Goal: Task Accomplishment & Management: Manage account settings

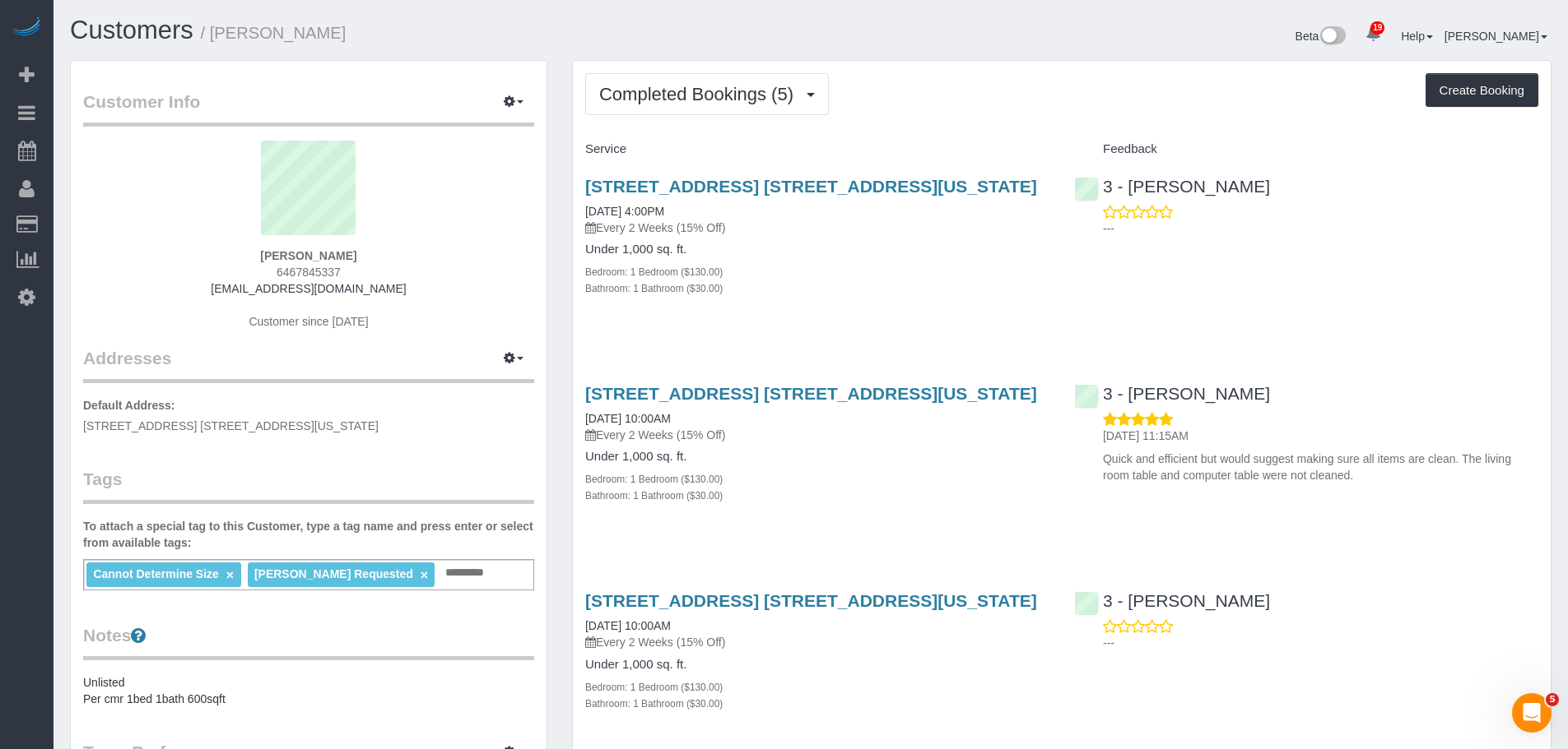
click at [988, 137] on div "Service" at bounding box center [817, 149] width 489 height 28
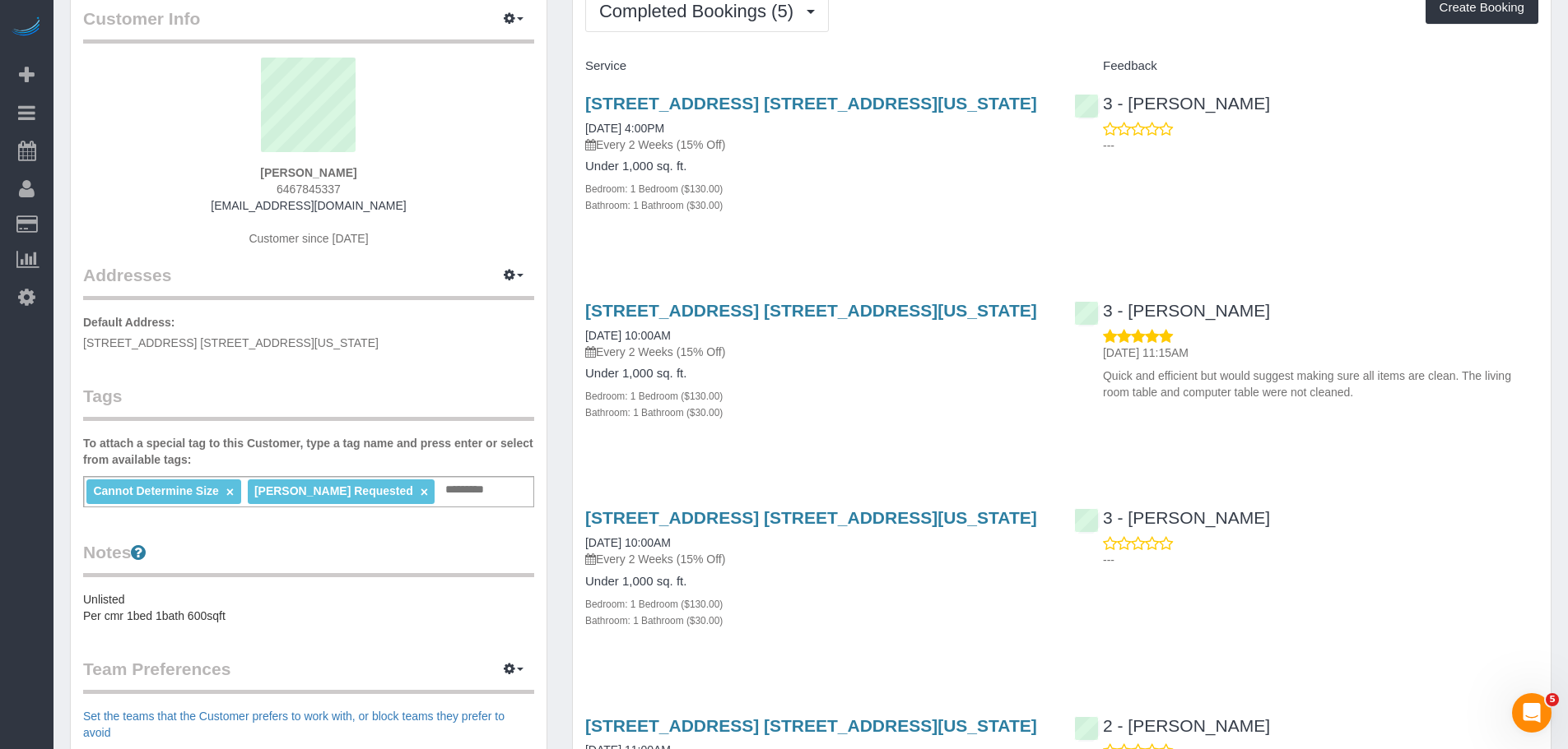
scroll to position [83, 0]
click at [683, 26] on button "Completed Bookings (5)" at bounding box center [707, 11] width 244 height 42
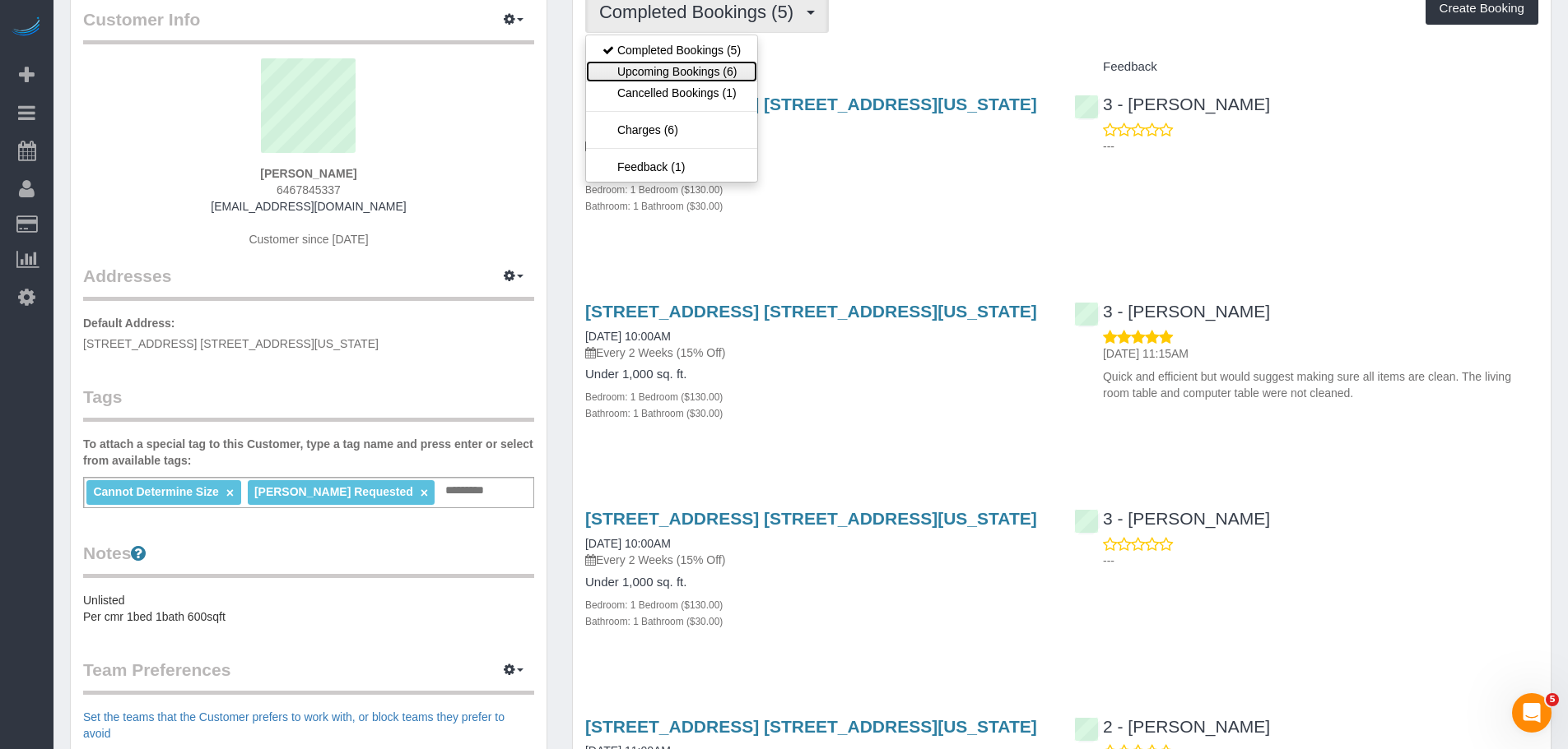
click at [687, 65] on link "Upcoming Bookings (6)" at bounding box center [671, 71] width 171 height 21
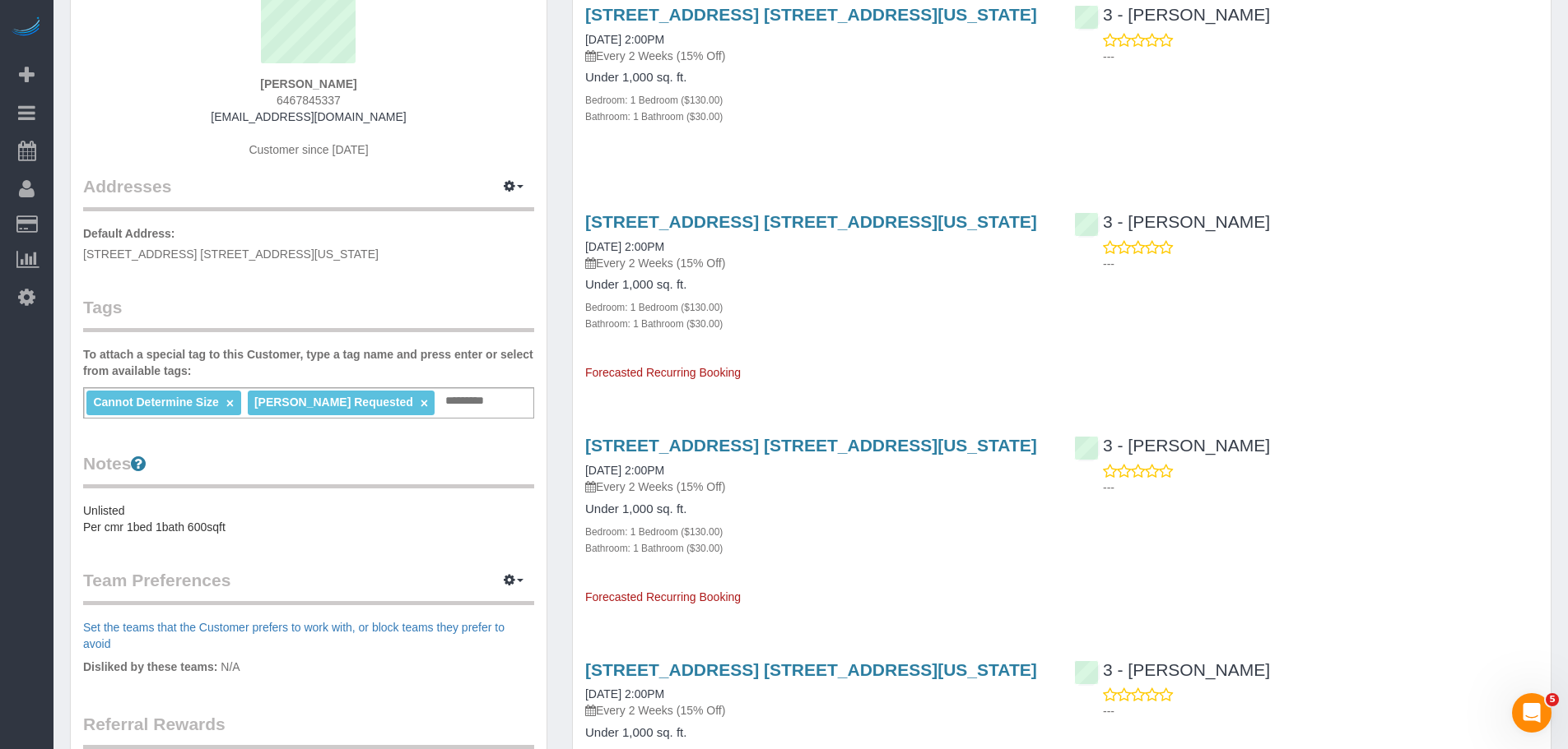
scroll to position [0, 0]
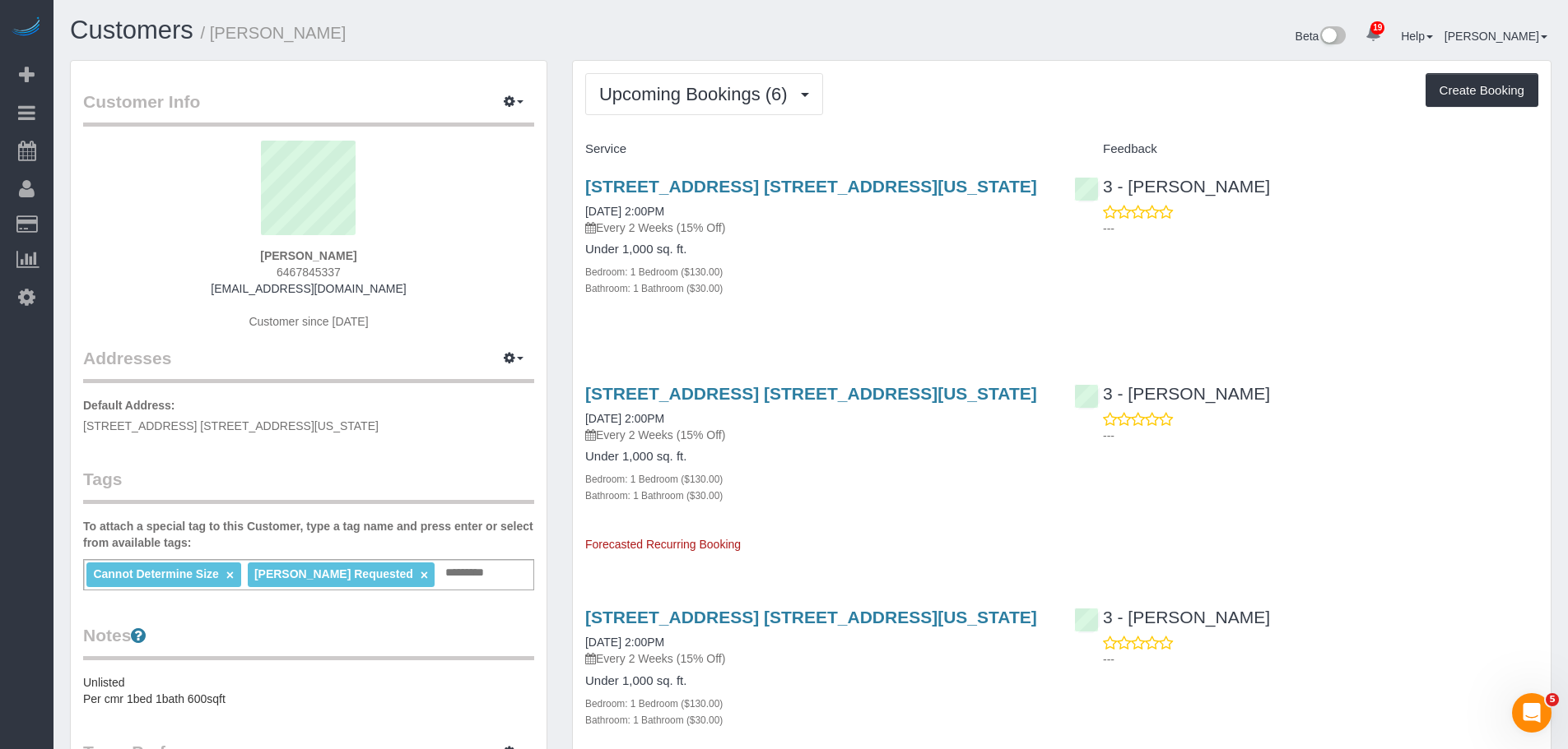
drag, startPoint x: 350, startPoint y: 255, endPoint x: 410, endPoint y: 260, distance: 60.2
click at [410, 260] on div "Marie Conteh 6467845337 mconteh1981@gmail.com Customer since 2025" at bounding box center [308, 243] width 451 height 205
copy strong "Marie Conteh"
drag, startPoint x: 992, startPoint y: 132, endPoint x: 948, endPoint y: 112, distance: 48.3
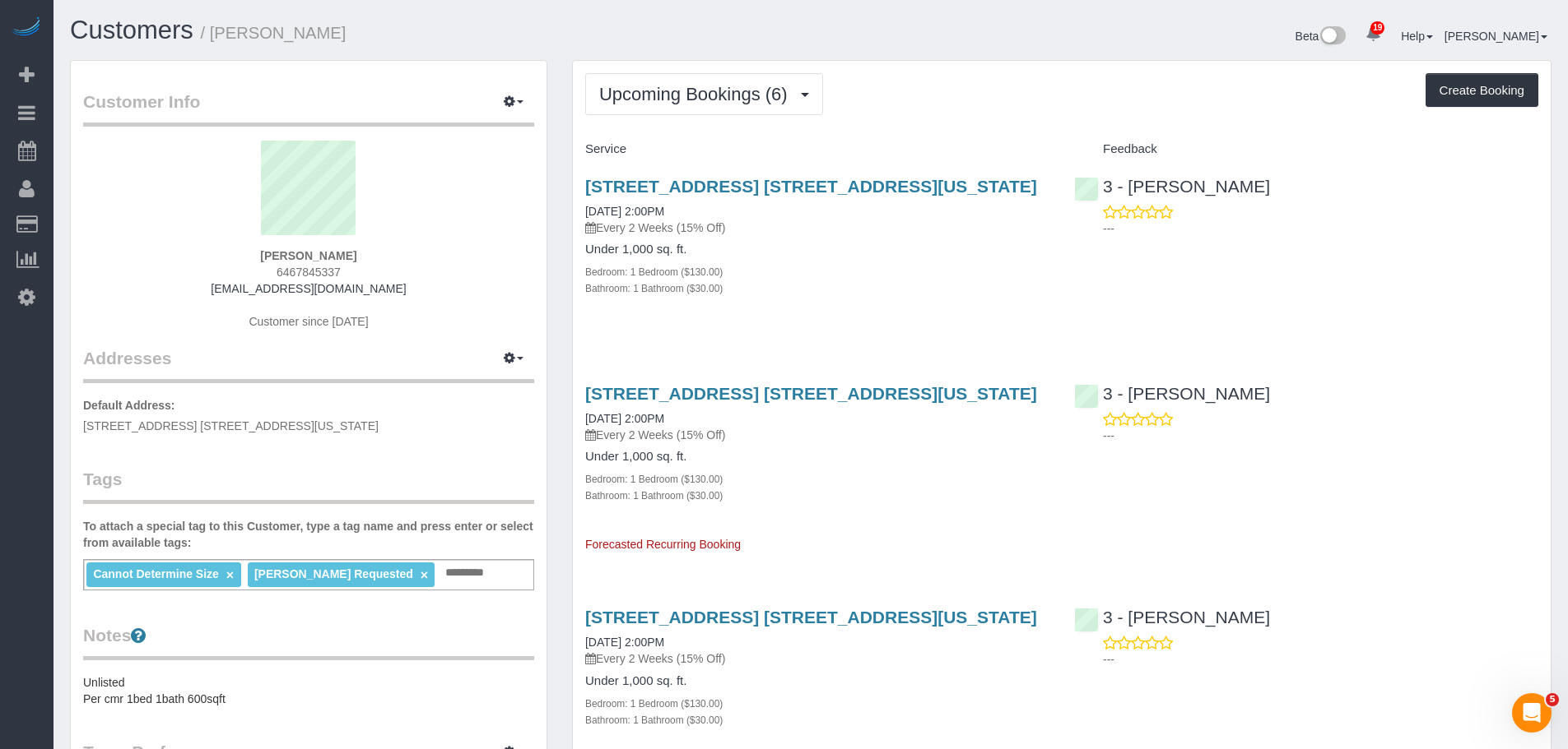
click at [750, 94] on span "Upcoming Bookings (6)" at bounding box center [697, 94] width 197 height 20
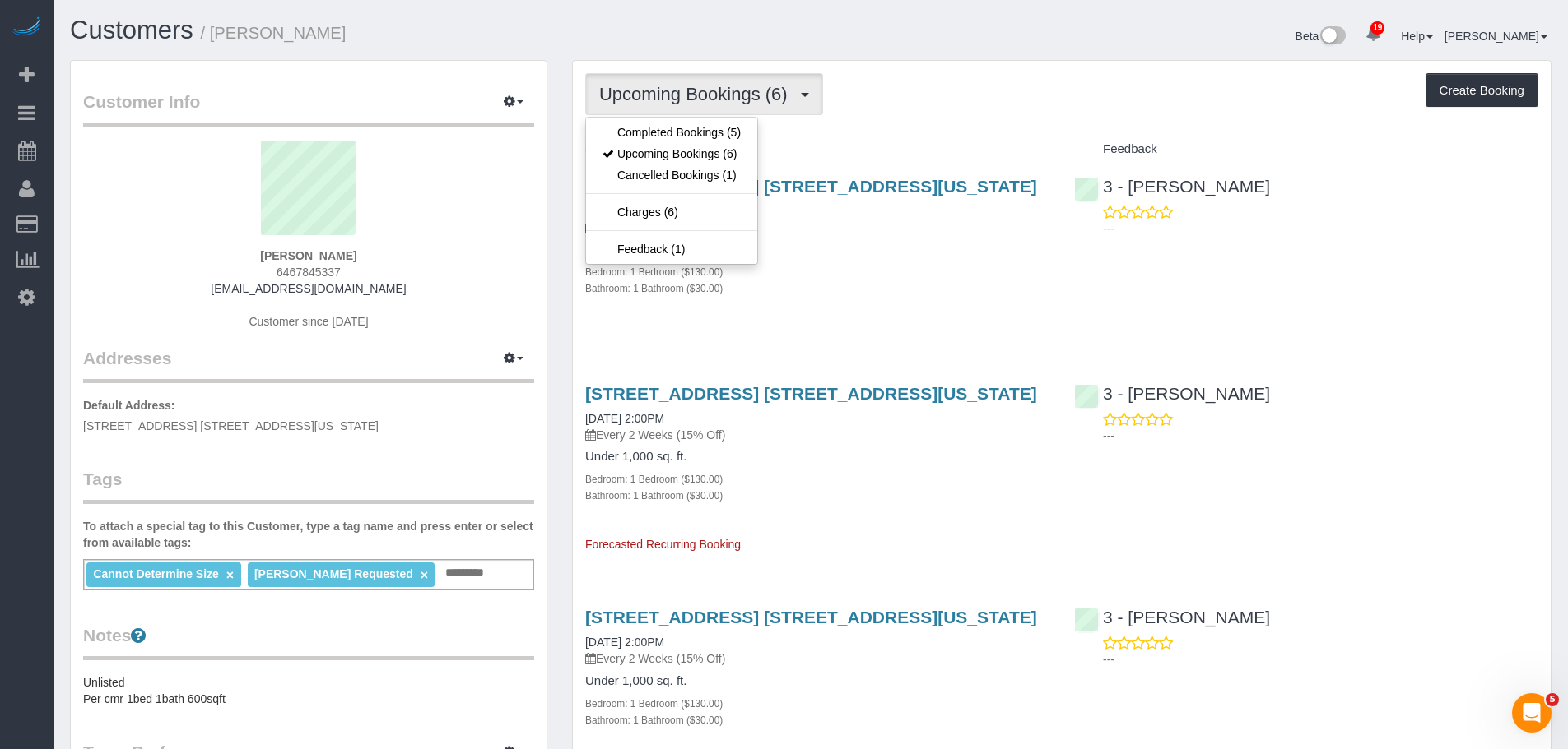
click at [977, 112] on div "Upcoming Bookings (6) Completed Bookings (5) Upcoming Bookings (6) Cancelled Bo…" at bounding box center [1062, 94] width 953 height 42
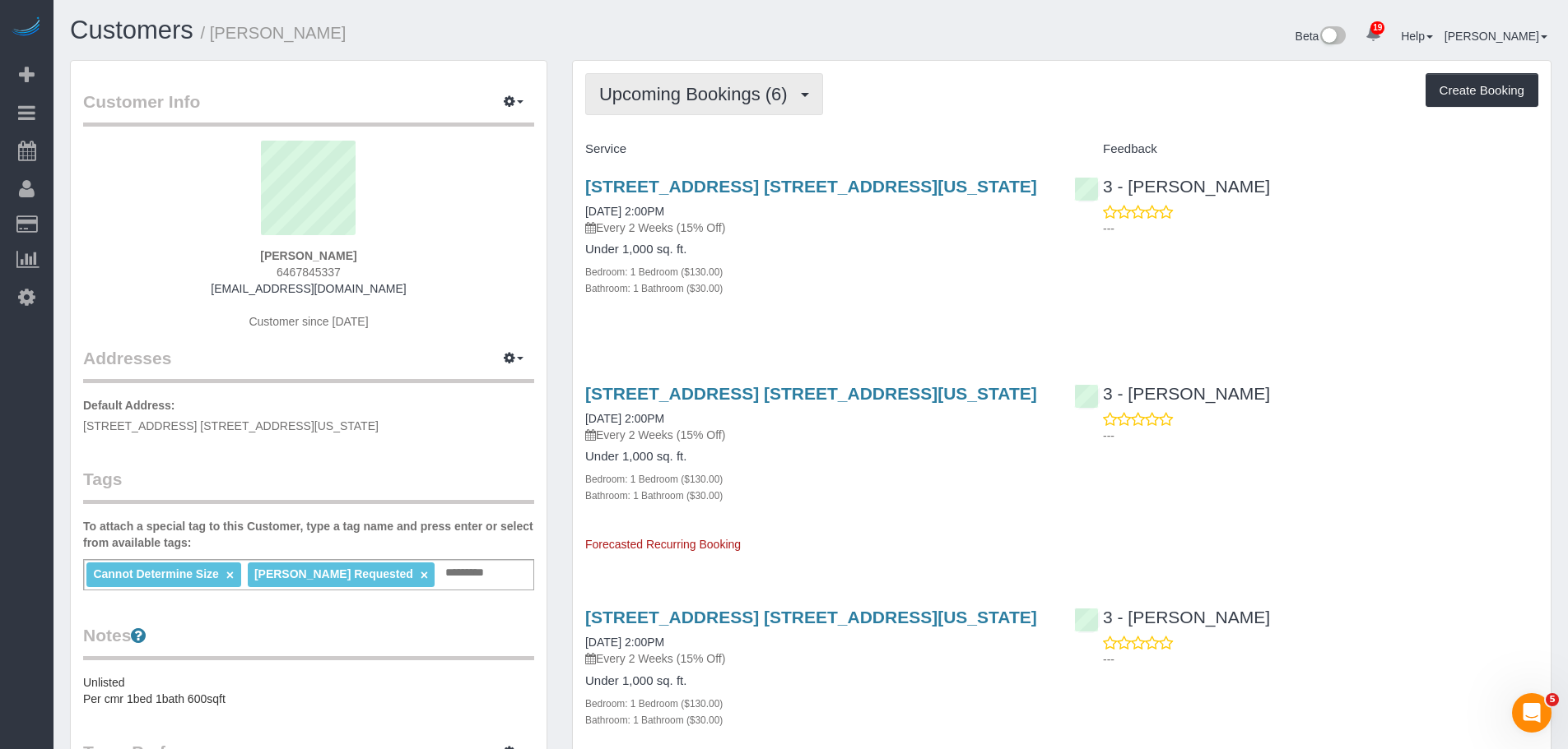
click at [745, 93] on span "Upcoming Bookings (6)" at bounding box center [697, 94] width 197 height 20
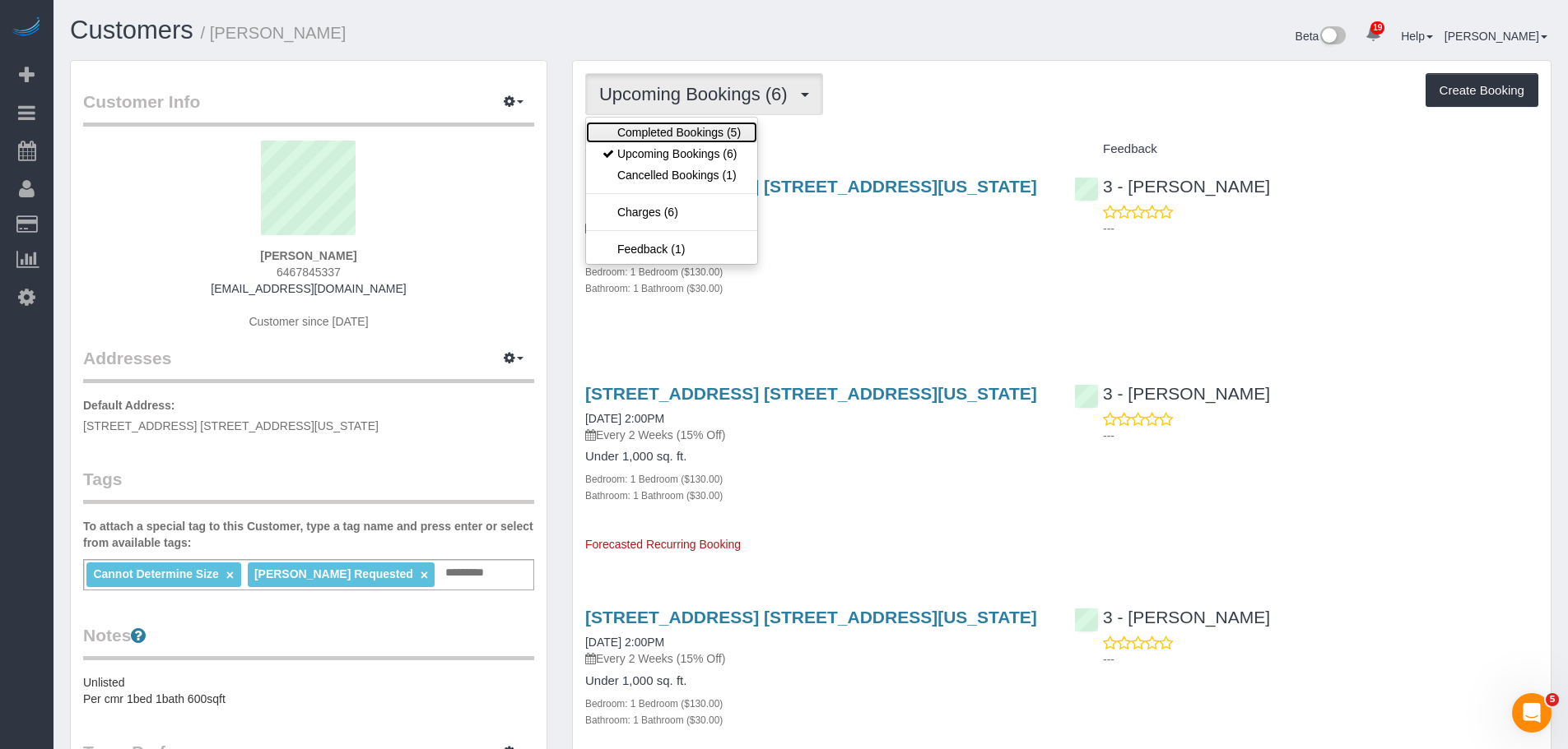
click at [719, 131] on link "Completed Bookings (5)" at bounding box center [671, 132] width 171 height 21
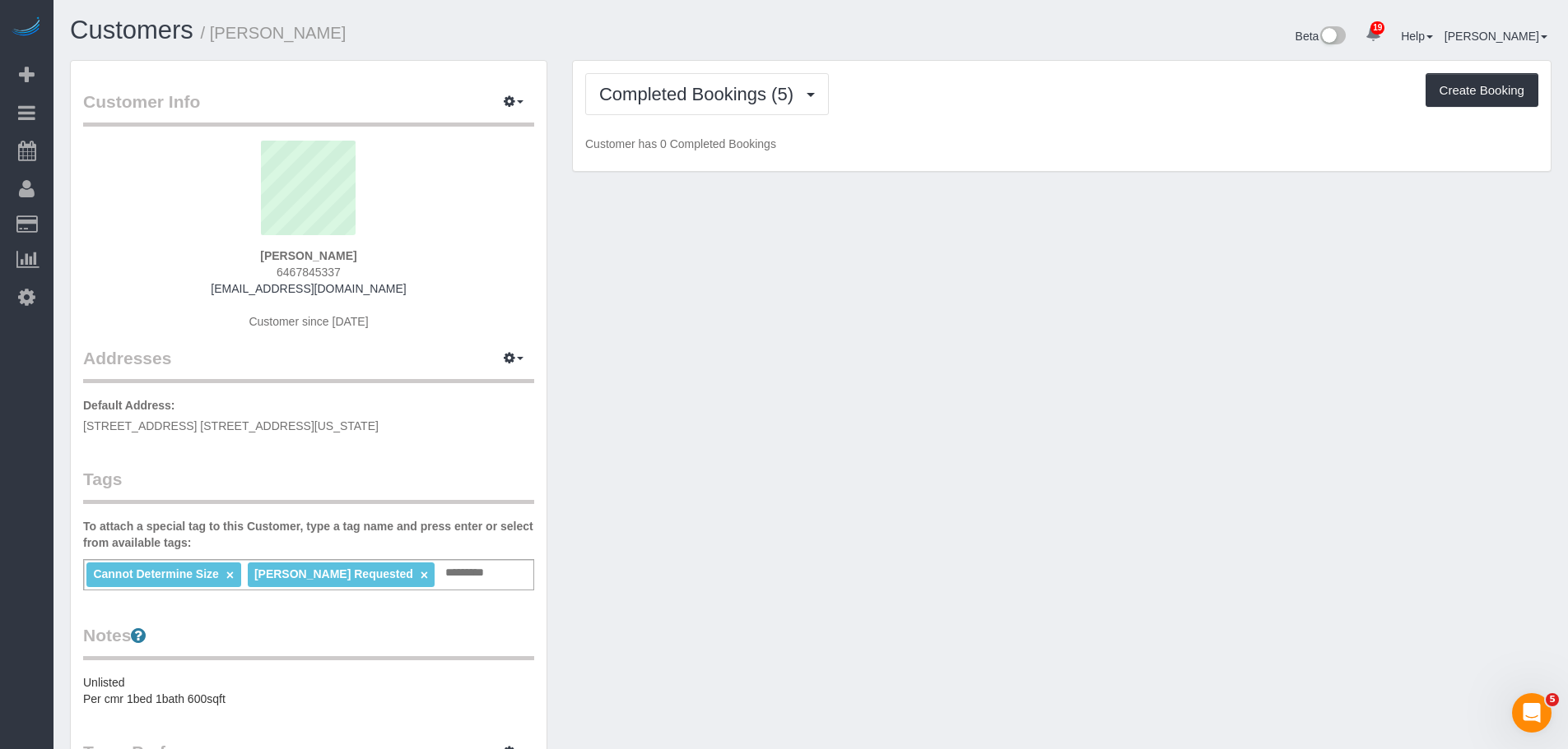
click at [964, 116] on div "Completed Bookings (5) Completed Bookings (5) Upcoming Bookings (6) Cancelled B…" at bounding box center [1062, 116] width 978 height 111
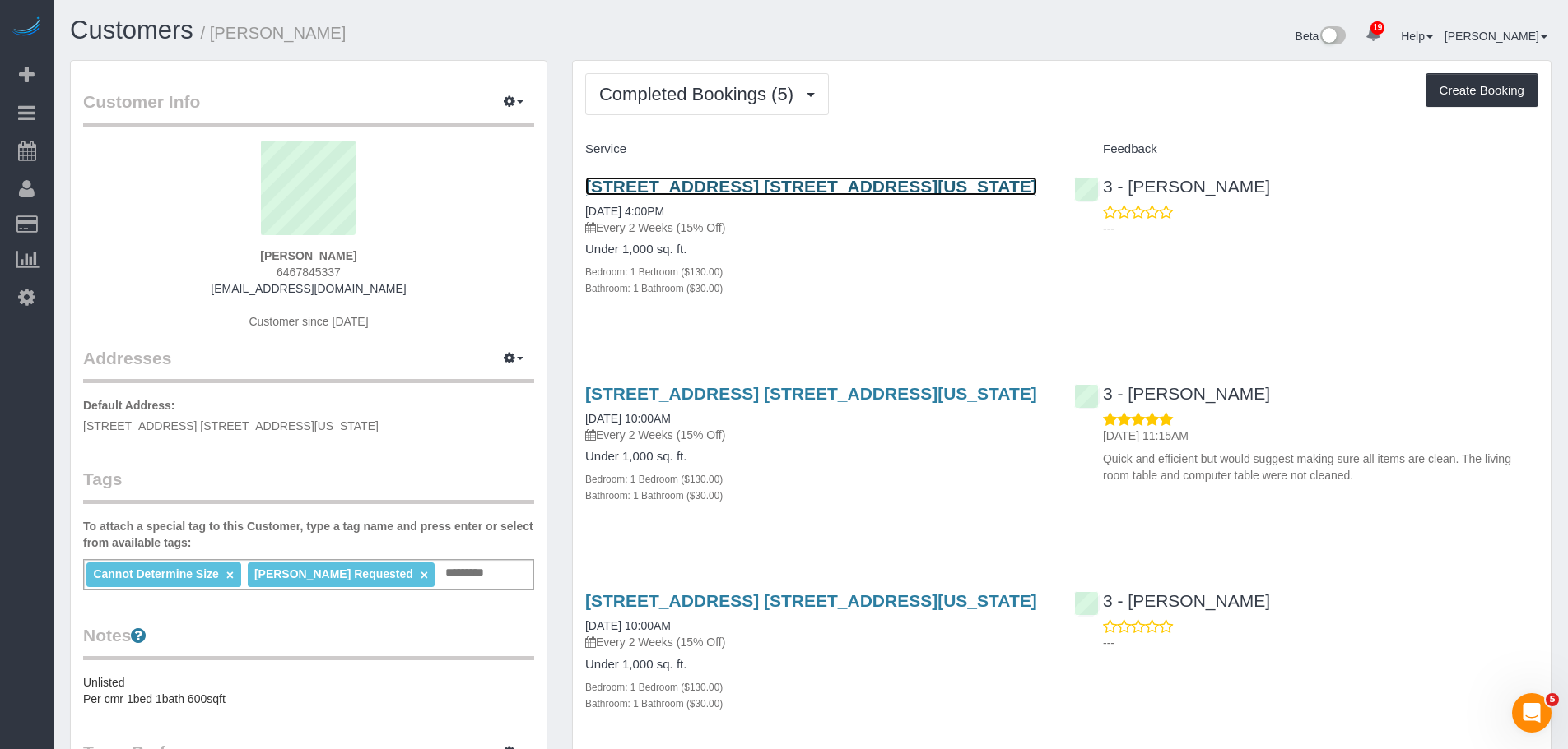
click at [934, 188] on link "425 West 18th Street, Apt. 7e, New York, NY 10011" at bounding box center [811, 187] width 452 height 19
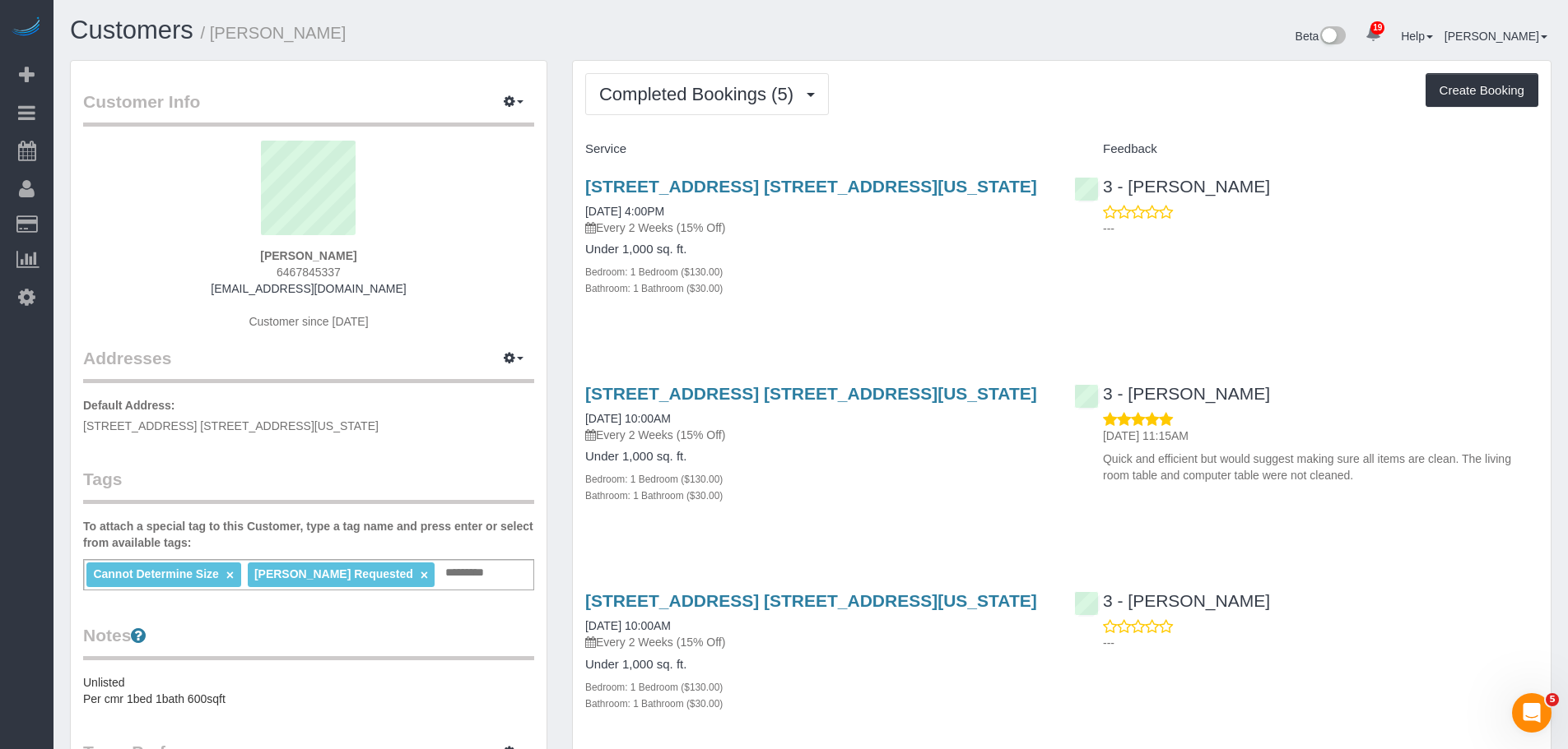
click at [936, 121] on div "Completed Bookings (5) Completed Bookings (5) Upcoming Bookings (6) Cancelled B…" at bounding box center [1062, 636] width 978 height 1151
click at [634, 99] on span "Completed Bookings (5)" at bounding box center [700, 94] width 202 height 20
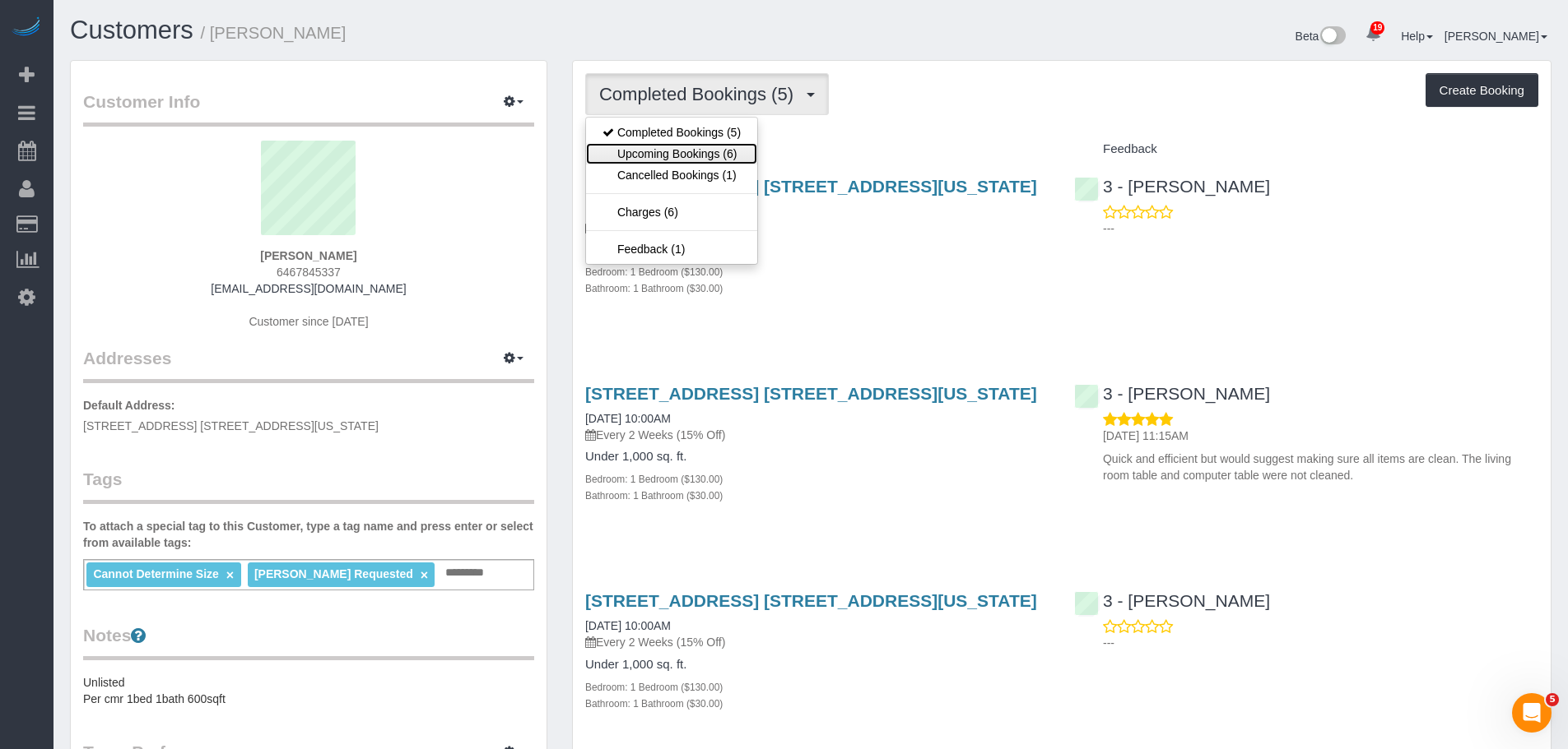
click at [657, 153] on link "Upcoming Bookings (6)" at bounding box center [671, 153] width 171 height 21
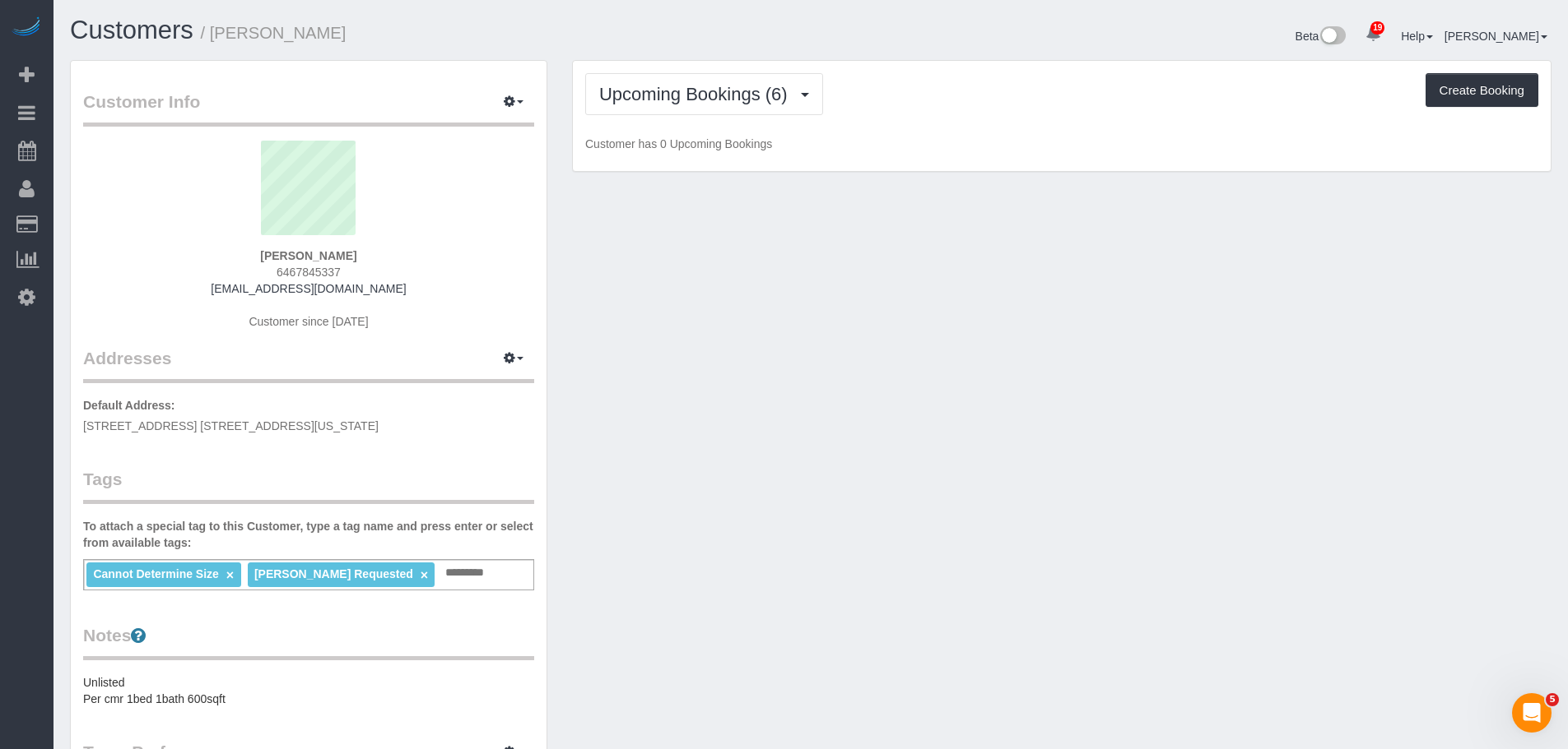
click at [925, 130] on div "Upcoming Bookings (6) Completed Bookings (5) Upcoming Bookings (6) Cancelled Bo…" at bounding box center [1062, 116] width 978 height 111
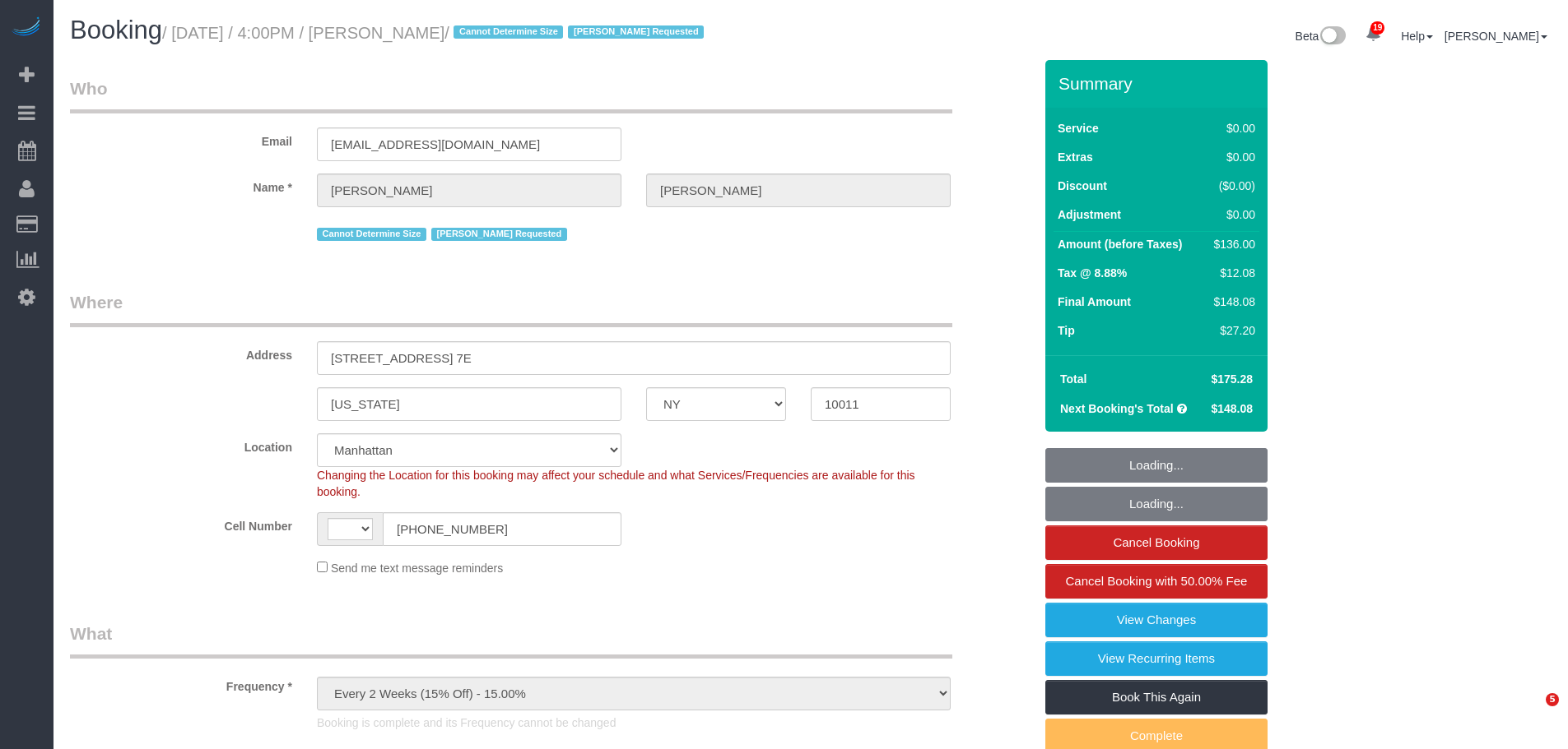
select select "NY"
select select "spot1"
select select "number:89"
select select "number:90"
select select "number:15"
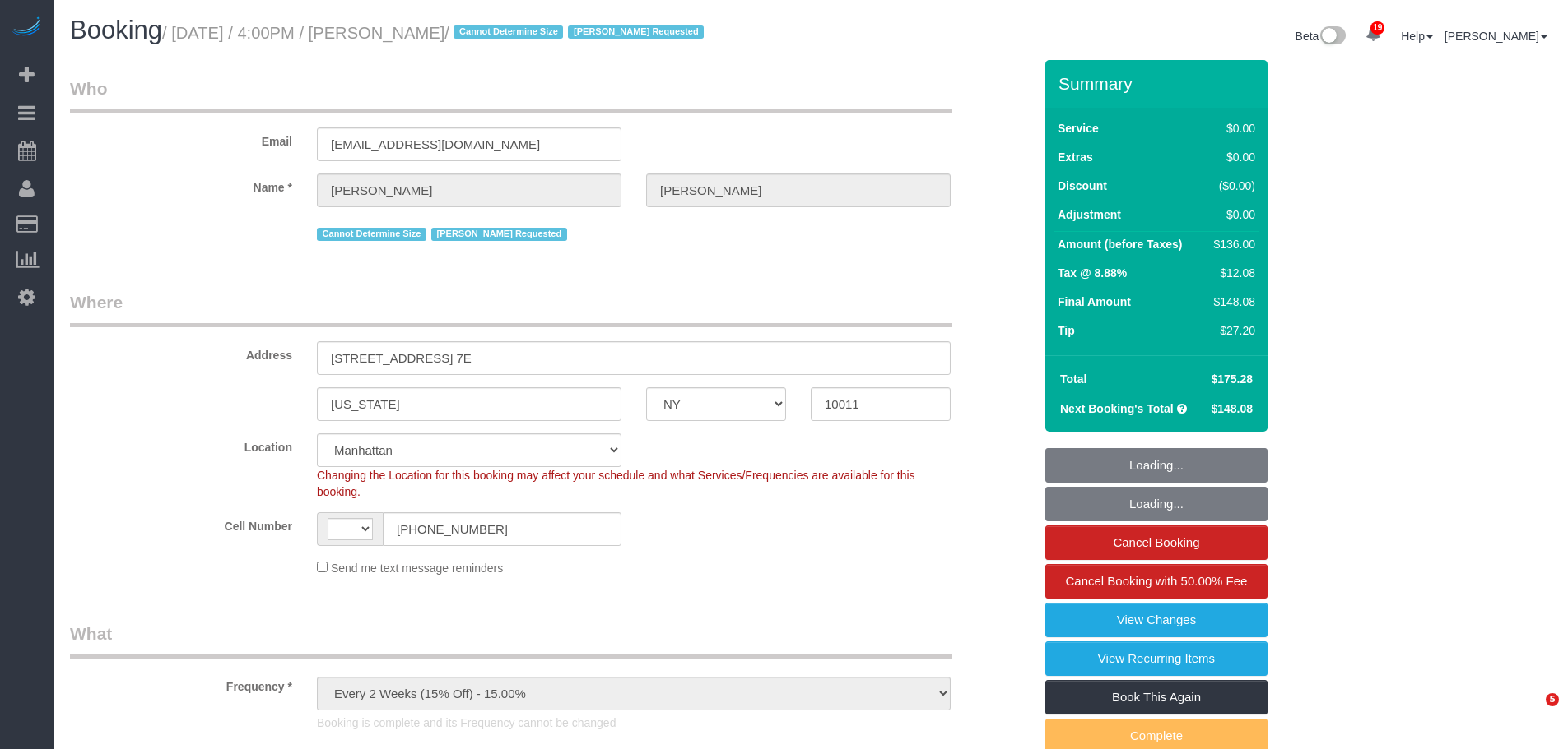
select select "number:7"
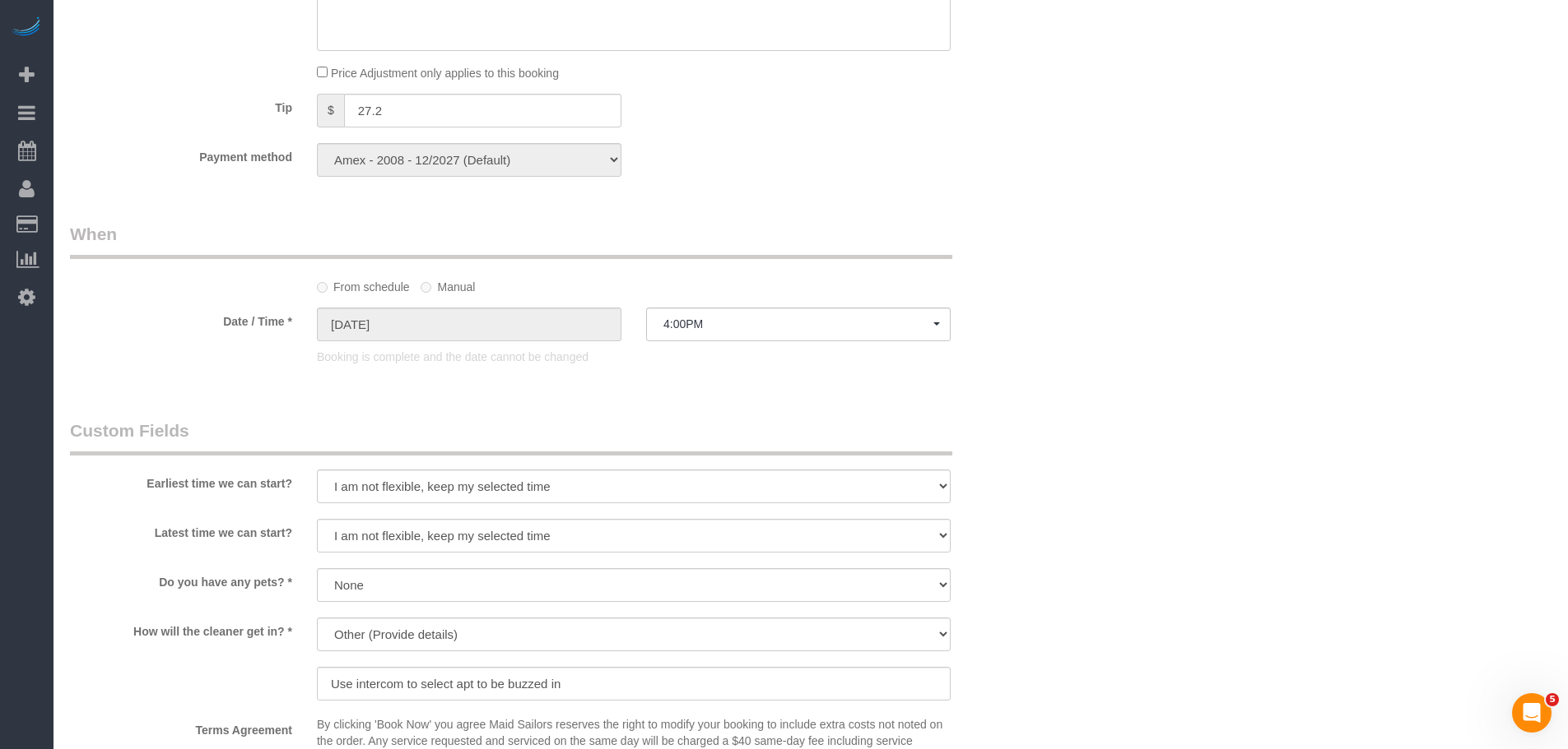
select select "object:967"
select select "string:US"
select select "1"
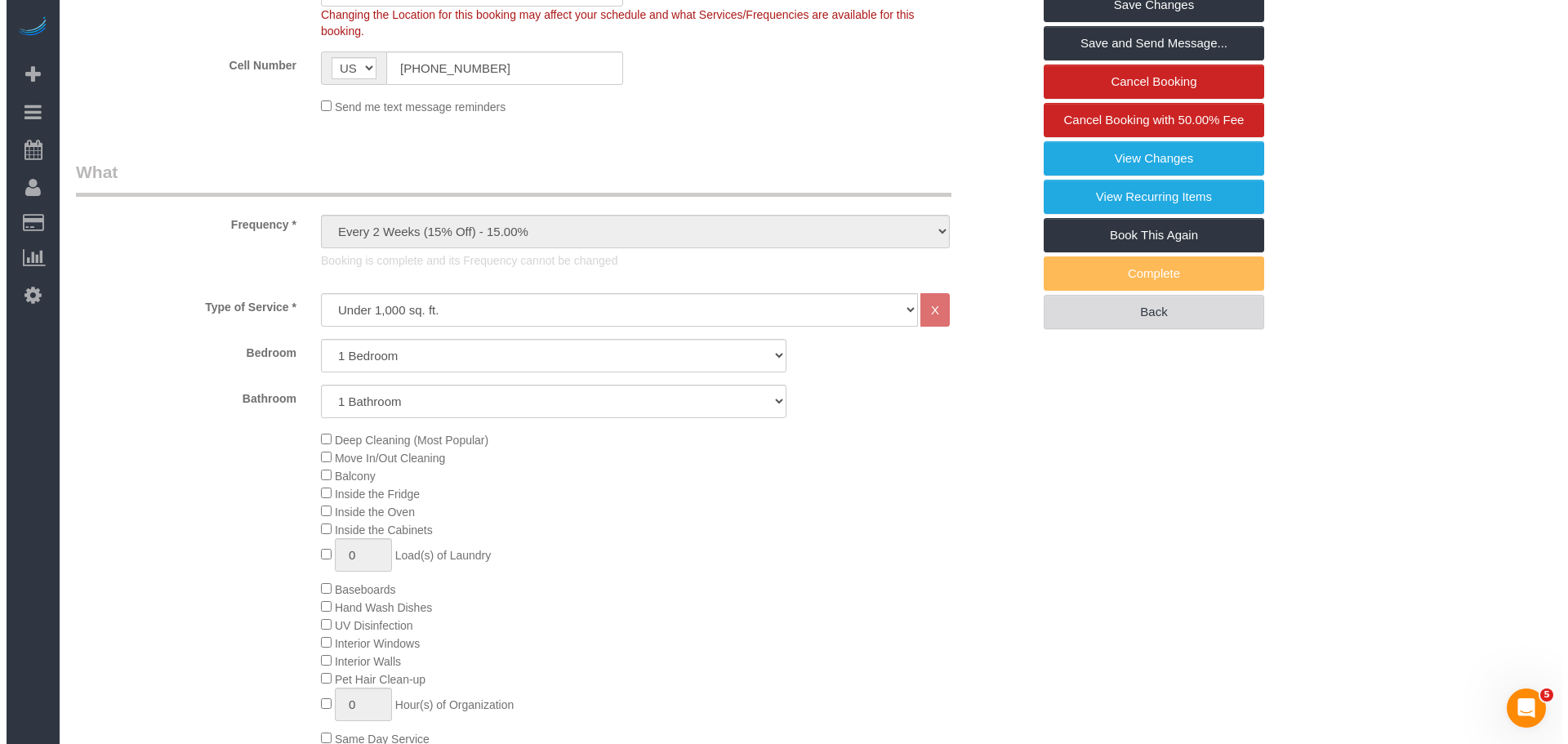
scroll to position [271, 0]
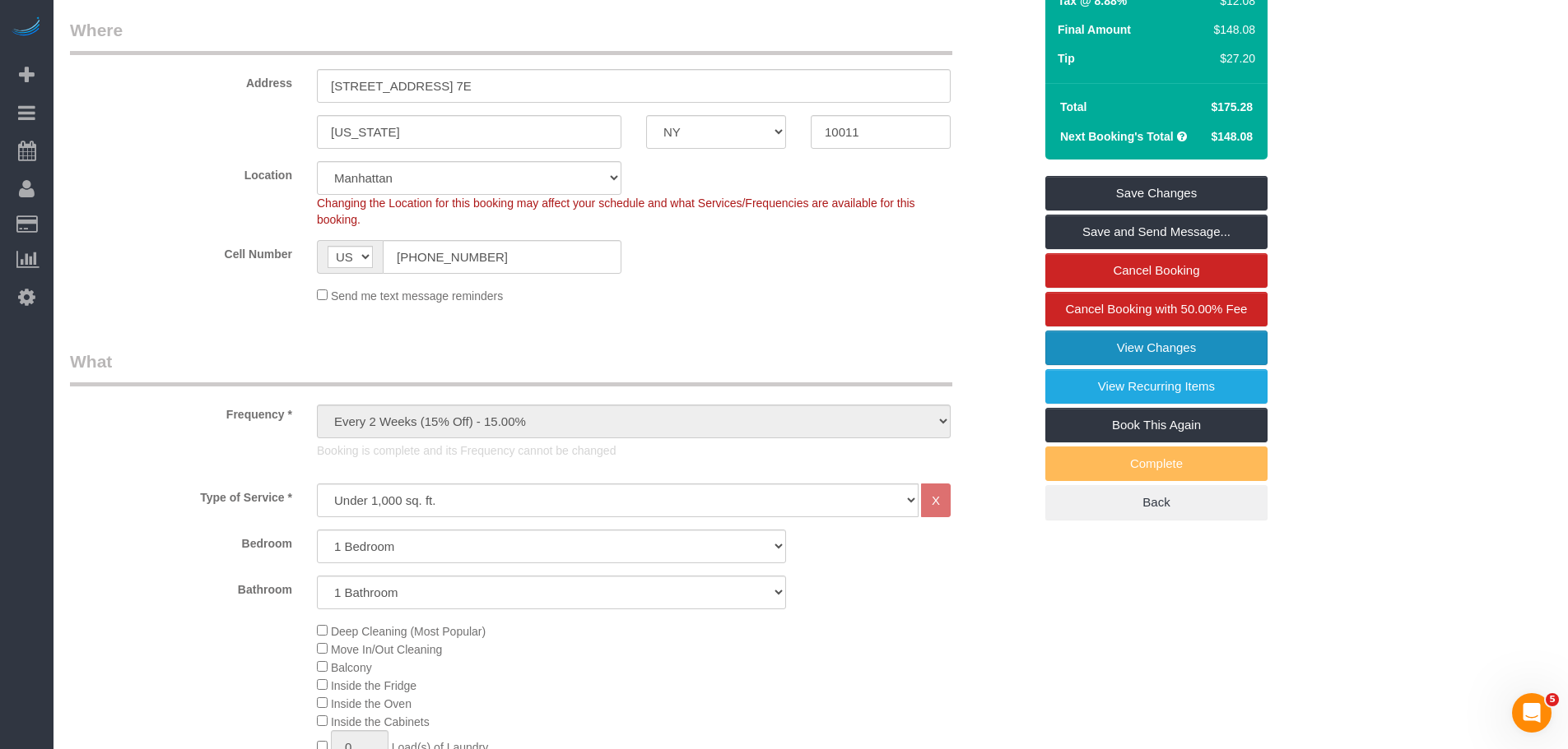
click at [1138, 343] on link "View Changes" at bounding box center [1156, 348] width 223 height 35
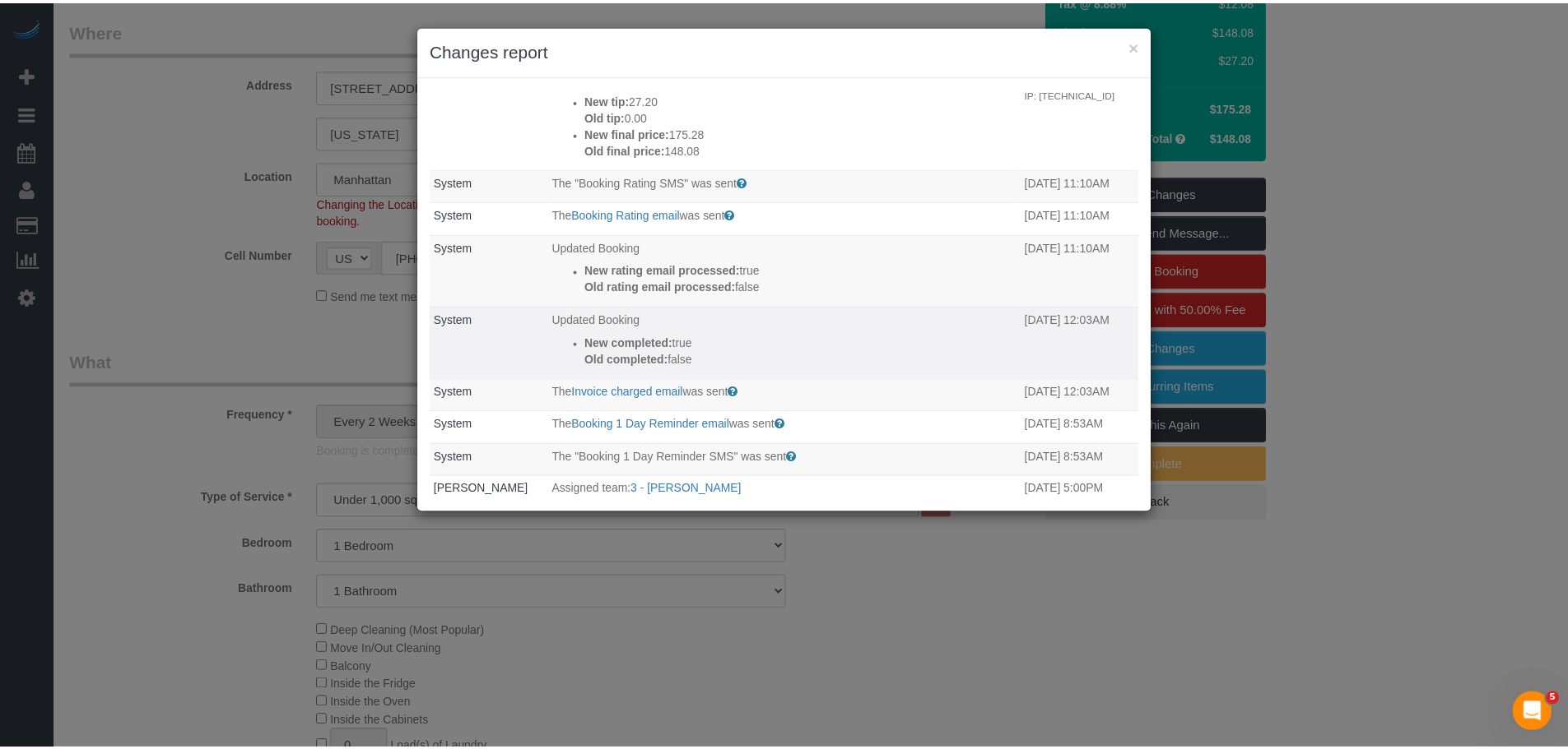
scroll to position [329, 0]
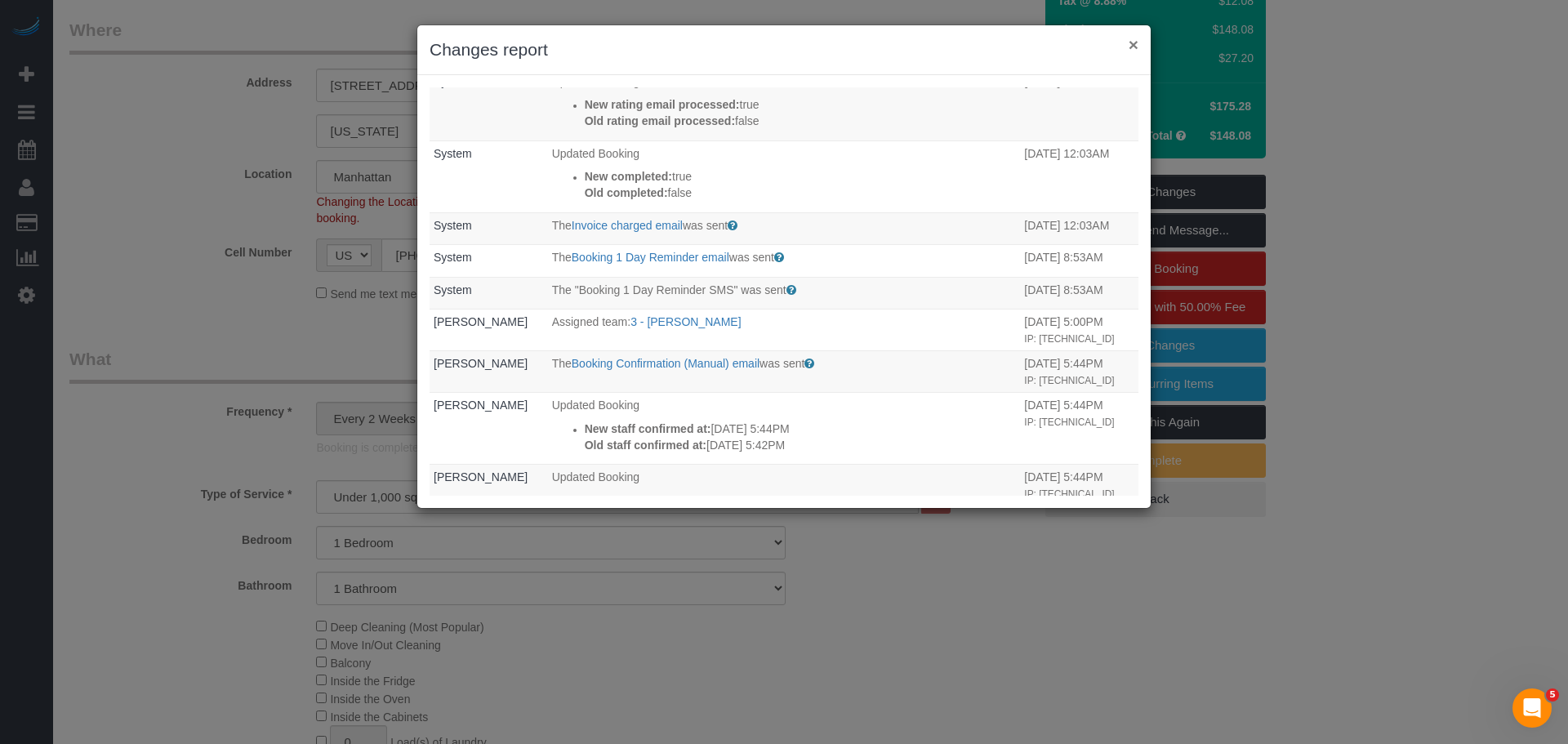
click at [1133, 47] on button "×" at bounding box center [1134, 44] width 10 height 17
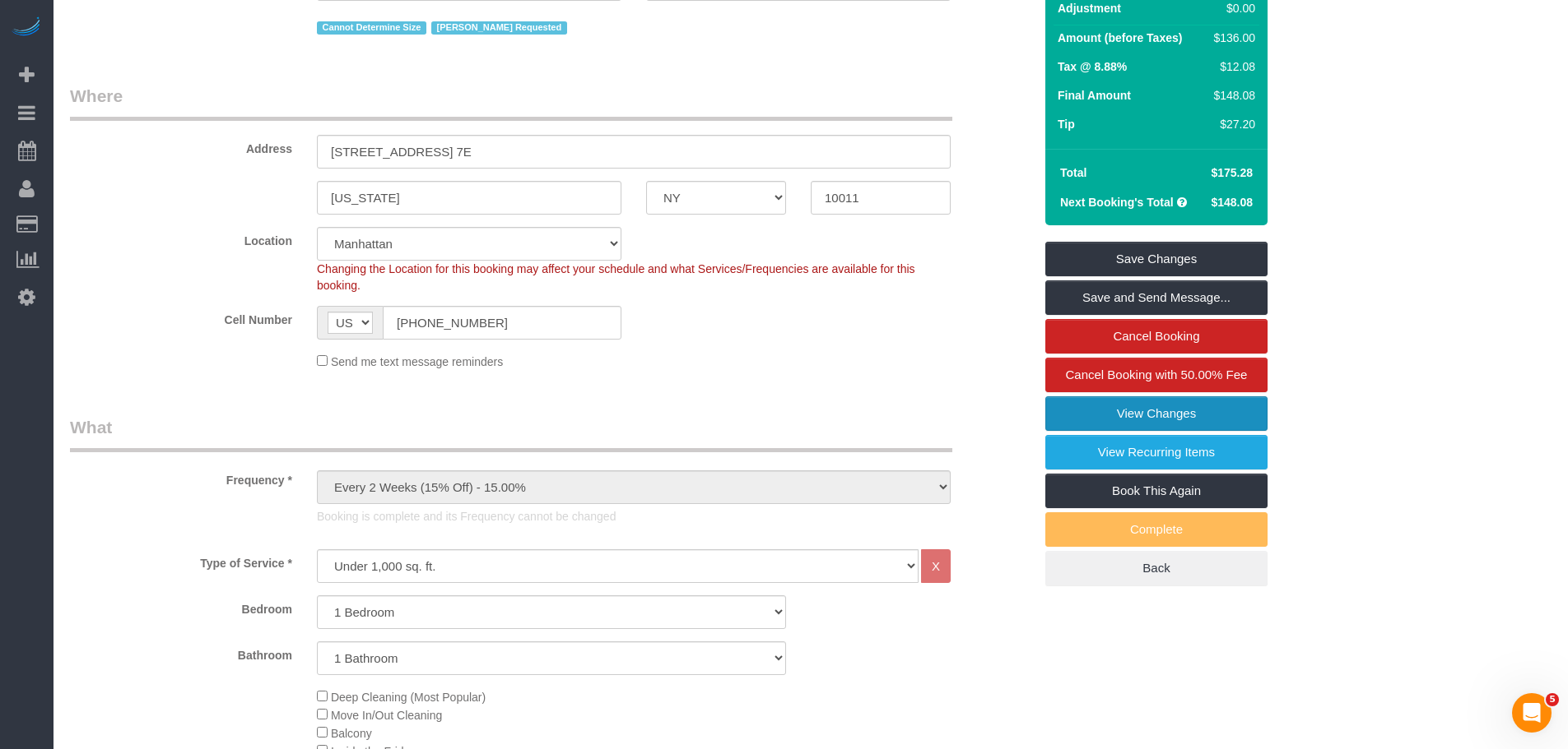
scroll to position [0, 0]
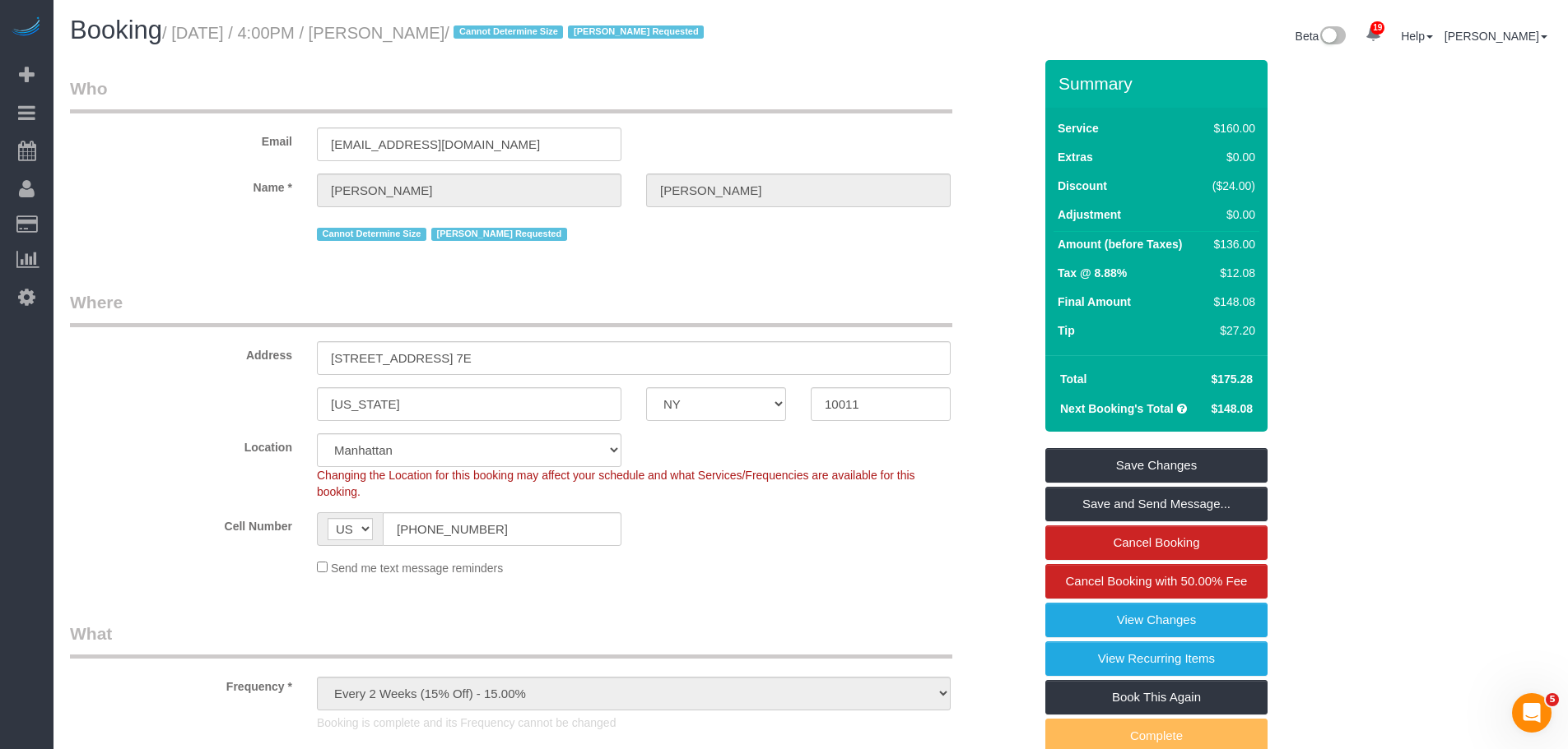
click at [882, 36] on div "Beta 19 Your Notifications You have 0 alerts × You have 1 to charge for 09/15/2…" at bounding box center [1187, 37] width 753 height 43
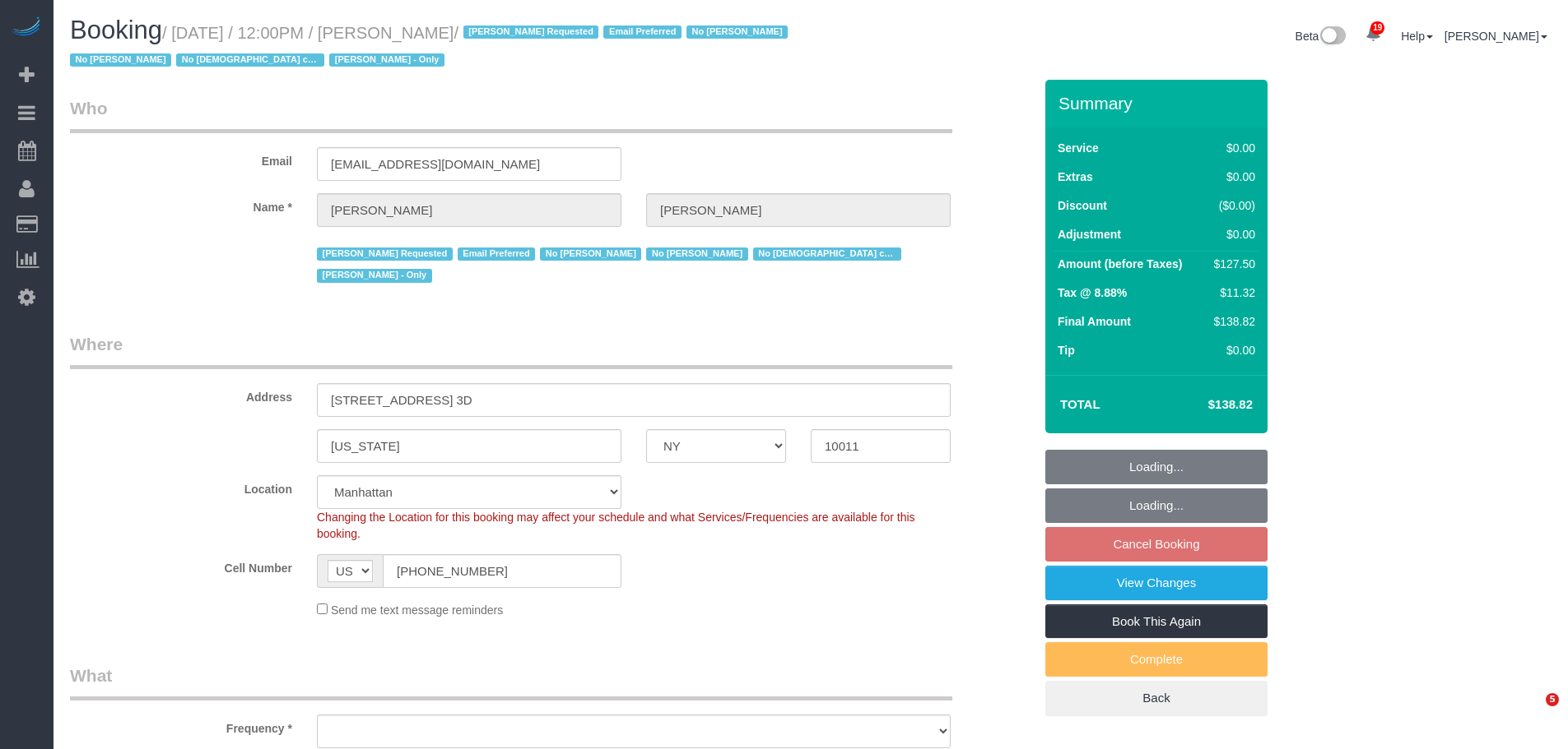
select select "NY"
select select "1"
select select "object:929"
select select "spot5"
select select "number:89"
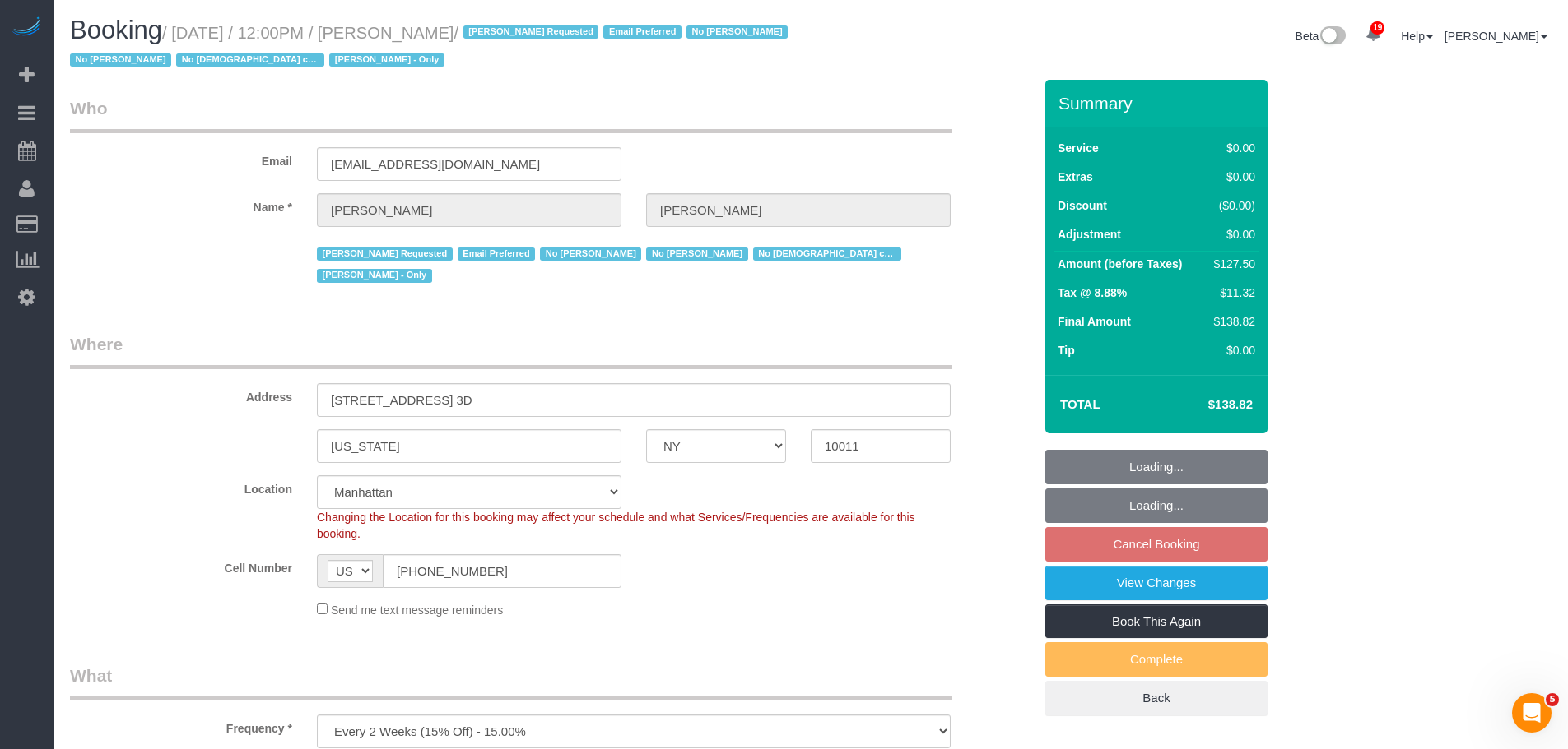
select select "number:90"
select select "number:15"
select select "number:5"
select select "number:21"
select select "1"
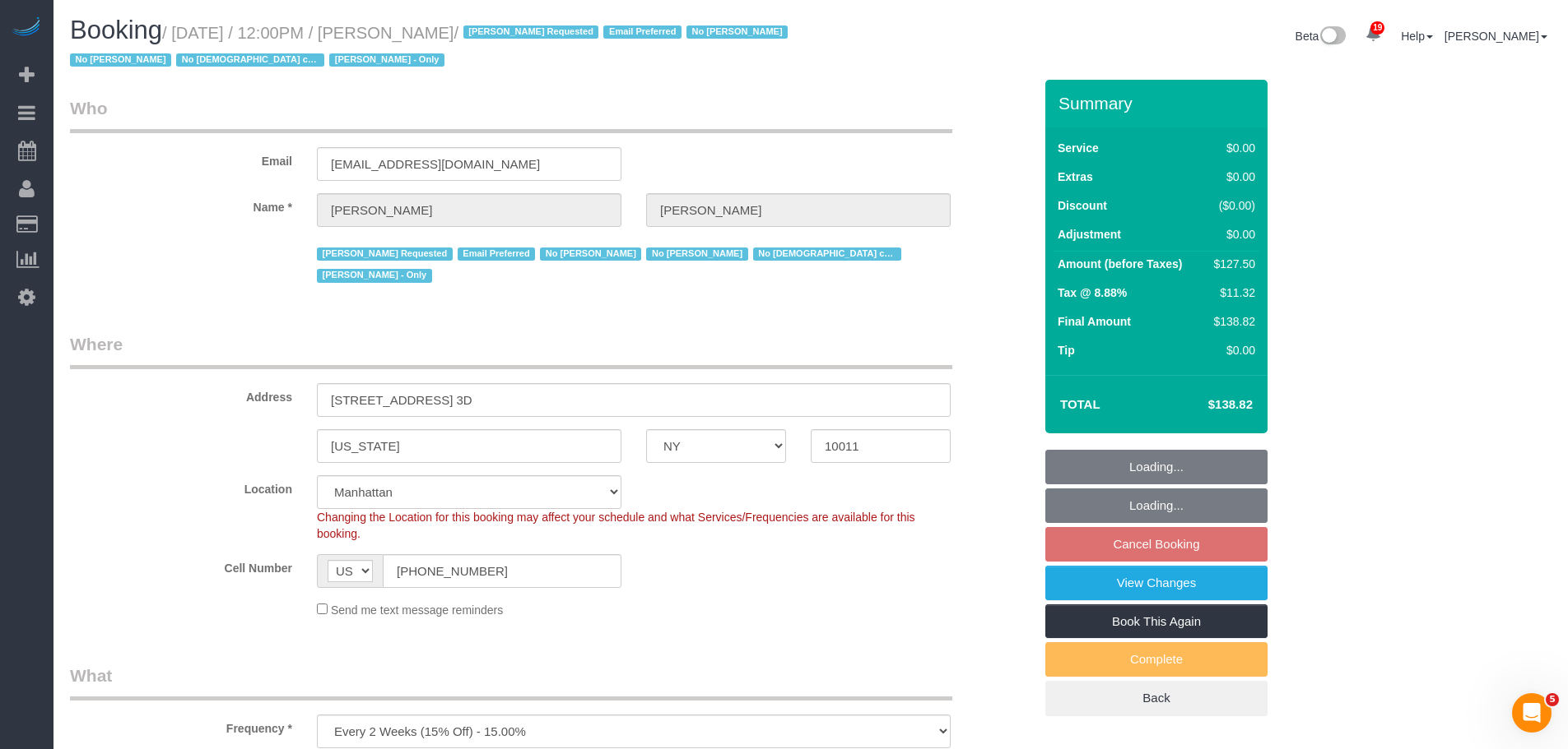
select select "object:1603"
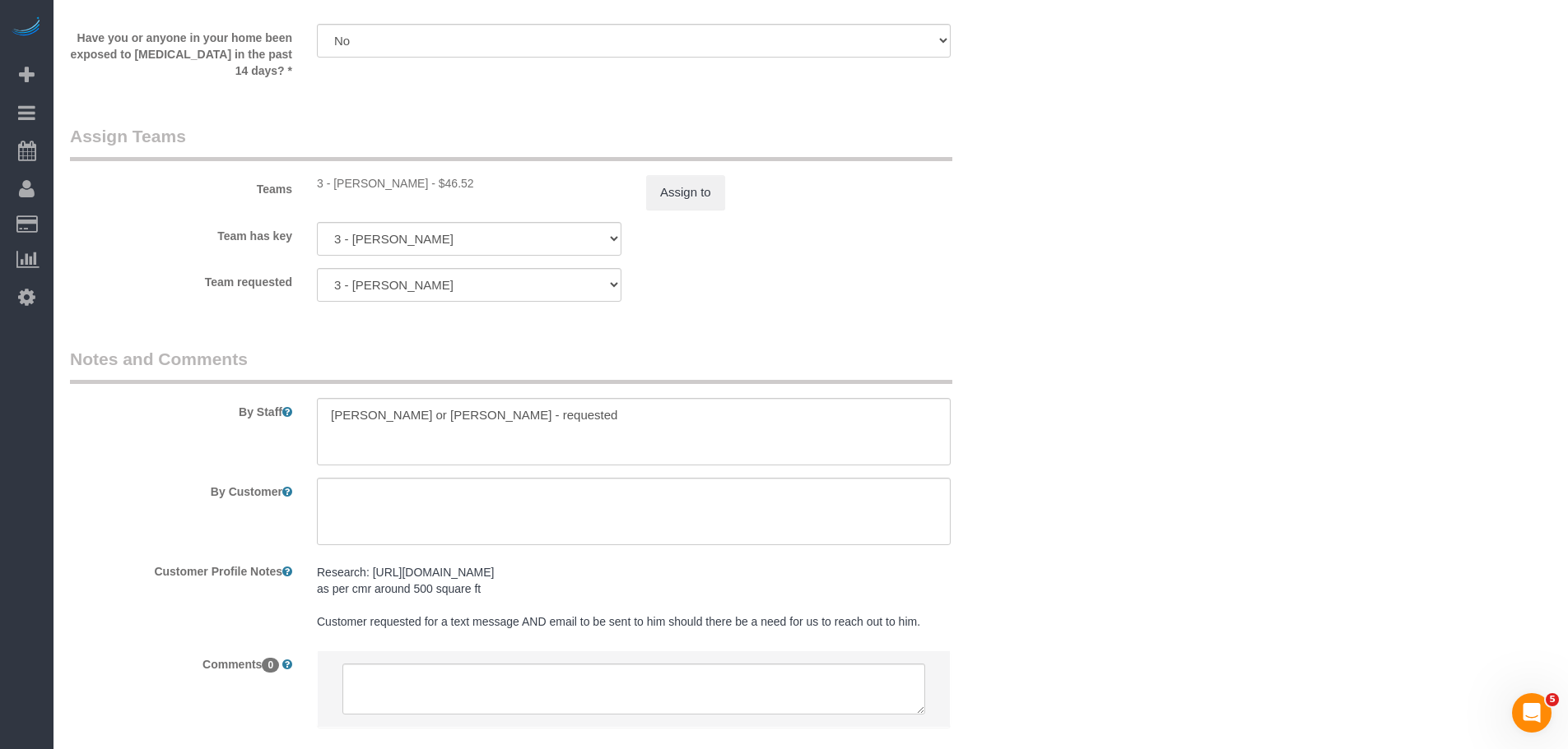
scroll to position [2309, 0]
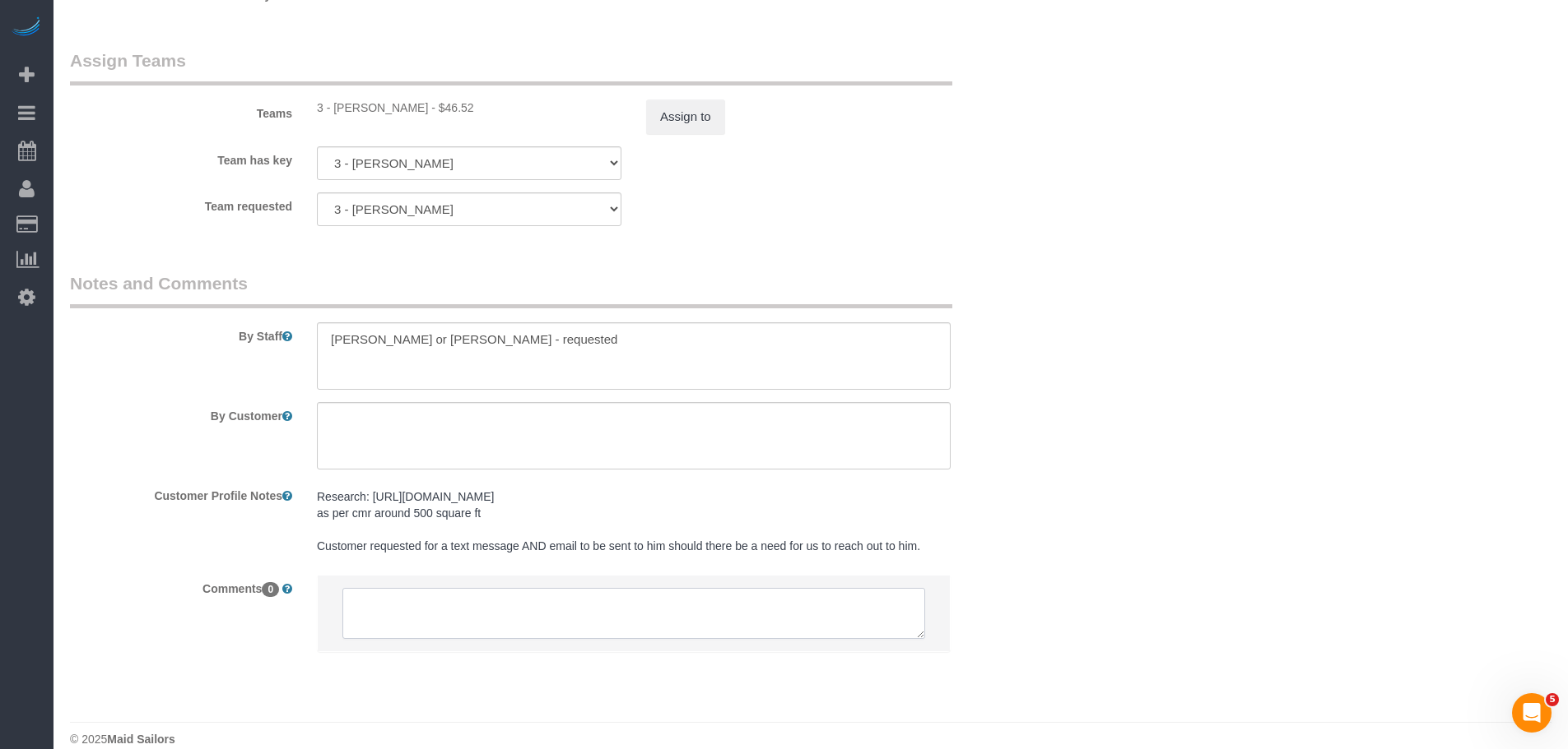
click at [386, 588] on textarea at bounding box center [634, 614] width 582 height 51
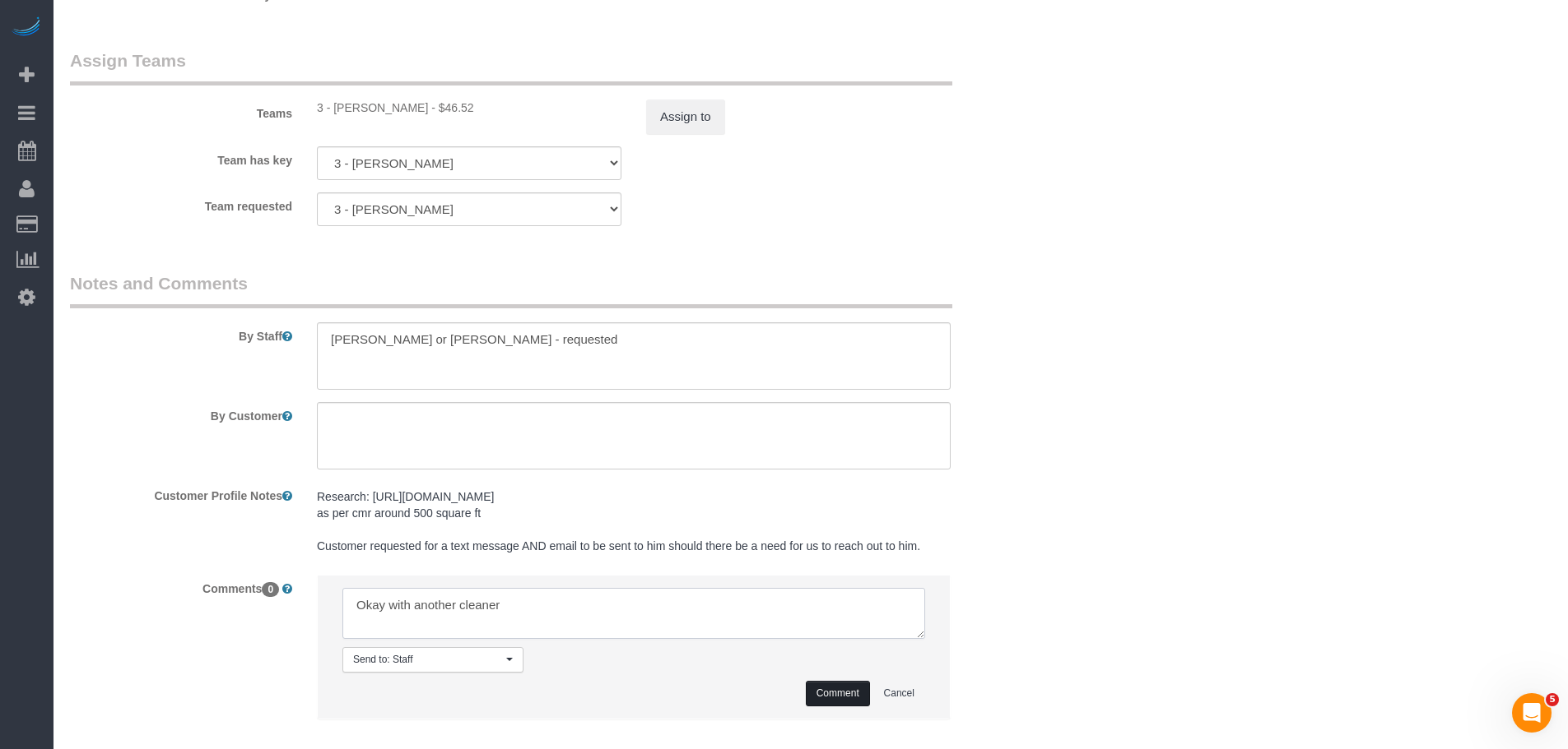
type textarea "Okay with another cleaner"
click at [816, 681] on button "Comment" at bounding box center [837, 694] width 64 height 26
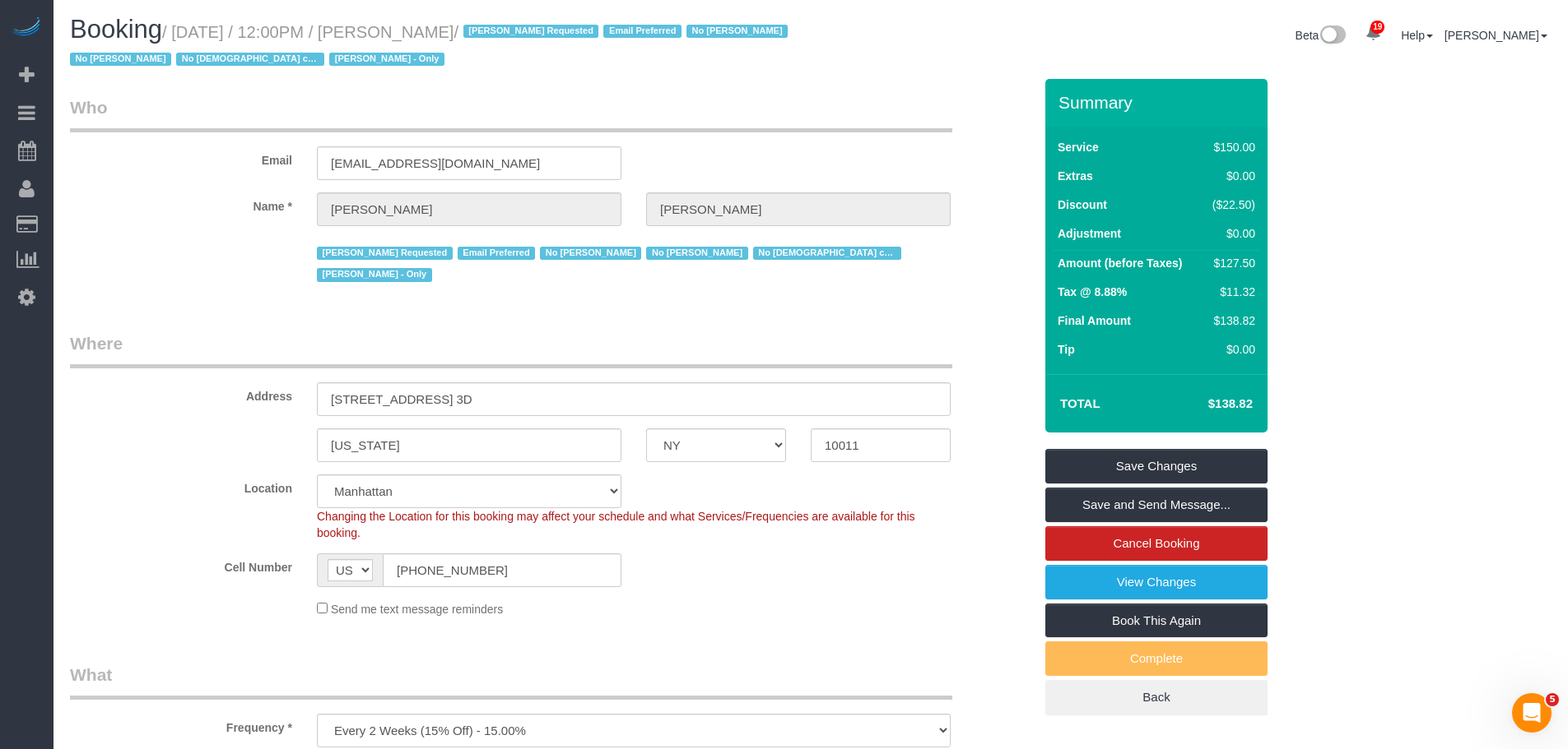
scroll to position [0, 0]
click at [662, 128] on legend "Who" at bounding box center [511, 114] width 882 height 37
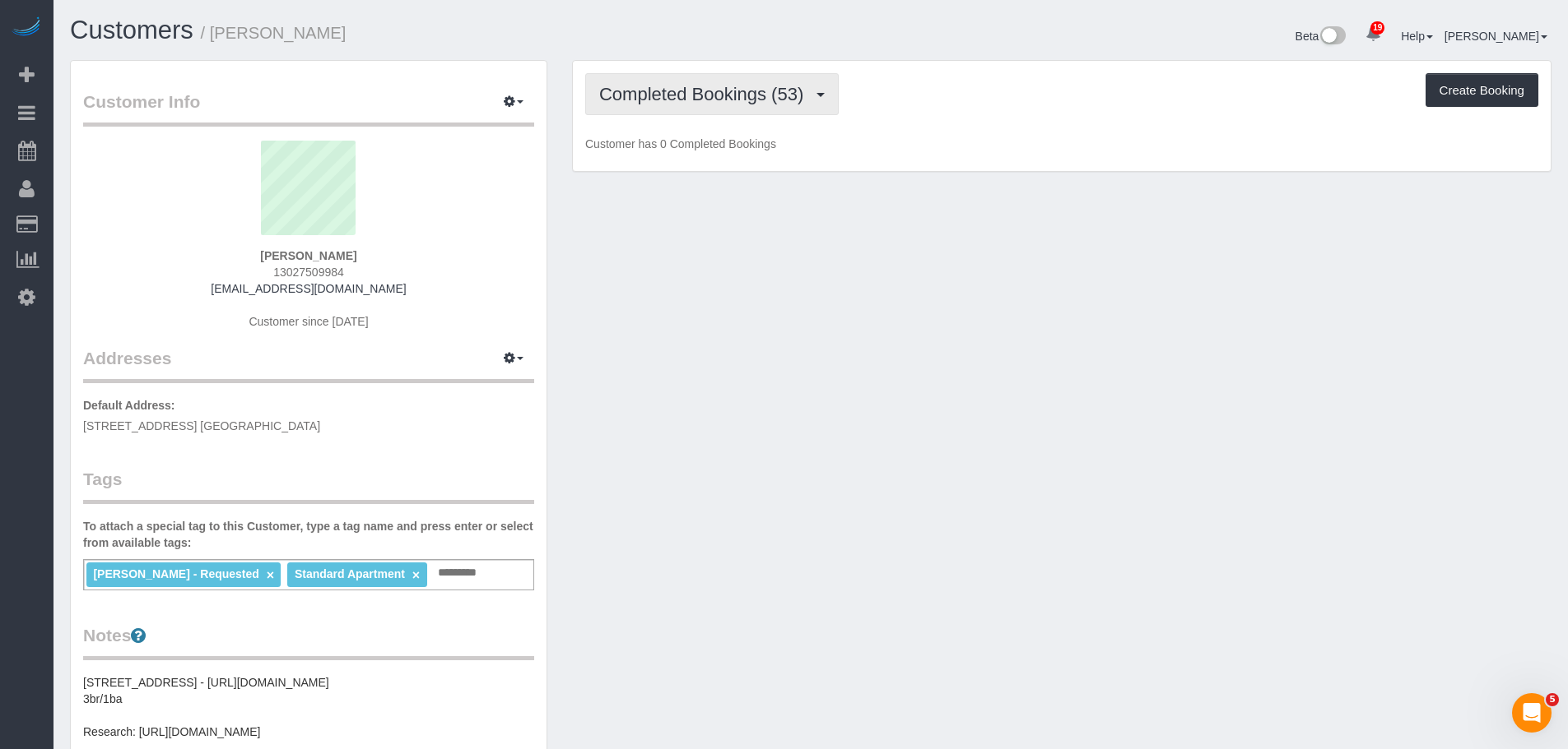
click at [936, 108] on div "Completed Bookings (53) Completed Bookings (53) Upcoming Bookings (6) Cancelled…" at bounding box center [1062, 94] width 953 height 42
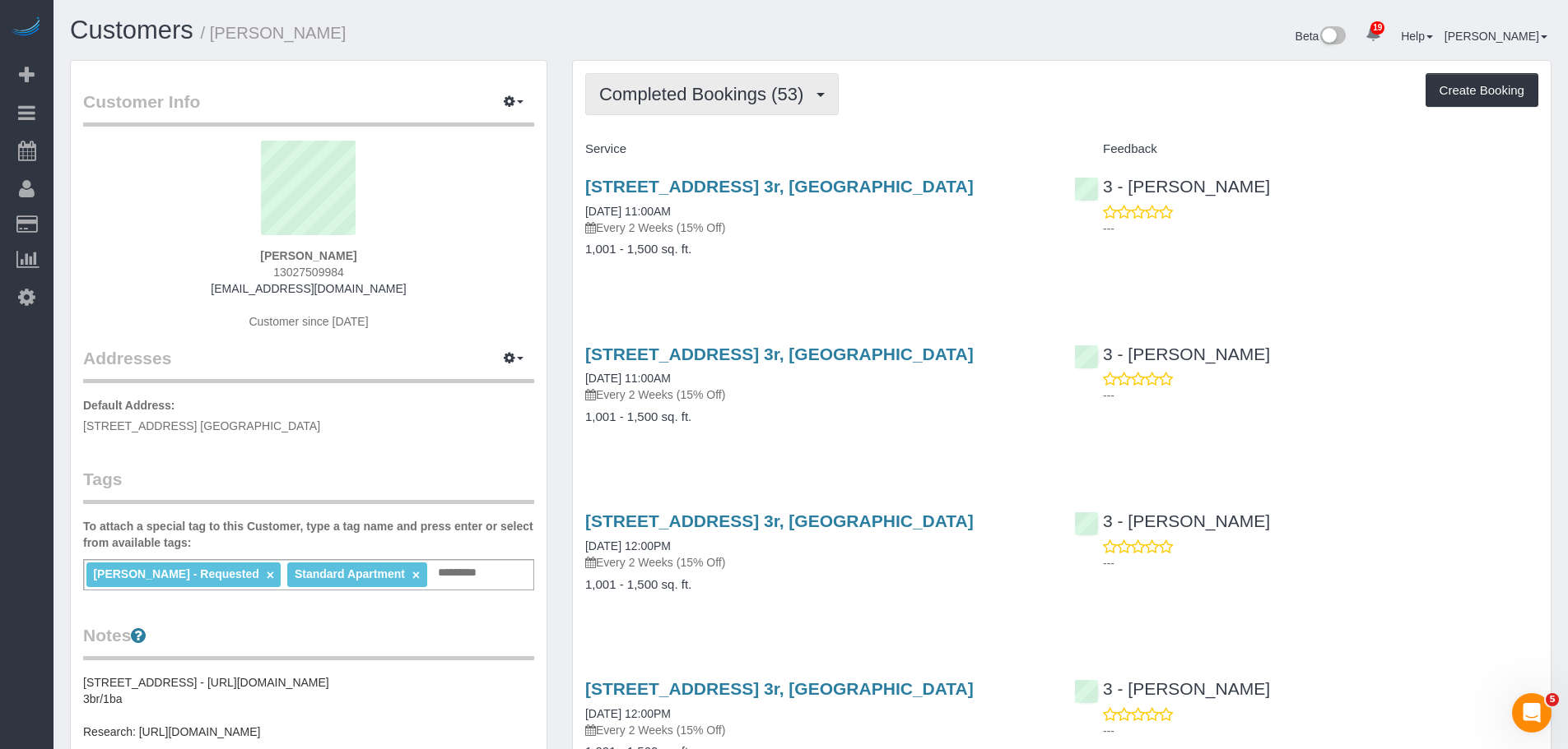
click at [754, 88] on span "Completed Bookings (53)" at bounding box center [705, 94] width 212 height 20
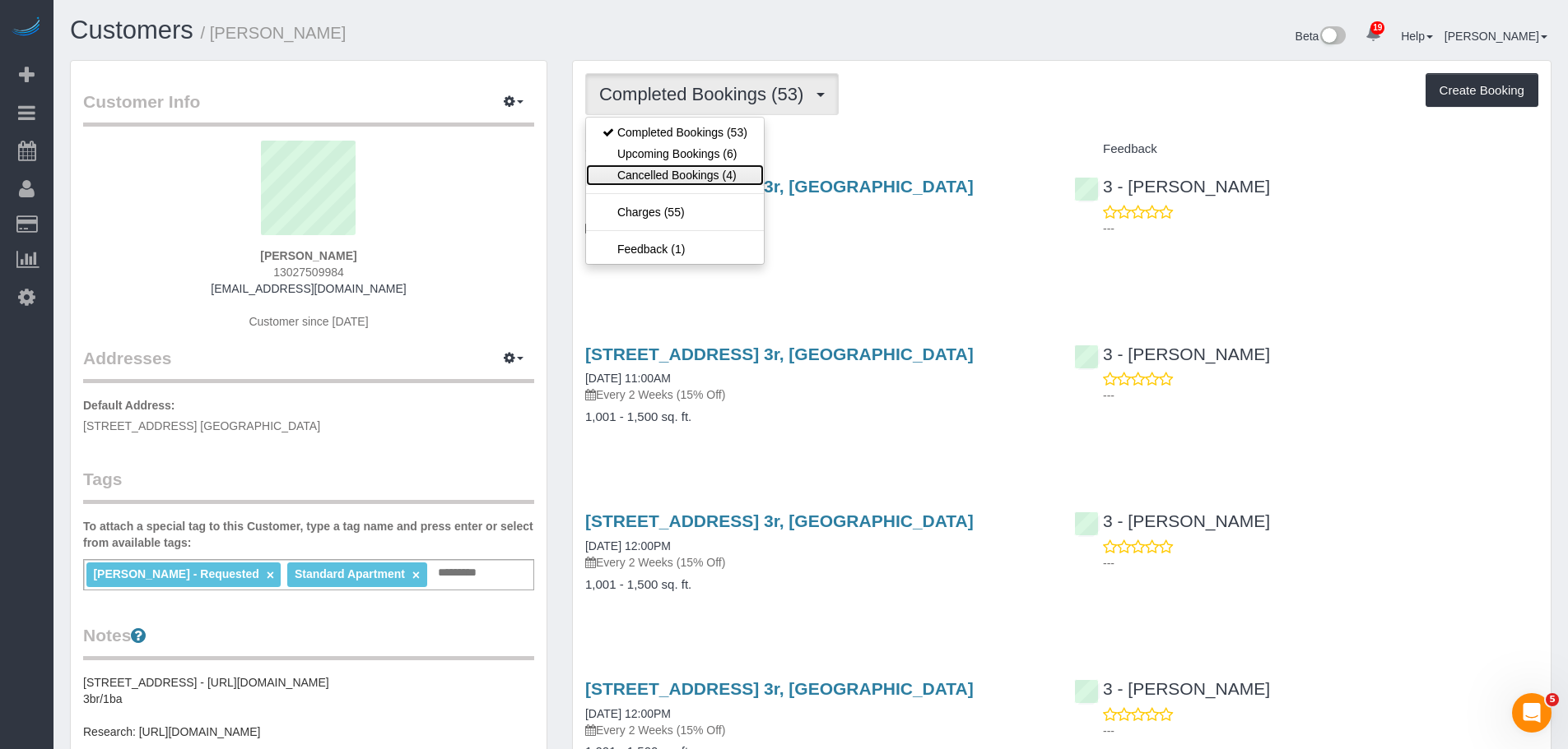
click at [719, 177] on link "Cancelled Bookings (4)" at bounding box center [674, 175] width 178 height 21
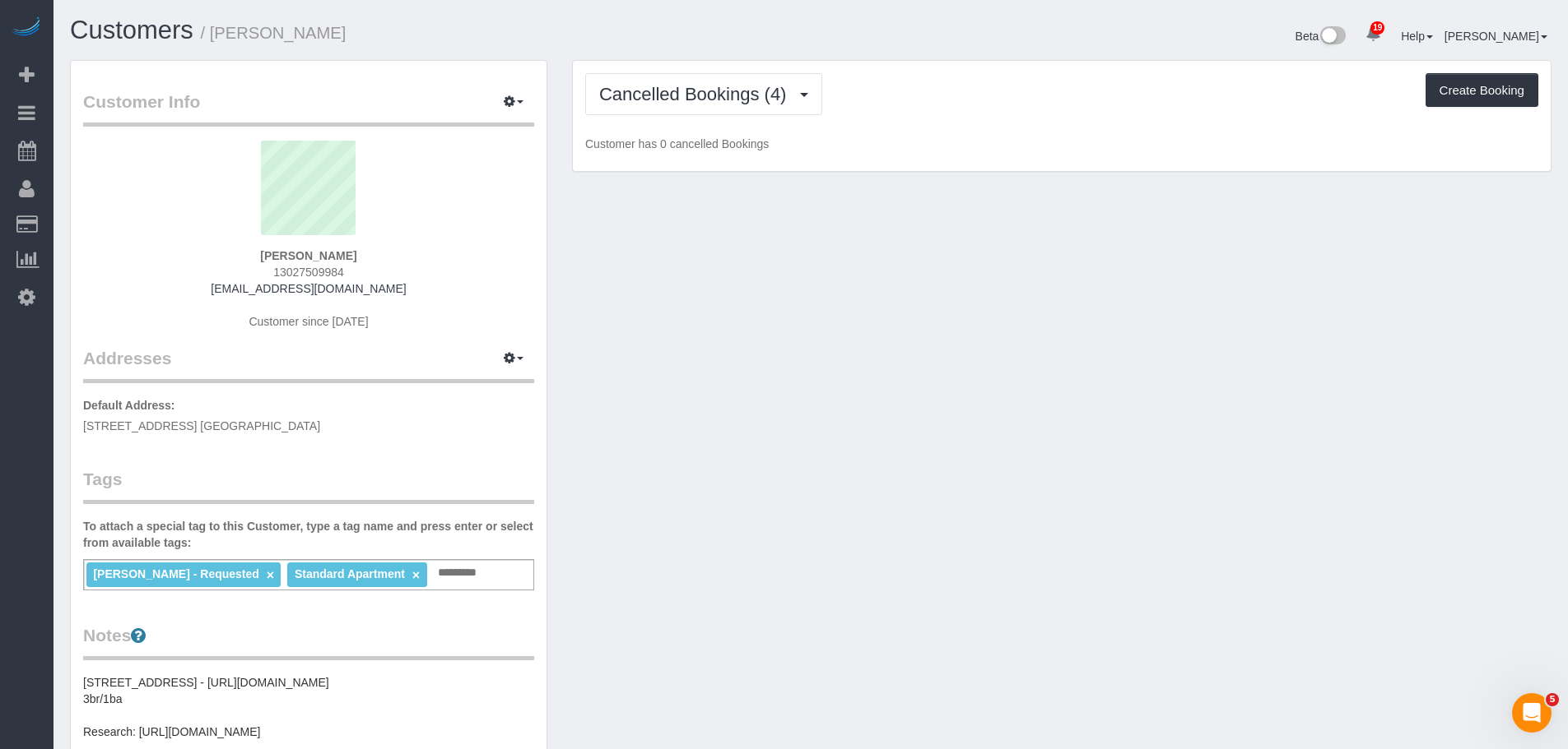
click at [864, 141] on p "Customer has 0 cancelled Bookings" at bounding box center [1062, 143] width 953 height 16
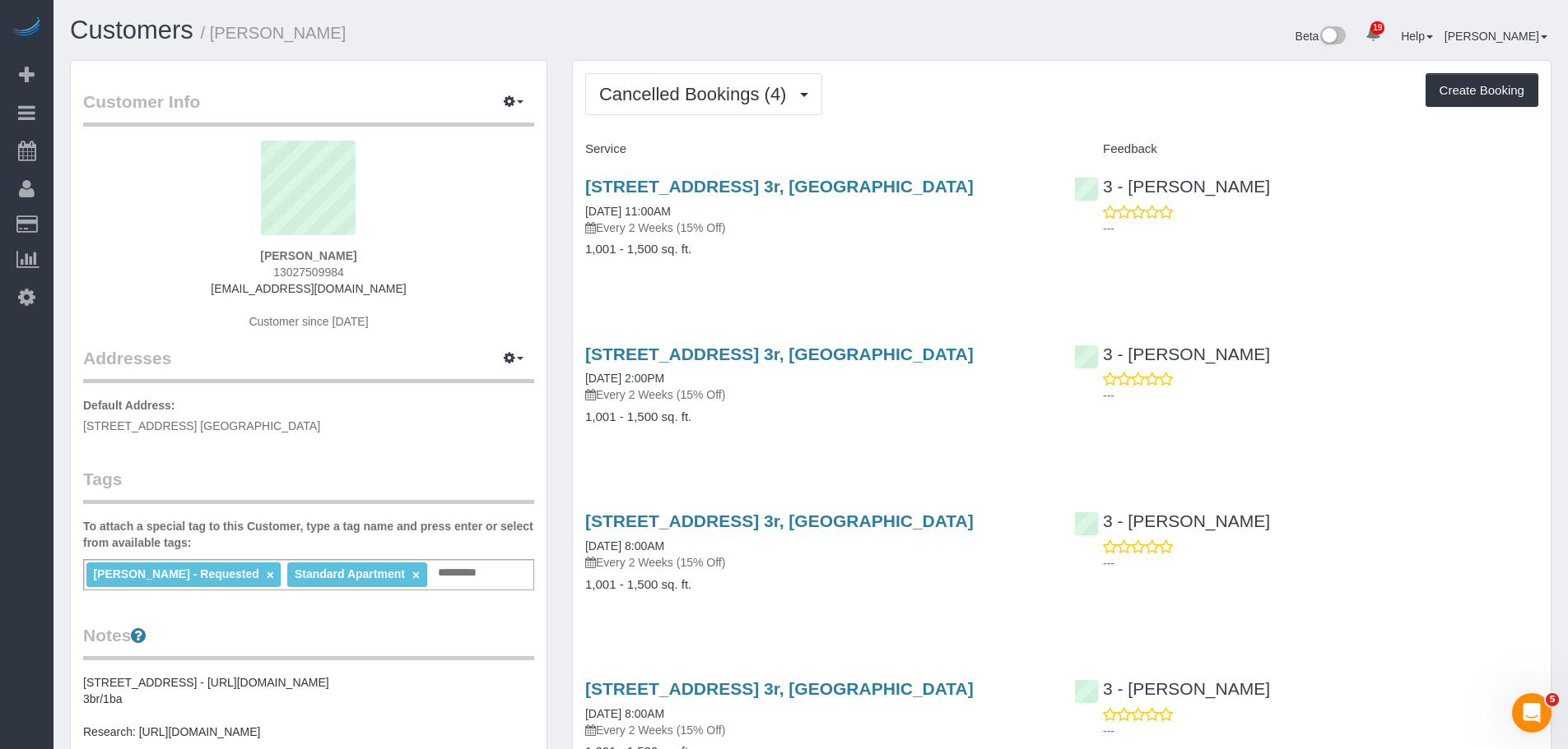
click at [1079, 115] on div "Cancelled Bookings (4) Completed Bookings (53) Upcoming Bookings (6) Cancelled …" at bounding box center [1062, 452] width 978 height 785
drag, startPoint x: 913, startPoint y: 132, endPoint x: 651, endPoint y: 121, distance: 262.2
click at [913, 133] on div "Cancelled Bookings (4) Completed Bookings (53) Upcoming Bookings (6) Cancelled …" at bounding box center [1062, 452] width 978 height 785
click at [632, 99] on span "Cancelled Bookings (4)" at bounding box center [697, 94] width 195 height 20
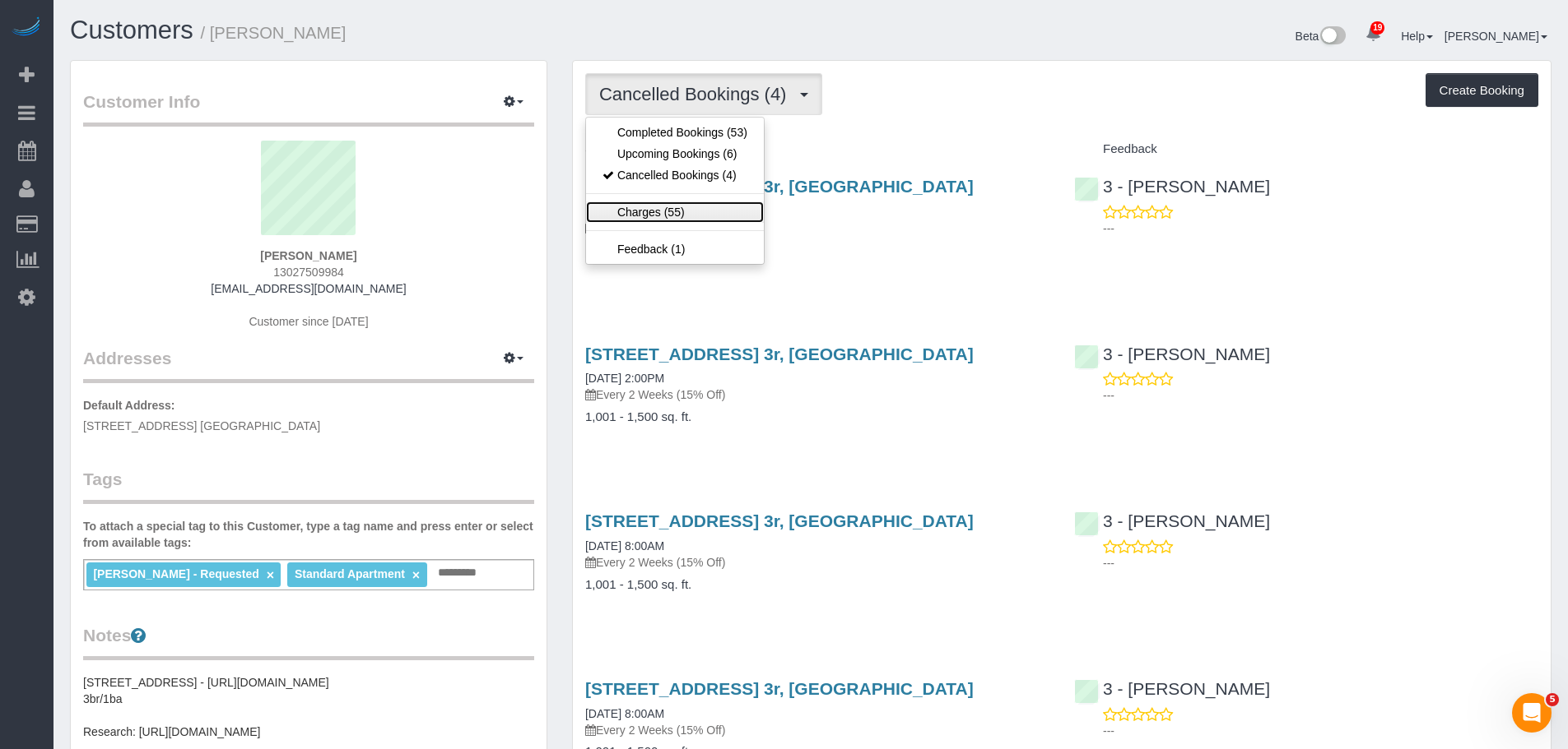
drag, startPoint x: 662, startPoint y: 215, endPoint x: 709, endPoint y: 211, distance: 47.2
click at [662, 215] on link "Charges (55)" at bounding box center [674, 212] width 178 height 21
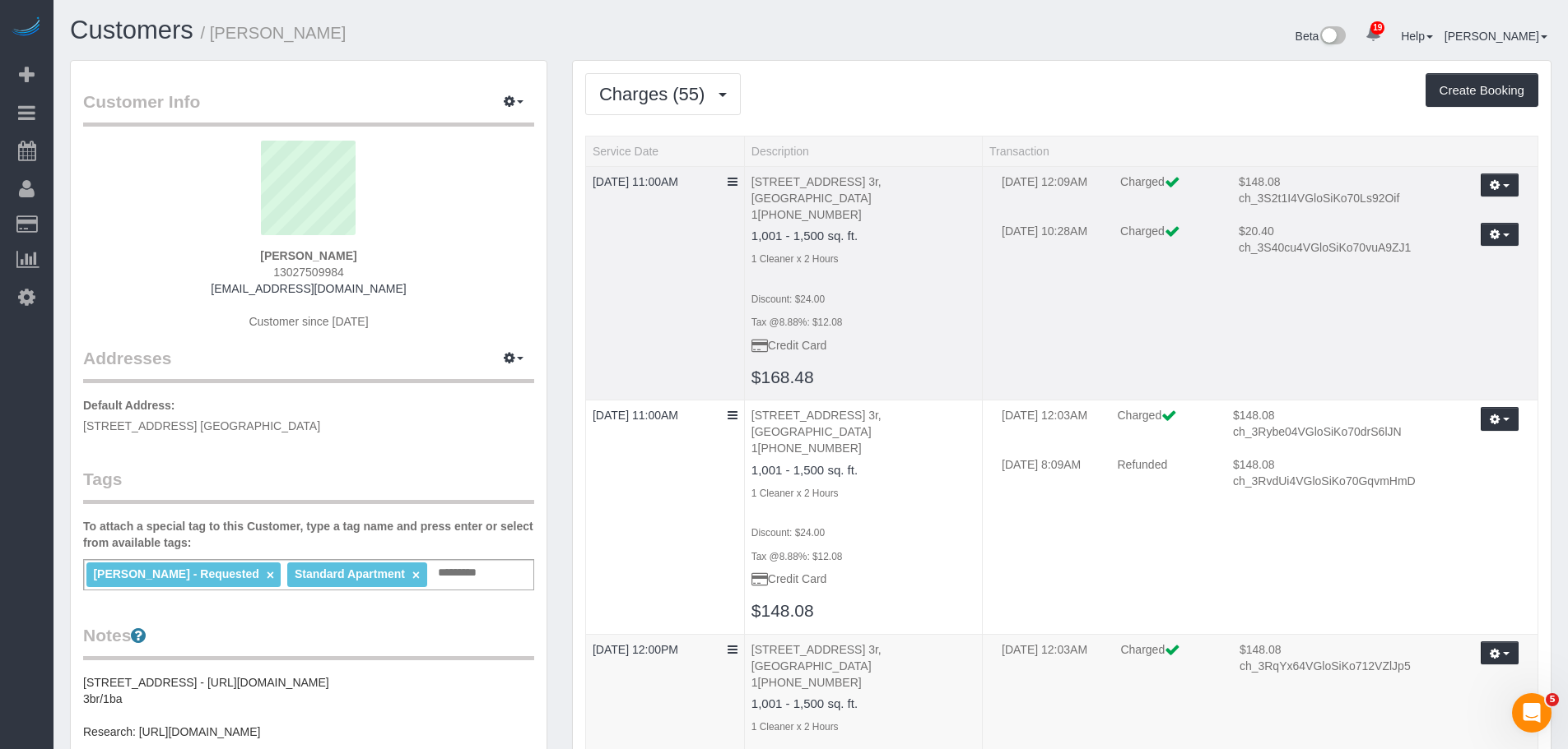
click at [600, 299] on td "09/04/2025 11:00AM" at bounding box center [664, 283] width 159 height 234
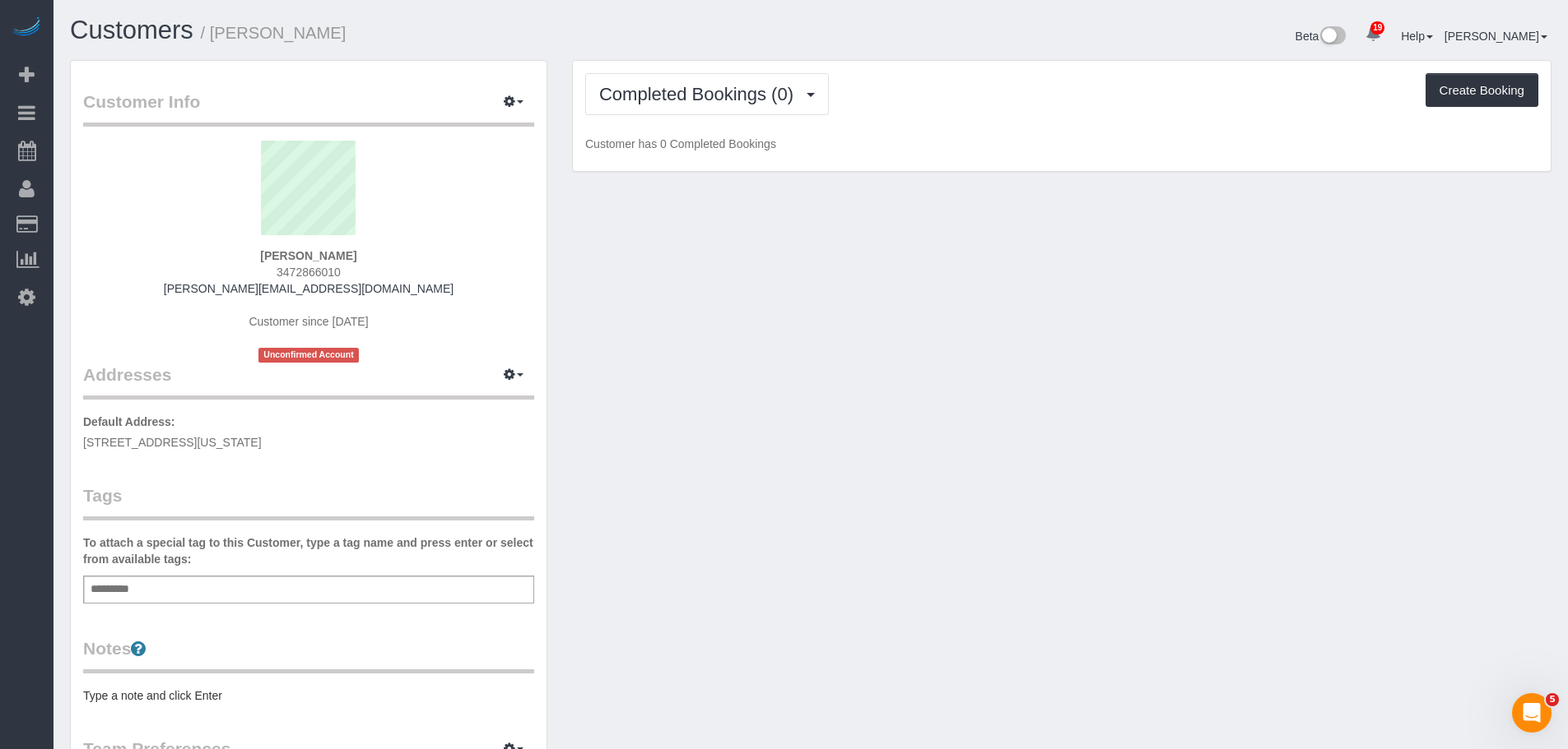
click at [255, 441] on span "[STREET_ADDRESS][US_STATE]" at bounding box center [171, 442] width 178 height 13
copy div "[STREET_ADDRESS][US_STATE]"
click at [841, 348] on div "Customer Info Edit Contact Info Send Message Email Preferences Special Sales Ta…" at bounding box center [811, 611] width 1507 height 1103
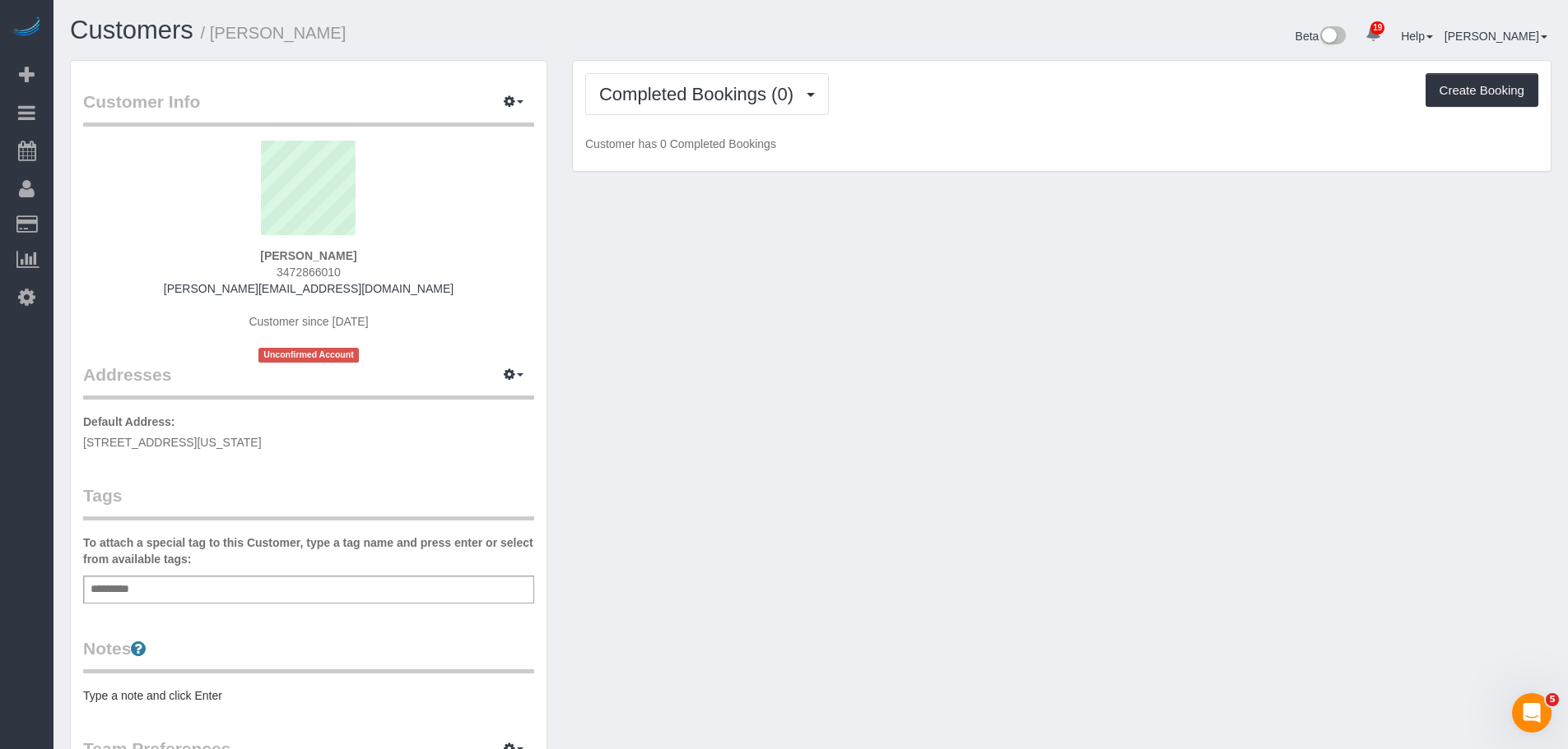
click at [206, 580] on div "Add a tag" at bounding box center [308, 590] width 451 height 28
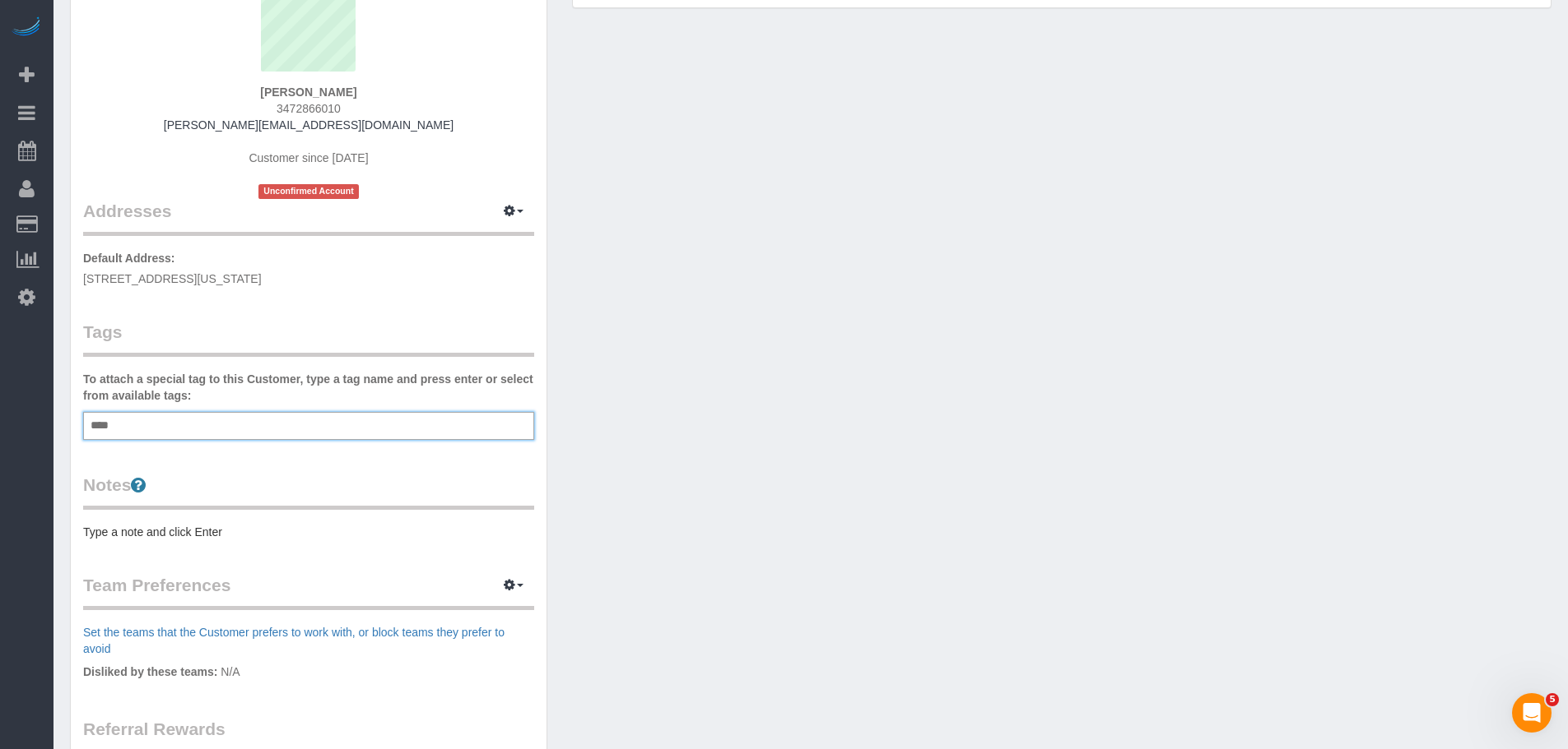
scroll to position [164, 0]
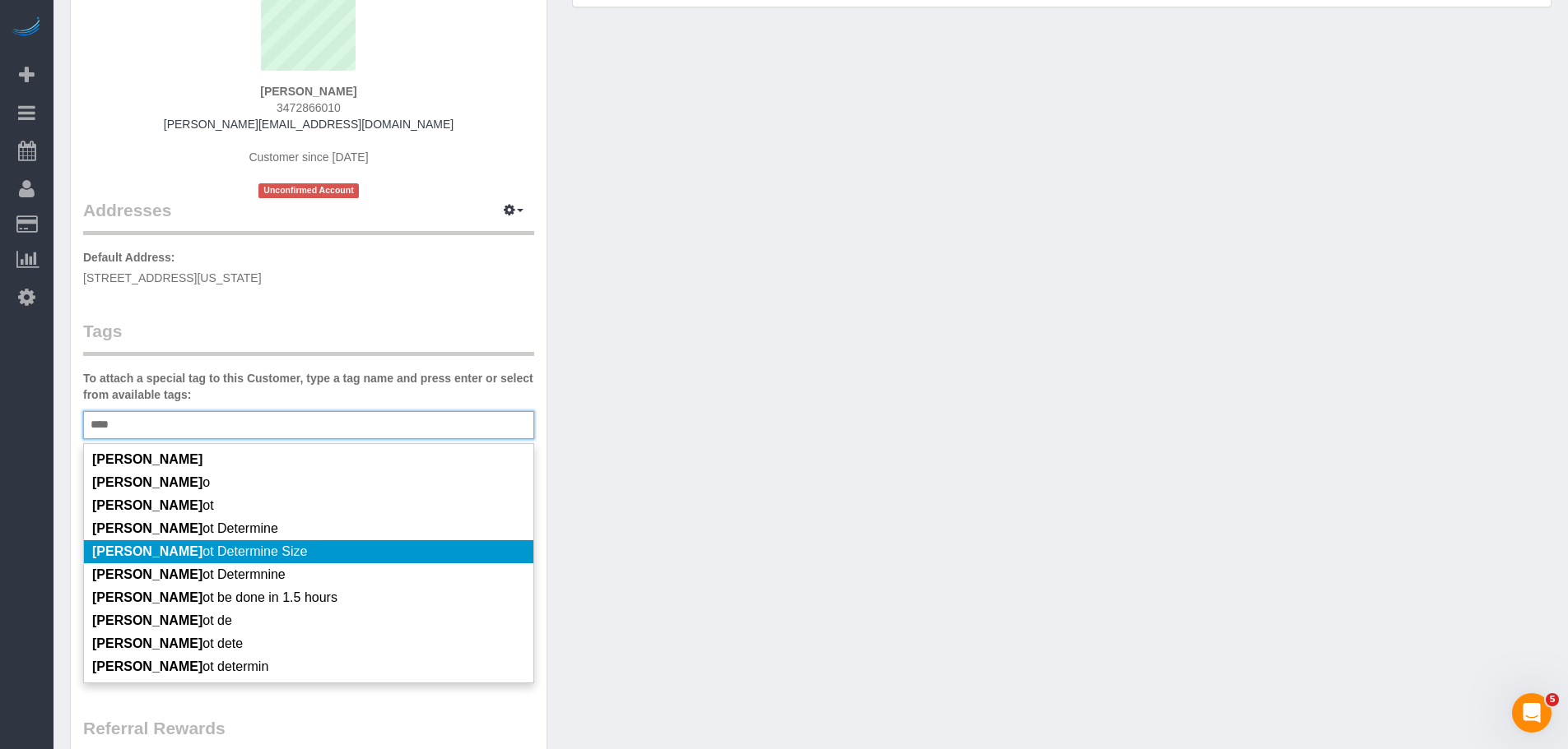
type input "****"
click at [287, 544] on li "[PERSON_NAME] ot Determine Size" at bounding box center [308, 551] width 449 height 23
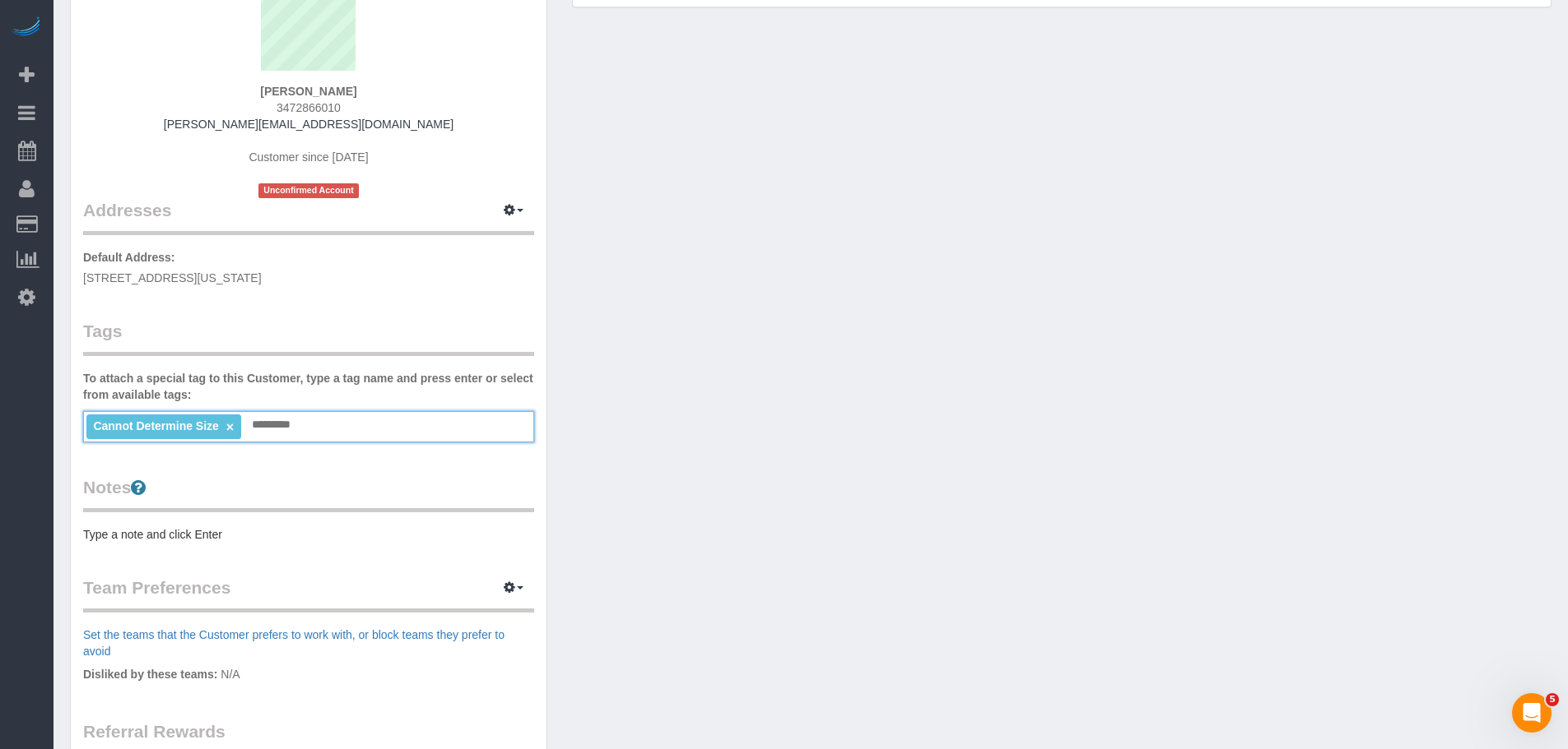
click at [705, 474] on div "Customer Info Edit Contact Info Send Message Email Preferences Special Sales Ta…" at bounding box center [811, 447] width 1507 height 1105
click at [232, 524] on div "Notes Type a note and click Enter" at bounding box center [308, 509] width 451 height 67
click at [235, 543] on div "Customer Info Edit Contact Info Send Message Email Preferences Special Sales Ta…" at bounding box center [309, 440] width 476 height 1087
click at [221, 534] on pre "Type a note and click Enter" at bounding box center [308, 534] width 451 height 16
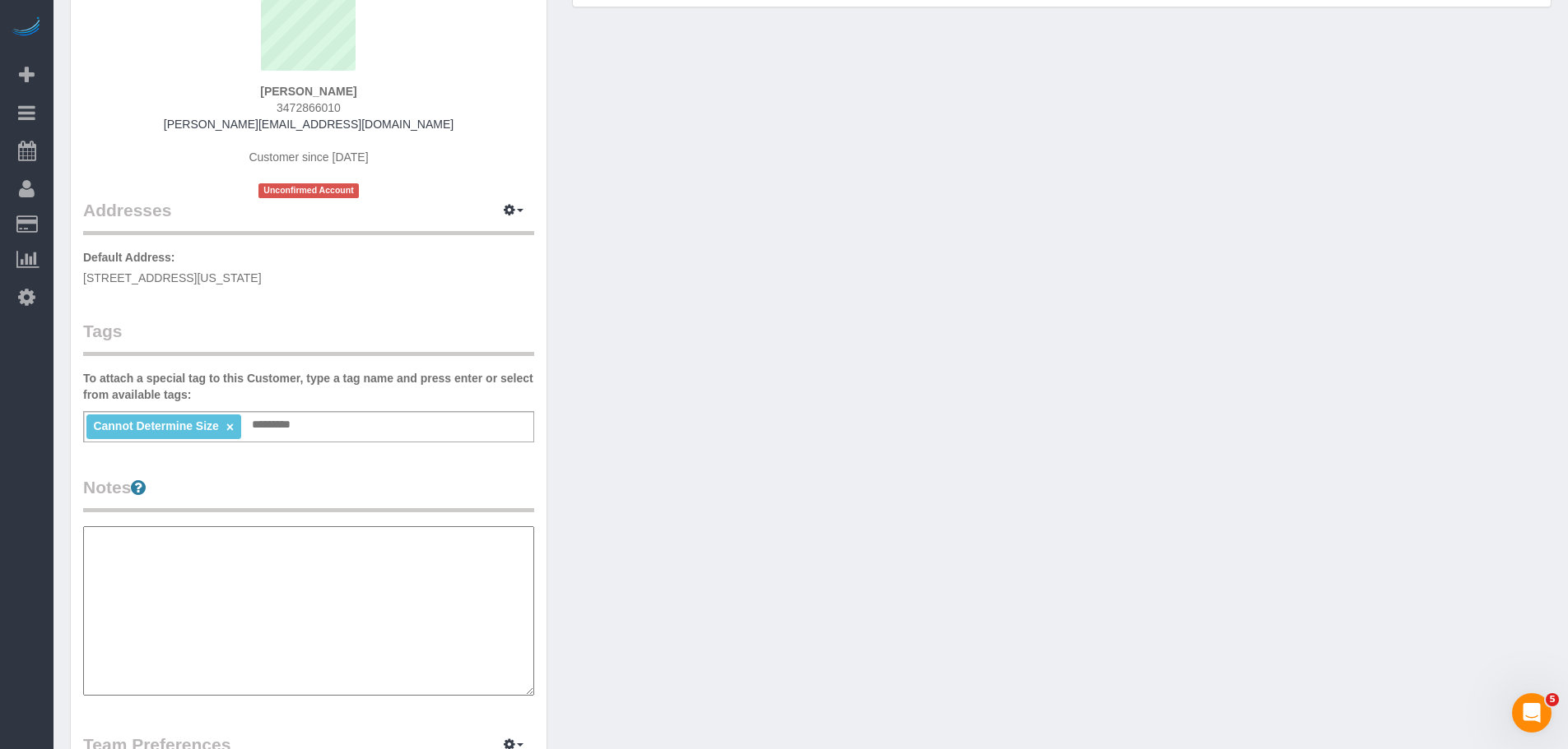
type textarea "*"
type textarea "********"
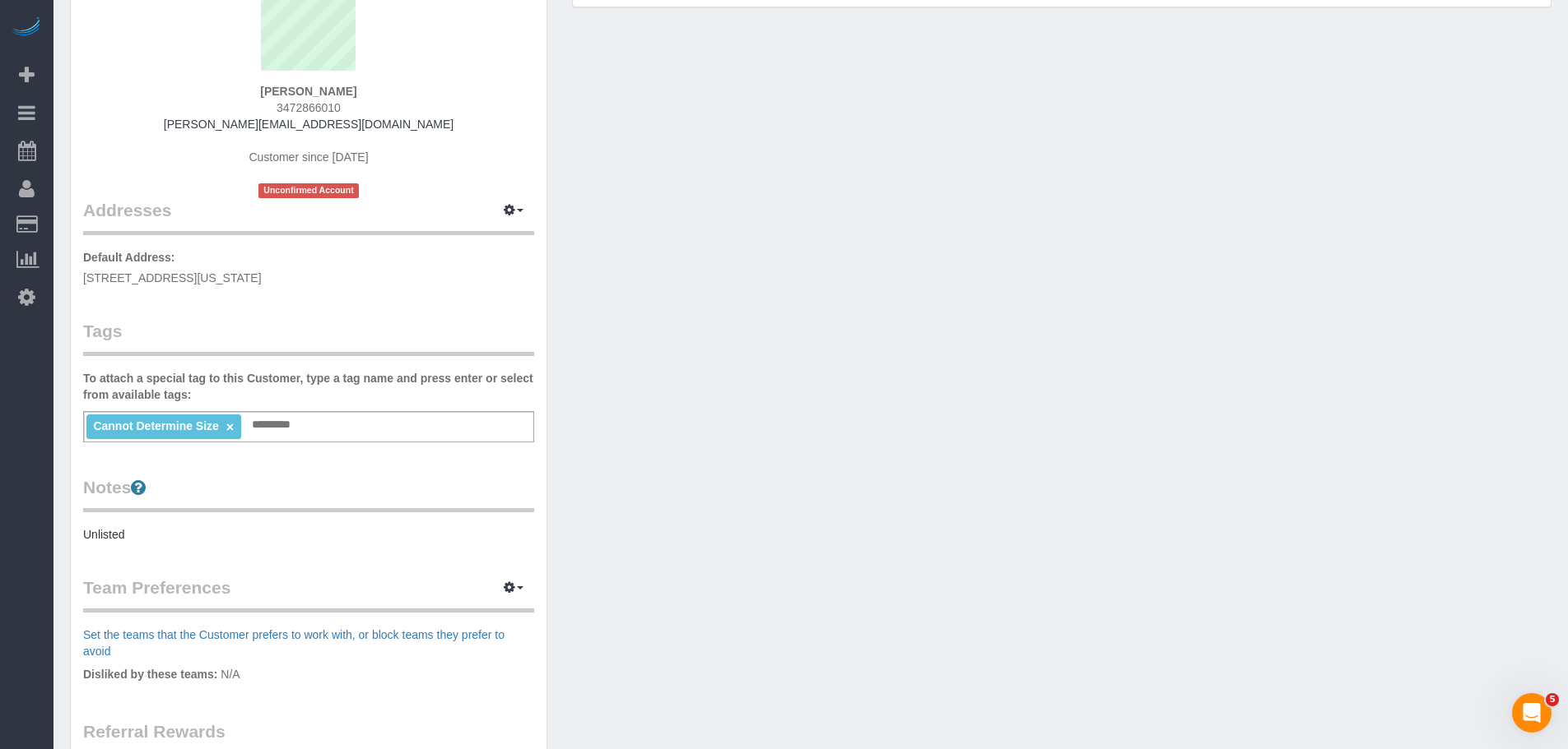
click at [871, 262] on div "Customer Info Edit Contact Info Send Message Email Preferences Special Sales Ta…" at bounding box center [811, 447] width 1507 height 1105
click at [522, 208] on button "button" at bounding box center [513, 211] width 41 height 26
click at [491, 239] on button "Manage Addresses" at bounding box center [466, 241] width 133 height 23
click at [749, 233] on div "Customer Info Edit Contact Info Send Message Email Preferences Special Sales Ta…" at bounding box center [811, 447] width 1507 height 1105
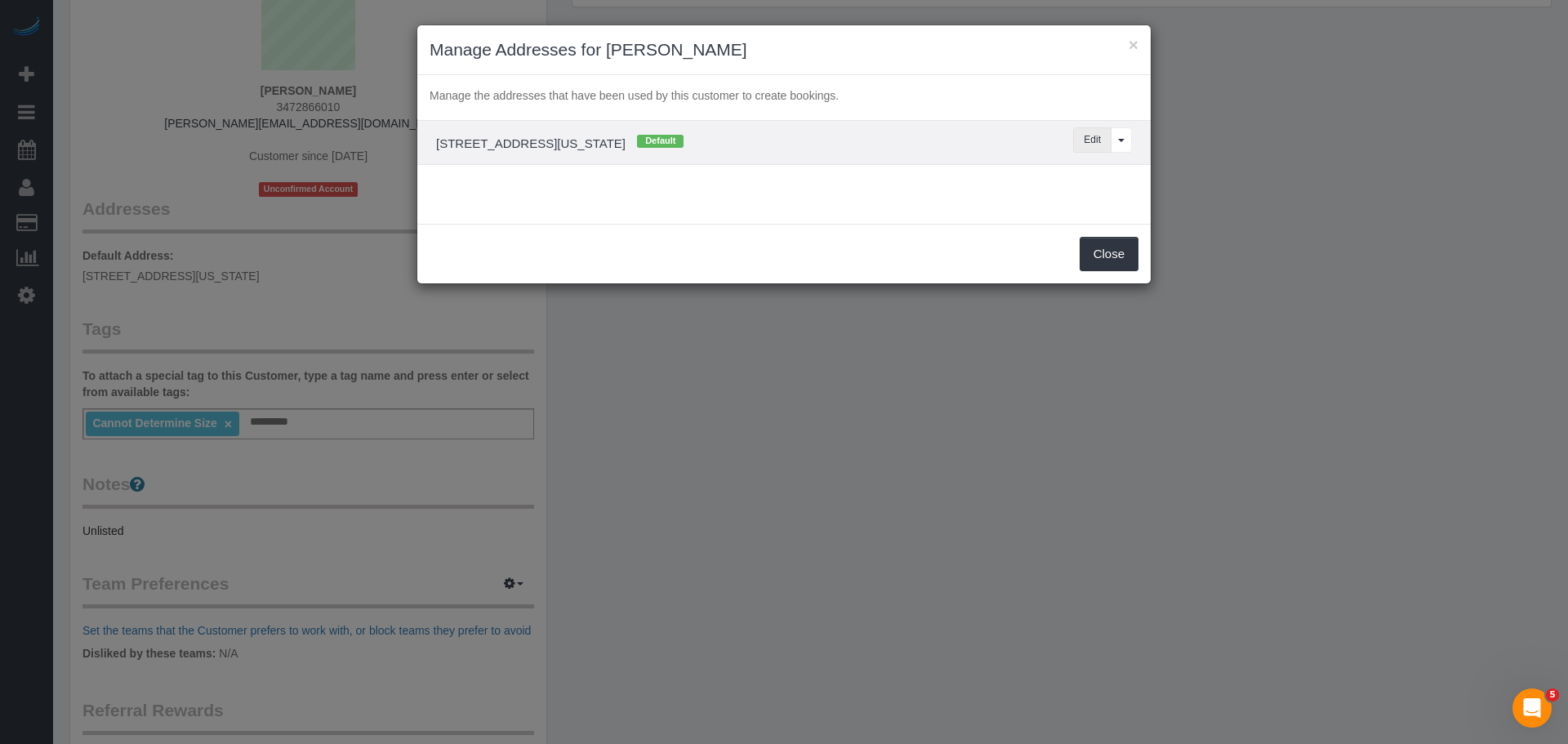
click at [1082, 144] on button "Edit" at bounding box center [1092, 141] width 38 height 25
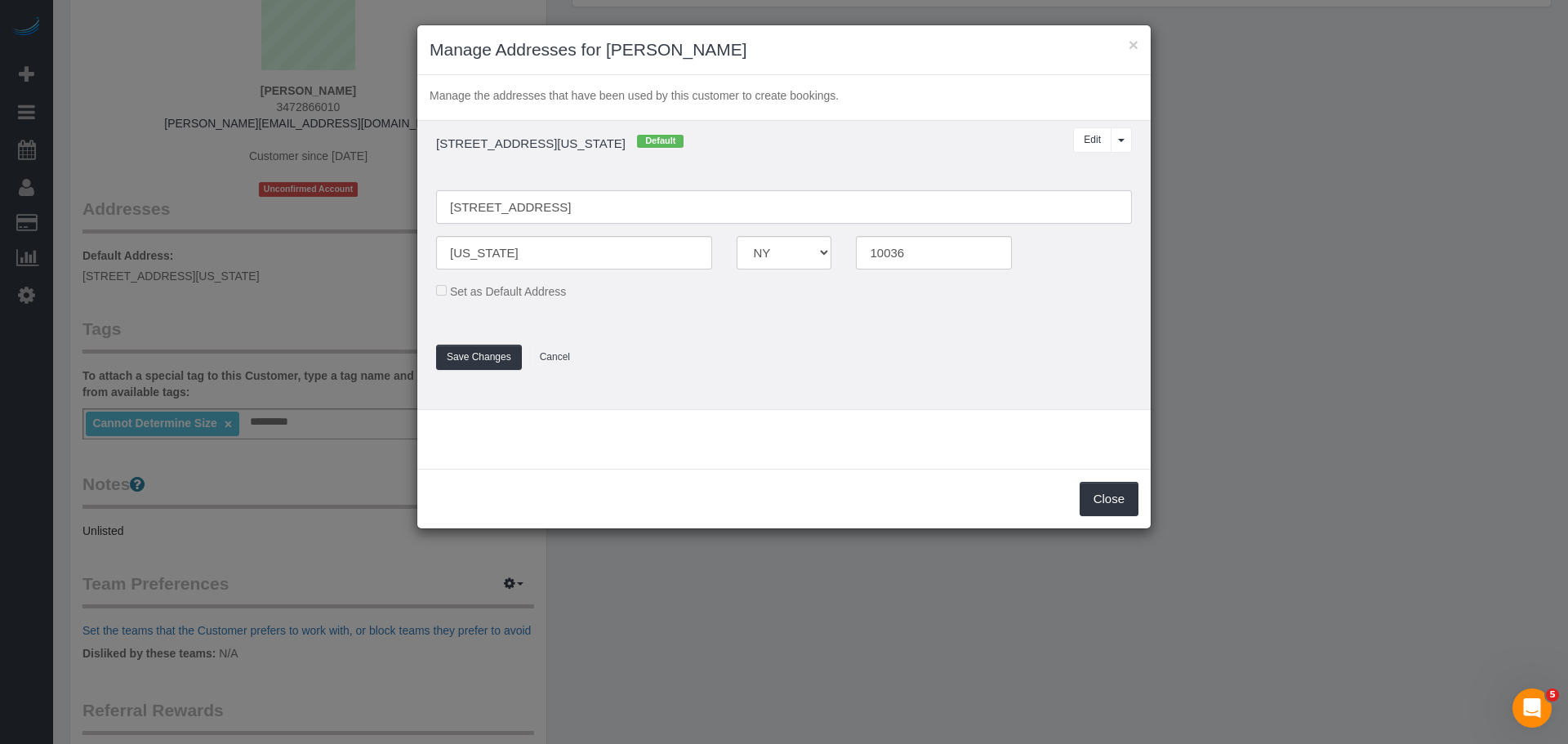
click at [528, 211] on input "441 West 47th Street, Apt 3C" at bounding box center [784, 207] width 696 height 34
type input "441 West 47th Street, Apt. 3C"
click at [469, 353] on button "Save Changes" at bounding box center [478, 357] width 85 height 25
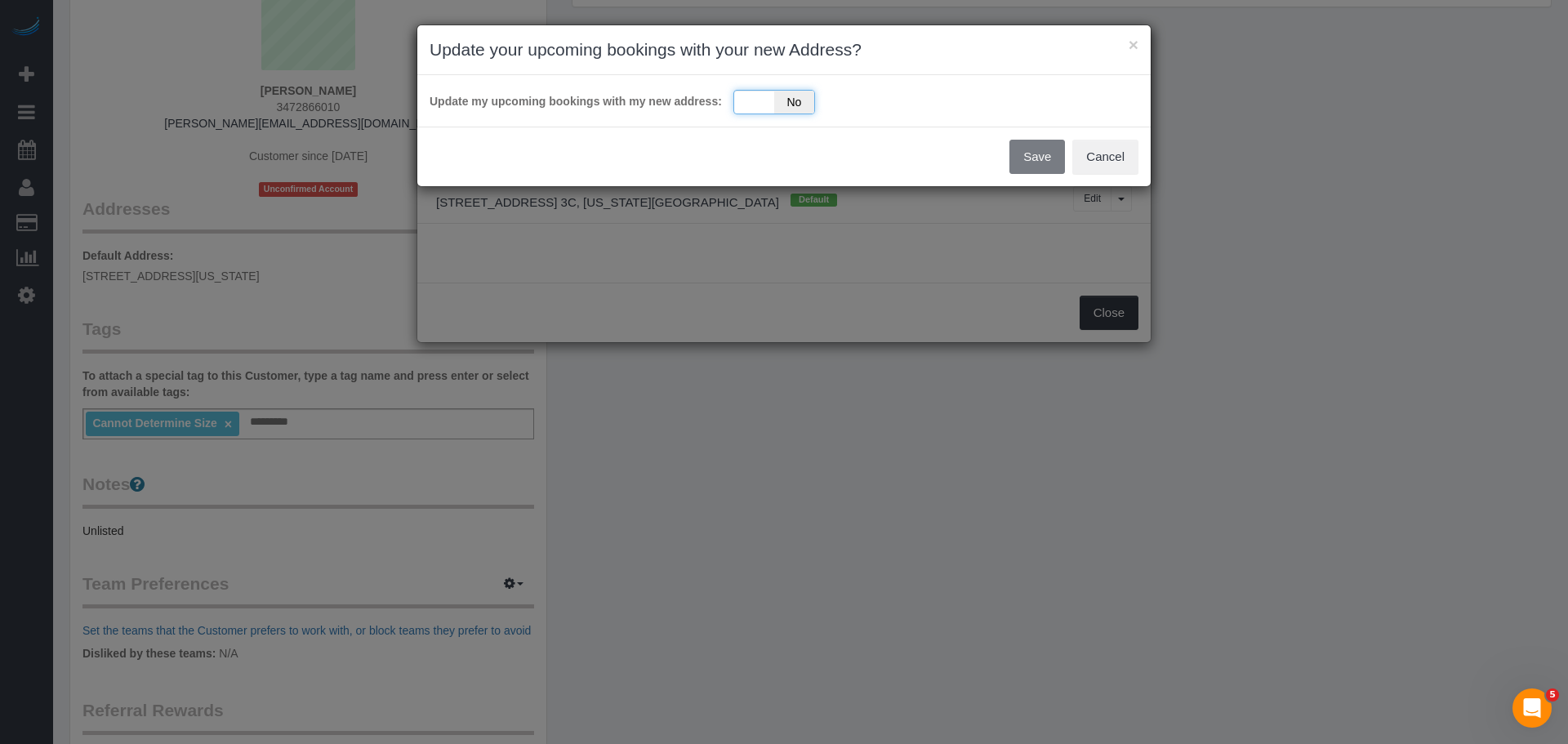
click at [759, 101] on div "Yes No" at bounding box center [774, 102] width 82 height 25
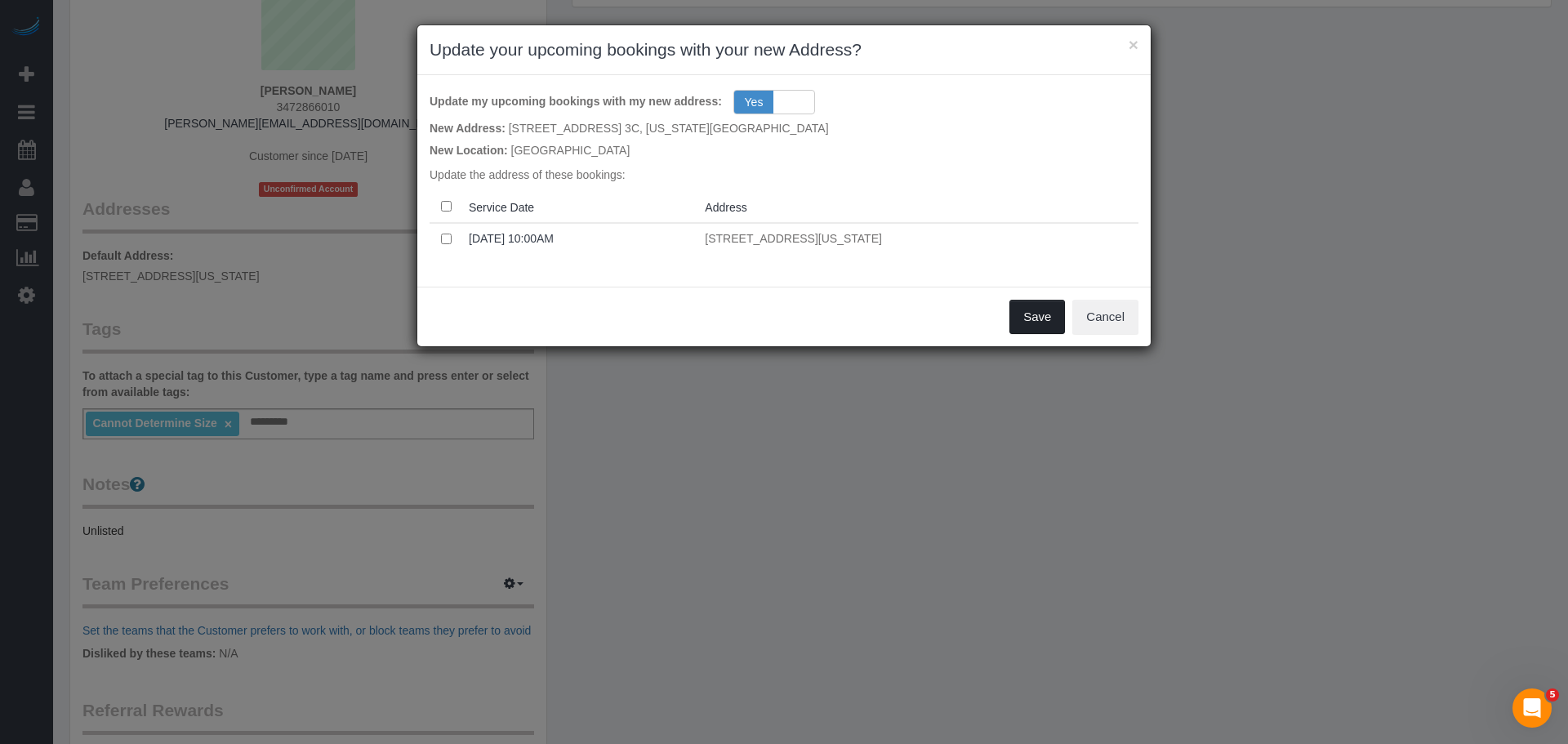
click at [1040, 322] on button "Save" at bounding box center [1037, 317] width 56 height 35
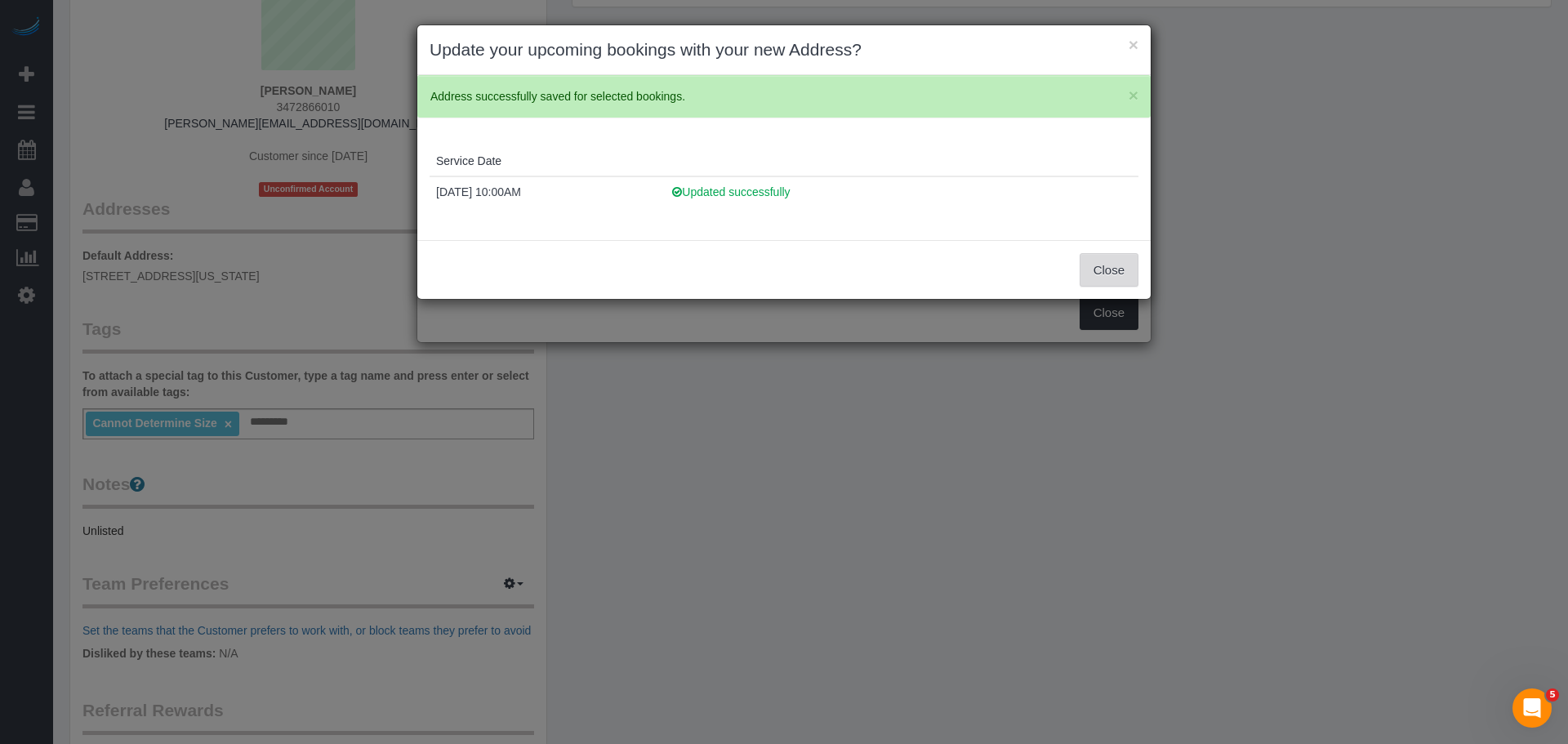
click at [1114, 266] on button "Close" at bounding box center [1109, 270] width 59 height 35
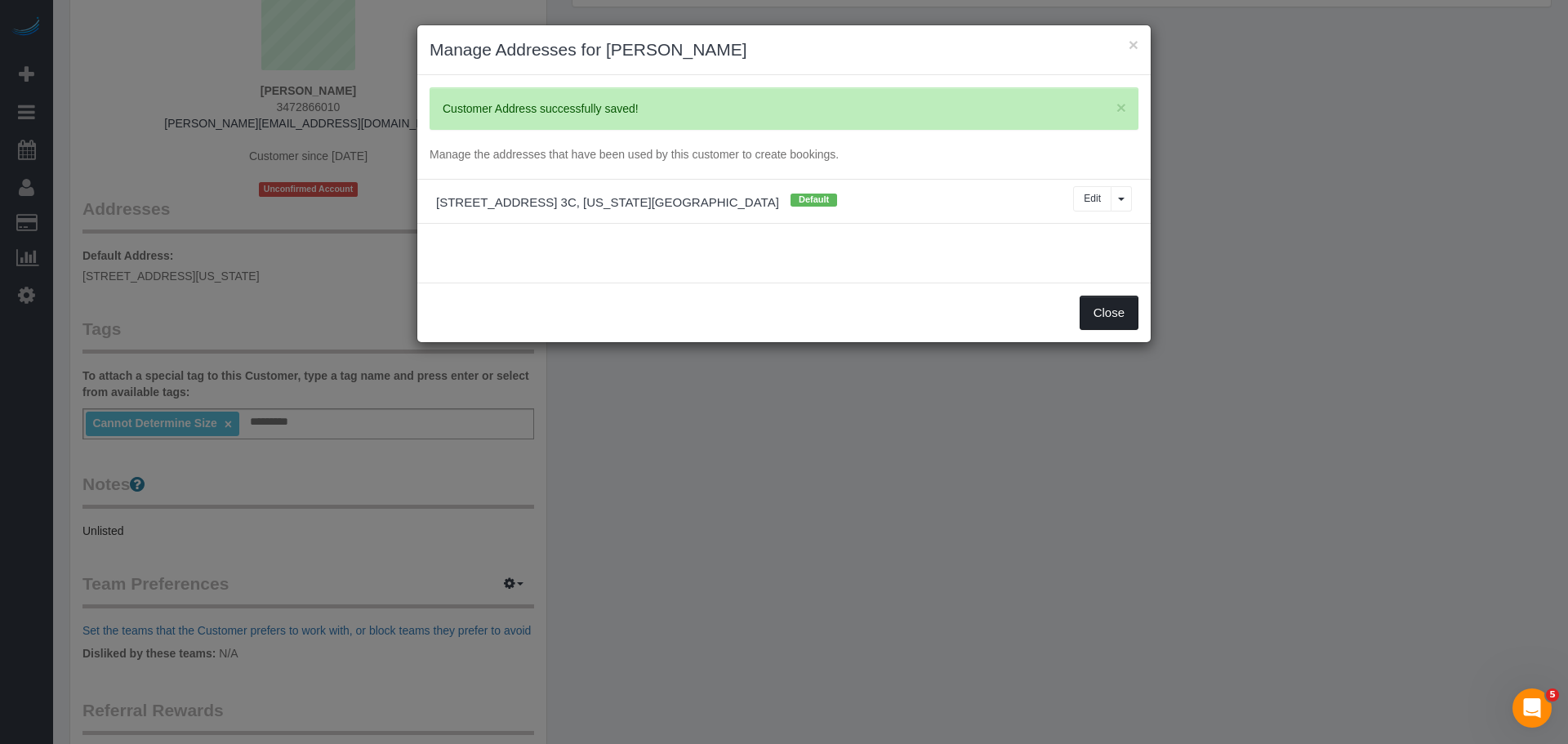
click at [1108, 315] on button "Close" at bounding box center [1109, 312] width 59 height 35
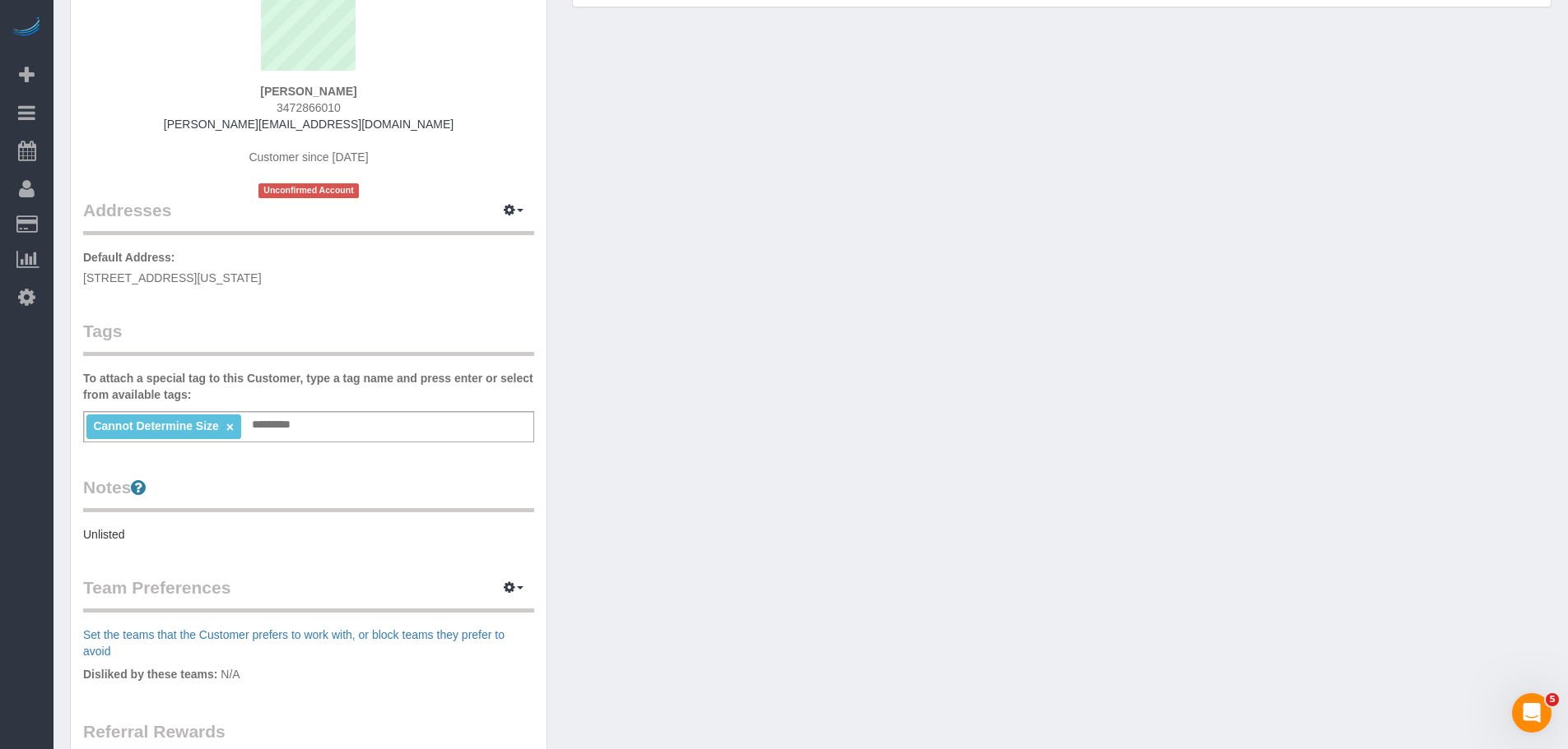
click at [1015, 422] on div "Customer Info Edit Contact Info Send Message Email Preferences Special Sales Ta…" at bounding box center [811, 447] width 1507 height 1105
click at [859, 424] on div "Customer Info Edit Contact Info Send Message Email Preferences Special Sales Ta…" at bounding box center [811, 447] width 1507 height 1105
click at [861, 309] on div "Customer Info Edit Contact Info Send Message Email Preferences Special Sales Ta…" at bounding box center [811, 447] width 1507 height 1105
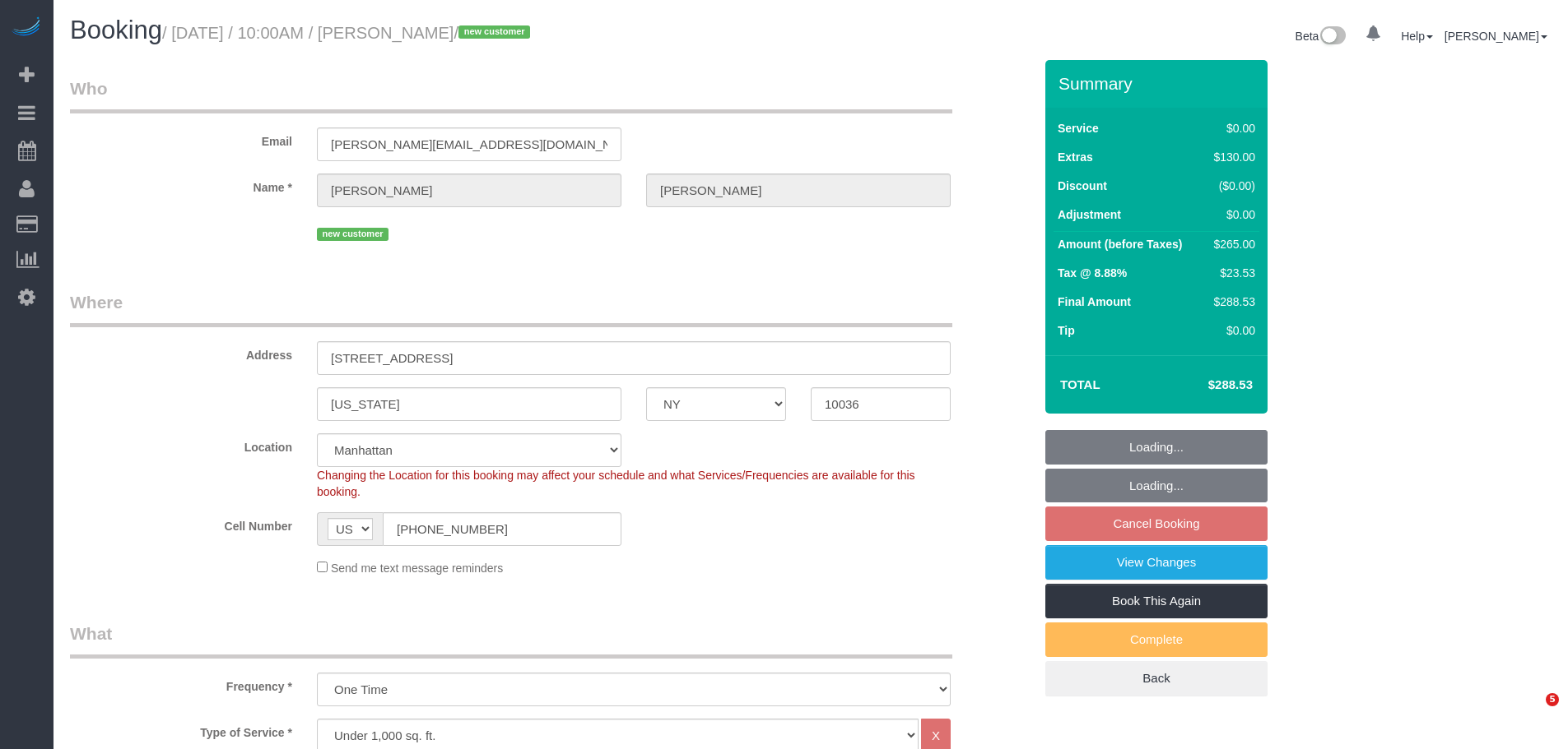
select select "NY"
select select "number:89"
select select "number:72"
select select "number:15"
select select "number:6"
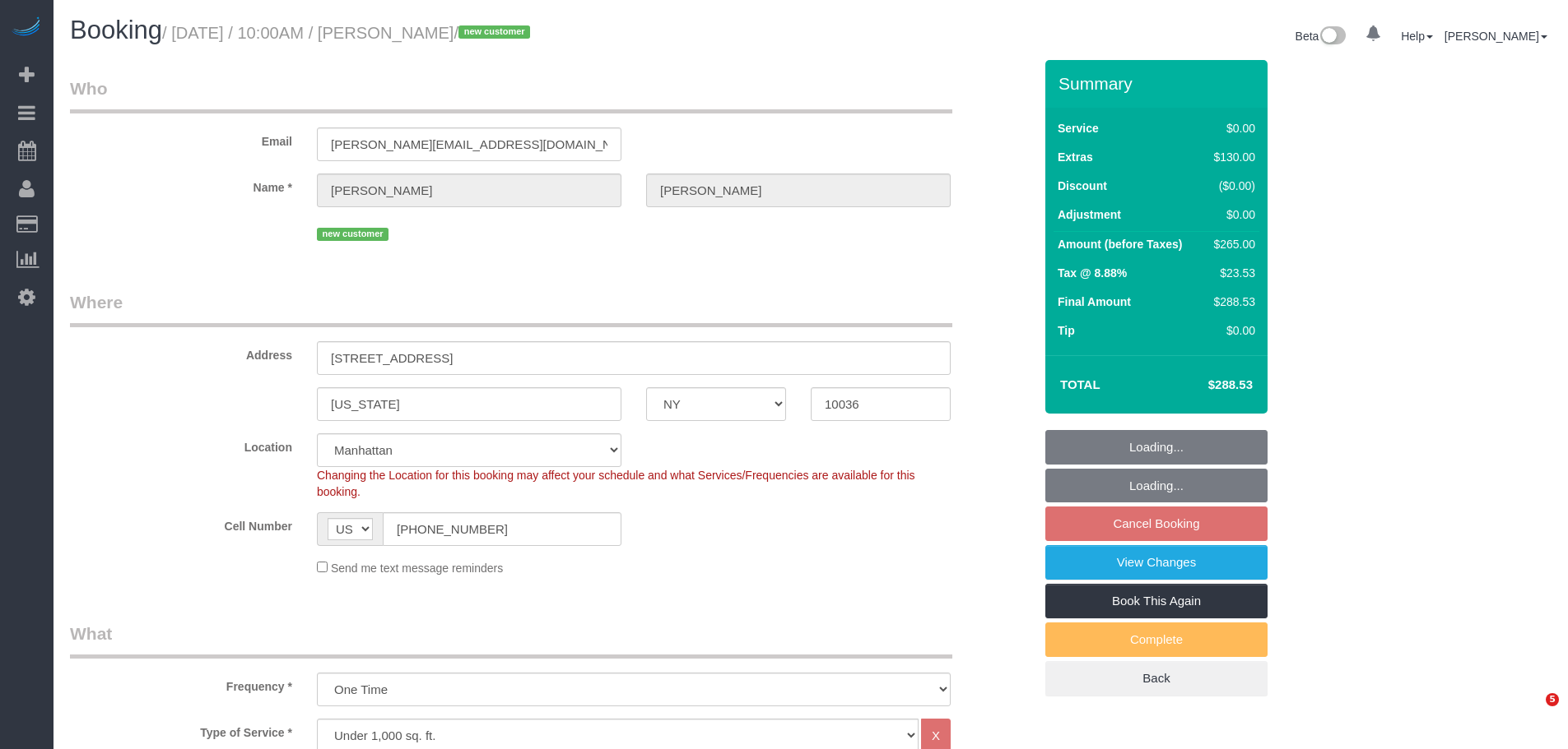
select select "spot2"
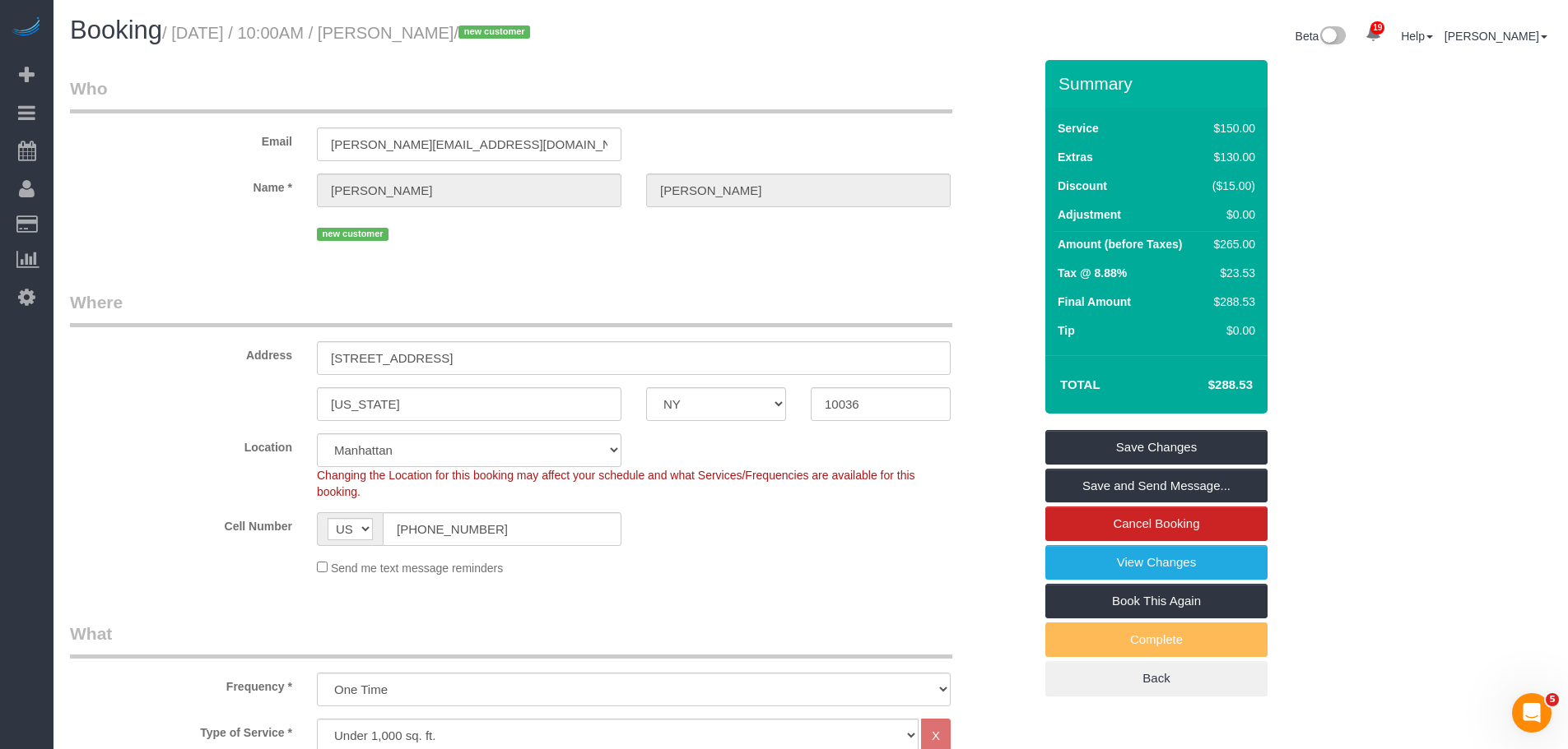
click at [786, 301] on legend "Where" at bounding box center [511, 308] width 882 height 37
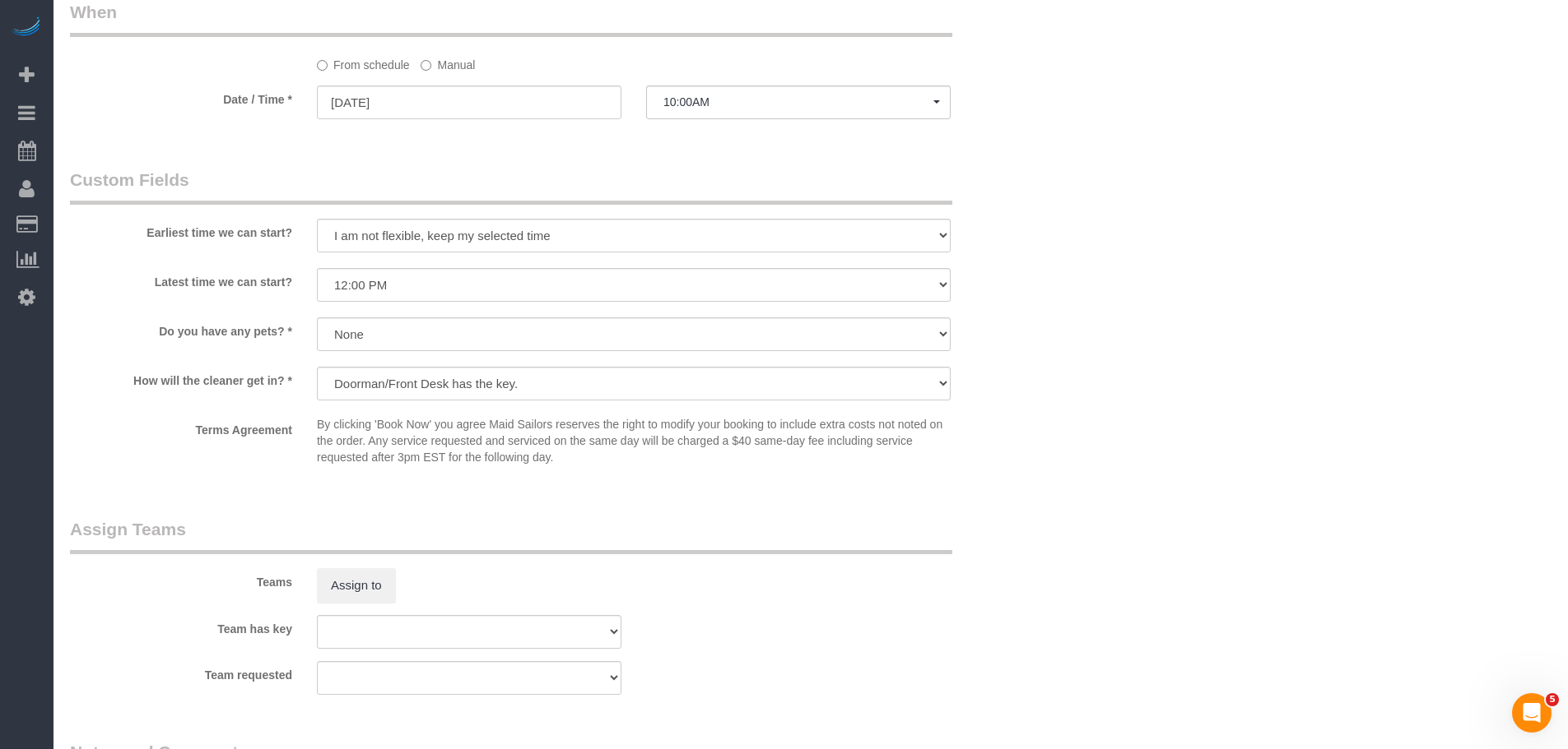
scroll to position [2096, 0]
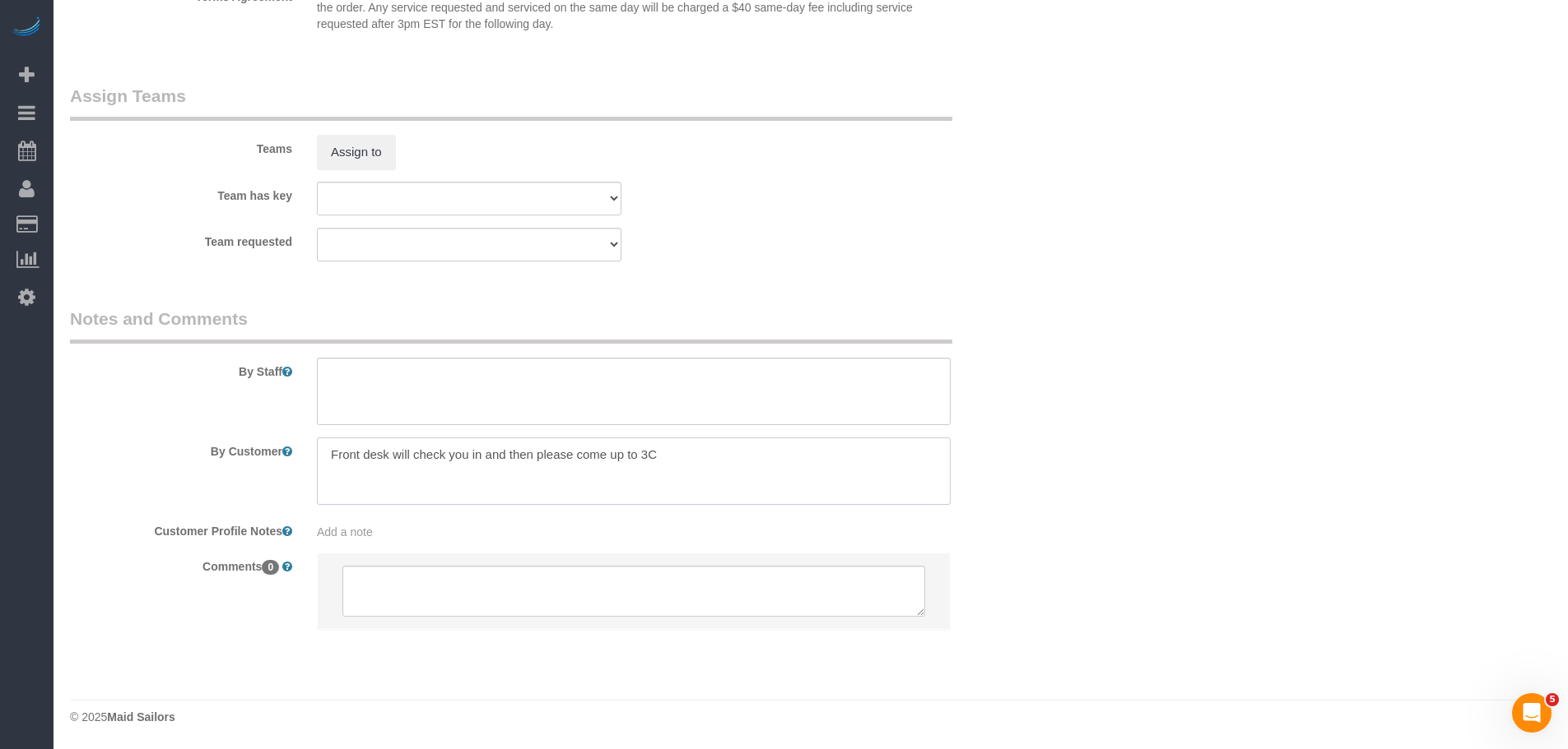
drag, startPoint x: 599, startPoint y: 470, endPoint x: 692, endPoint y: 464, distance: 93.2
click at [692, 464] on textarea at bounding box center [634, 471] width 634 height 67
click at [882, 195] on div "Team has key 000- [PERSON_NAME] 000 - Partnerships 000 - TEAM JOB 0 - [PERSON_N…" at bounding box center [552, 199] width 987 height 34
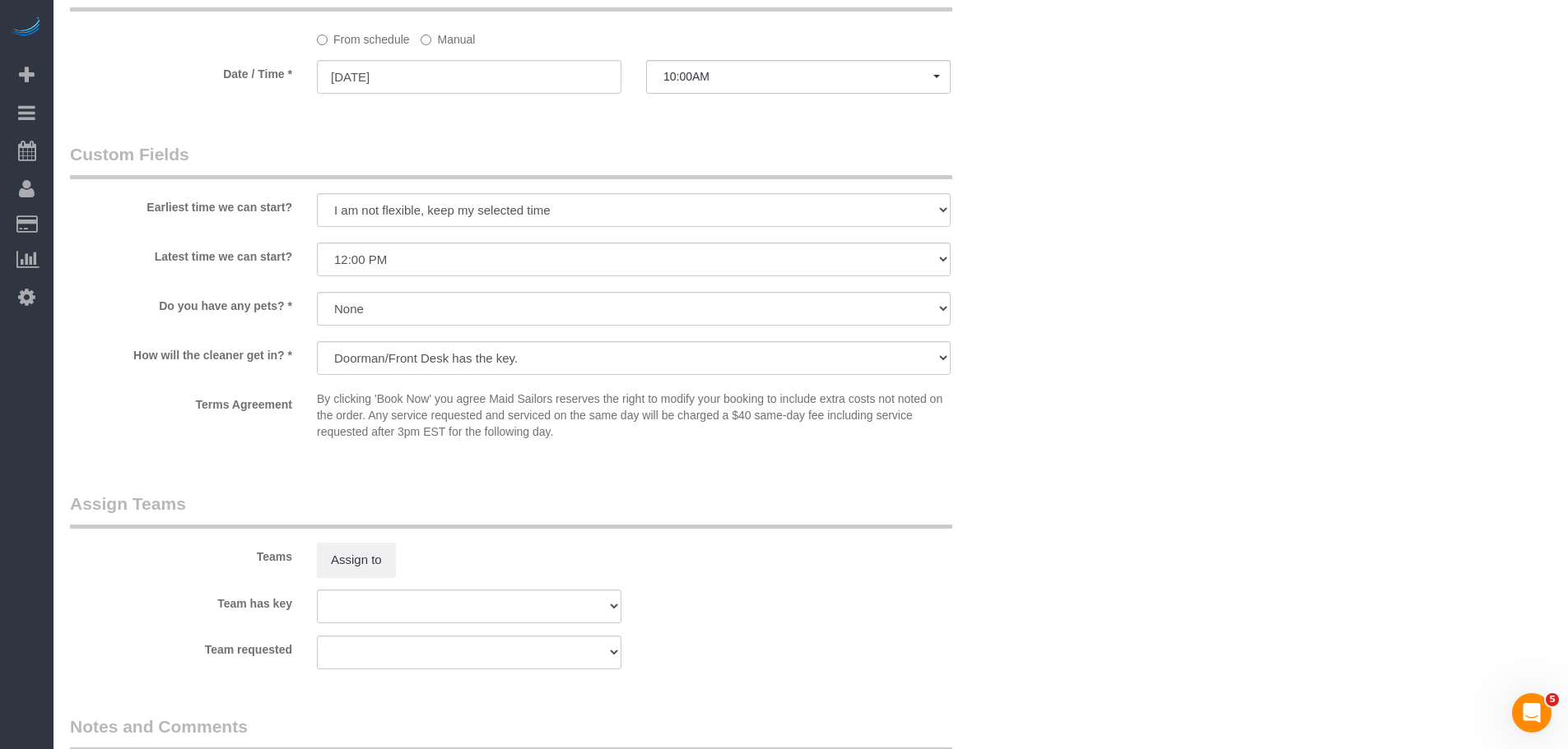
scroll to position [1685, 0]
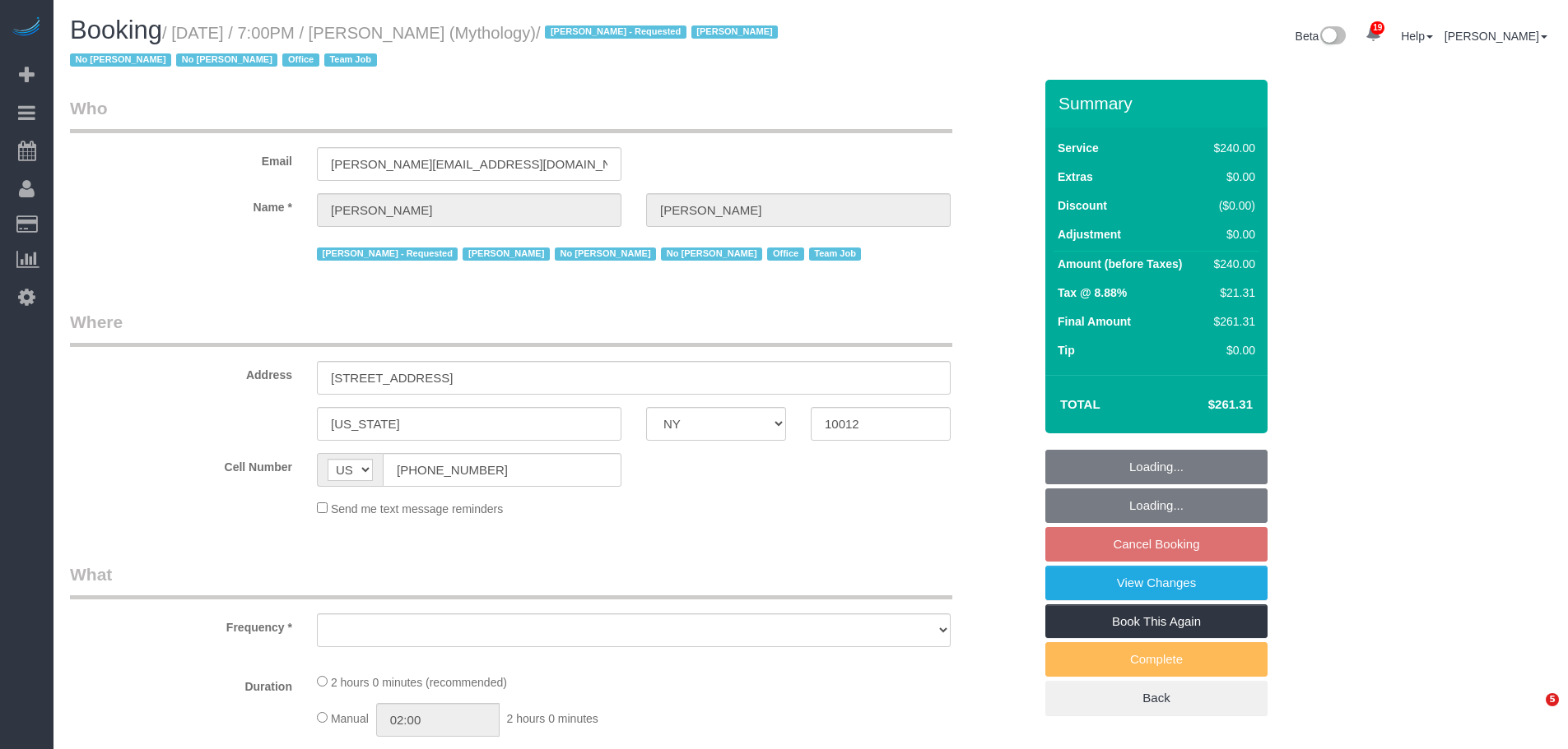
select select "NY"
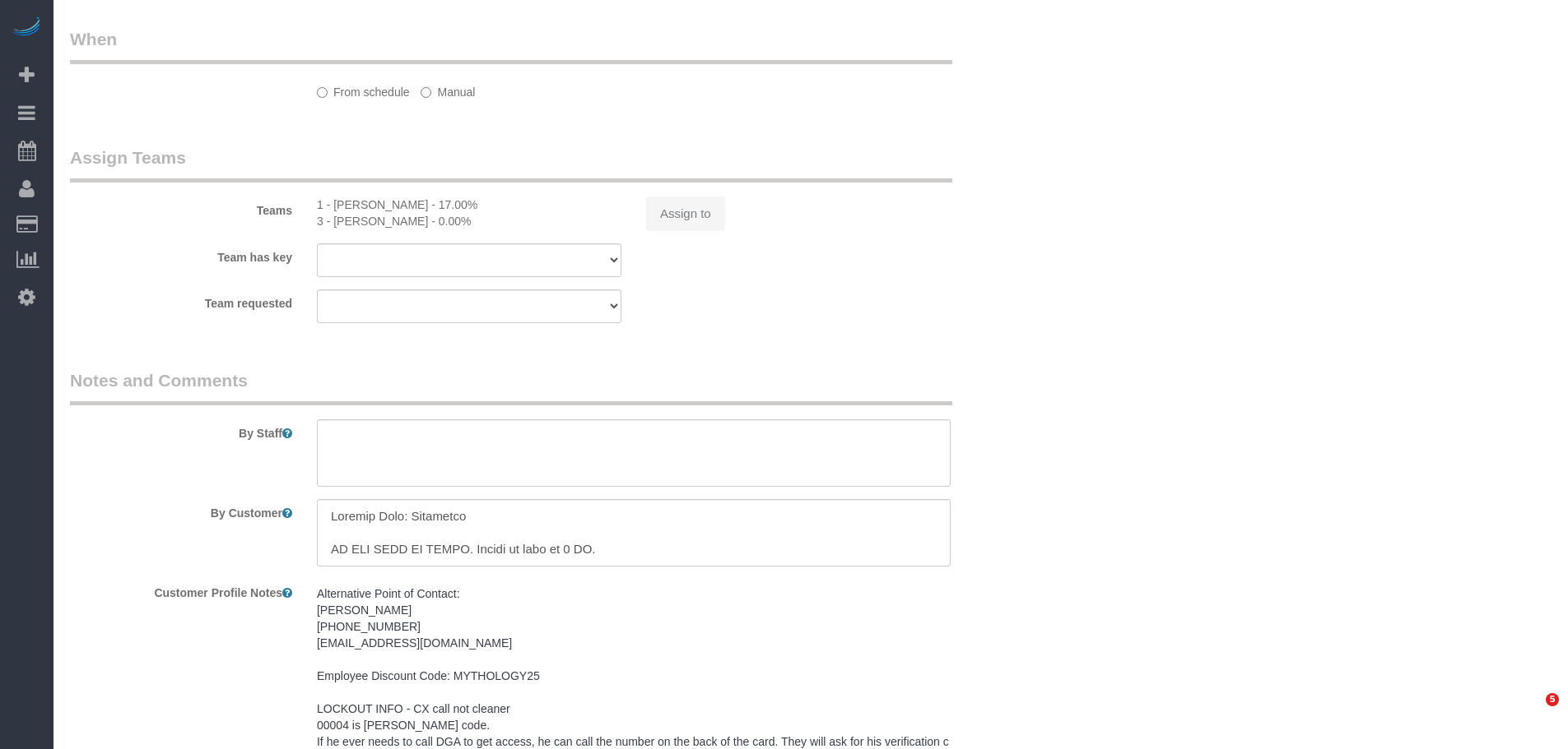
select select "string:stripe-card_1F0CXe4VGloSiKo7V7BiKmvB"
select select "2"
select select "120"
select select "spot12"
select select "number:89"
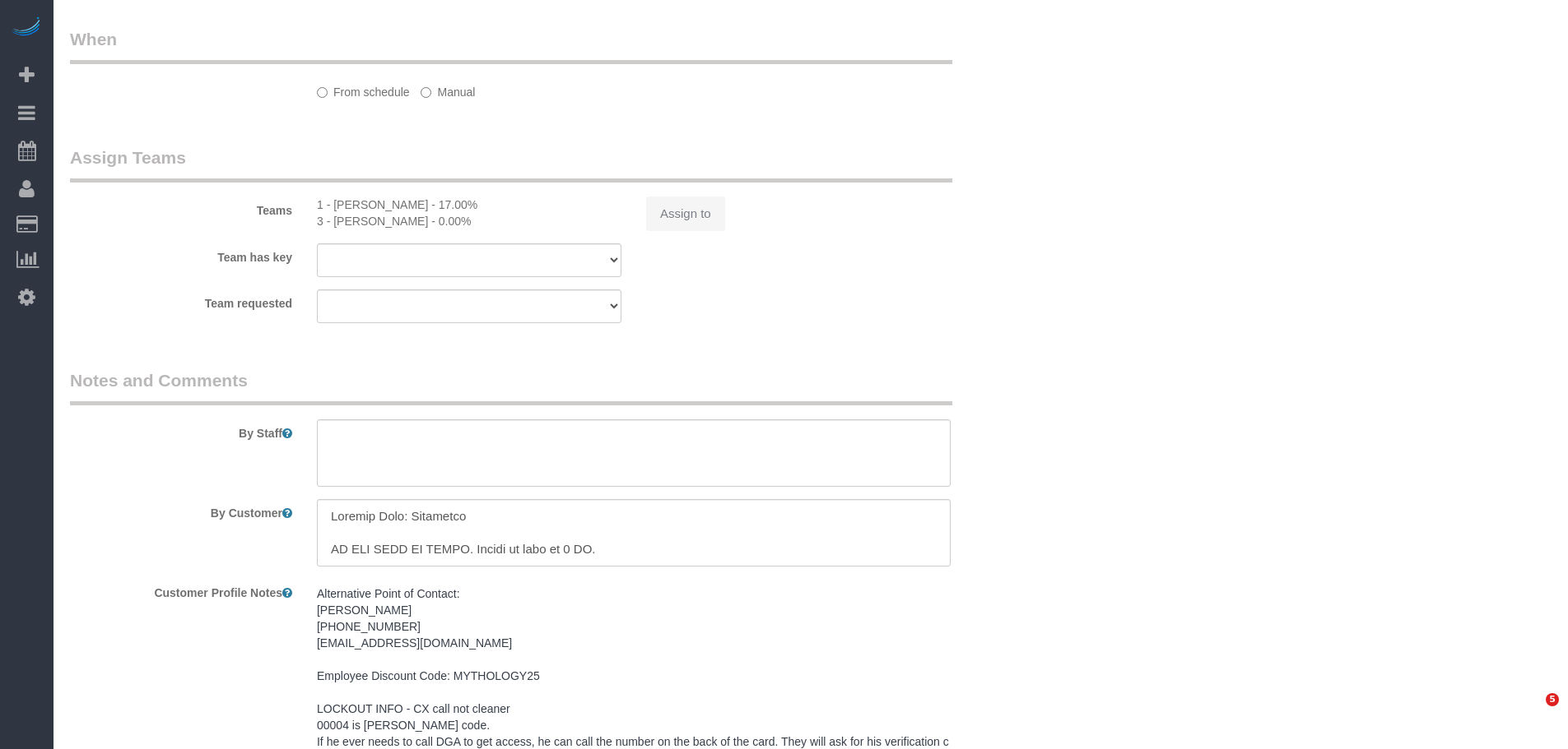
select select "number:90"
select select "number:15"
select select "number:7"
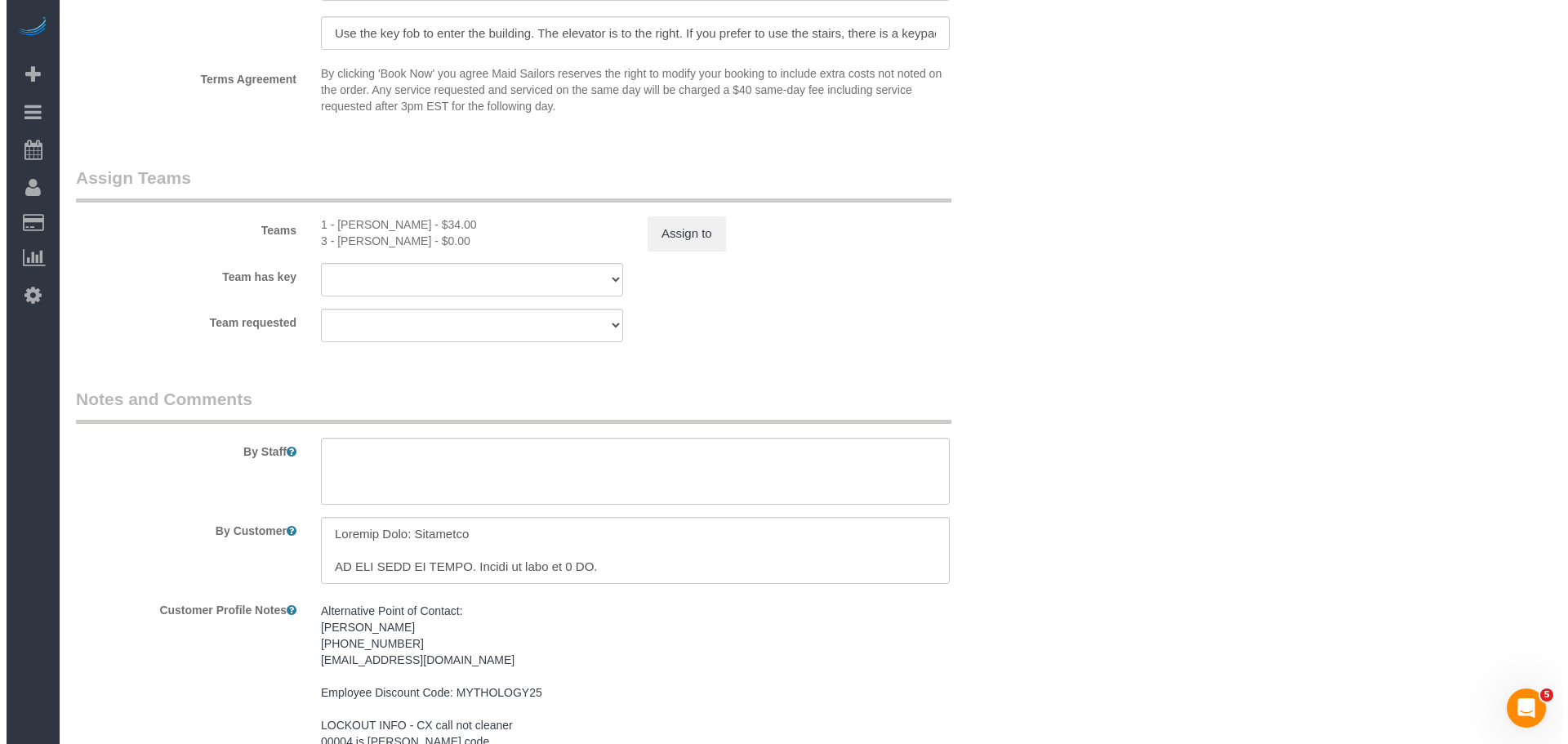
scroll to position [1485, 0]
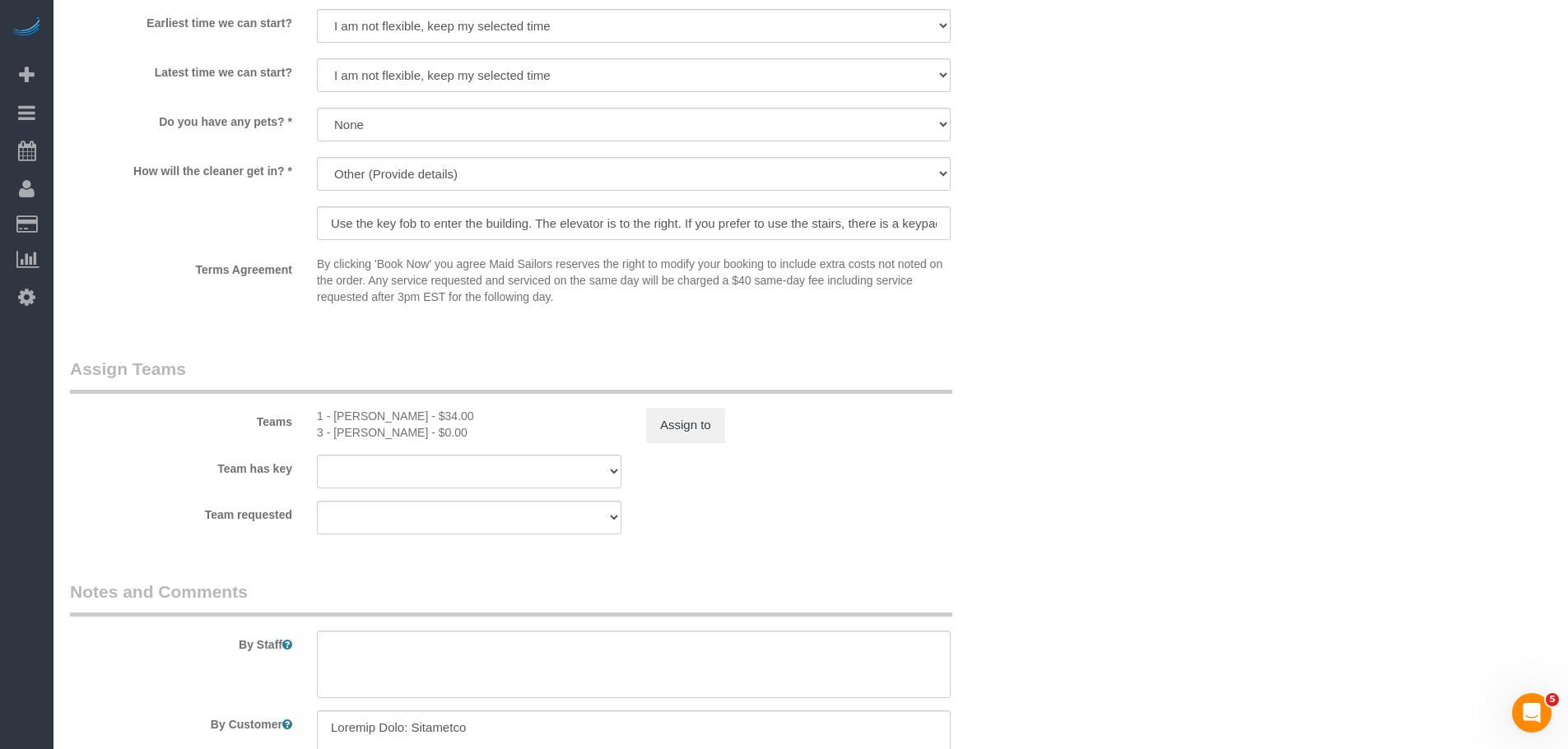
select select "object:1543"
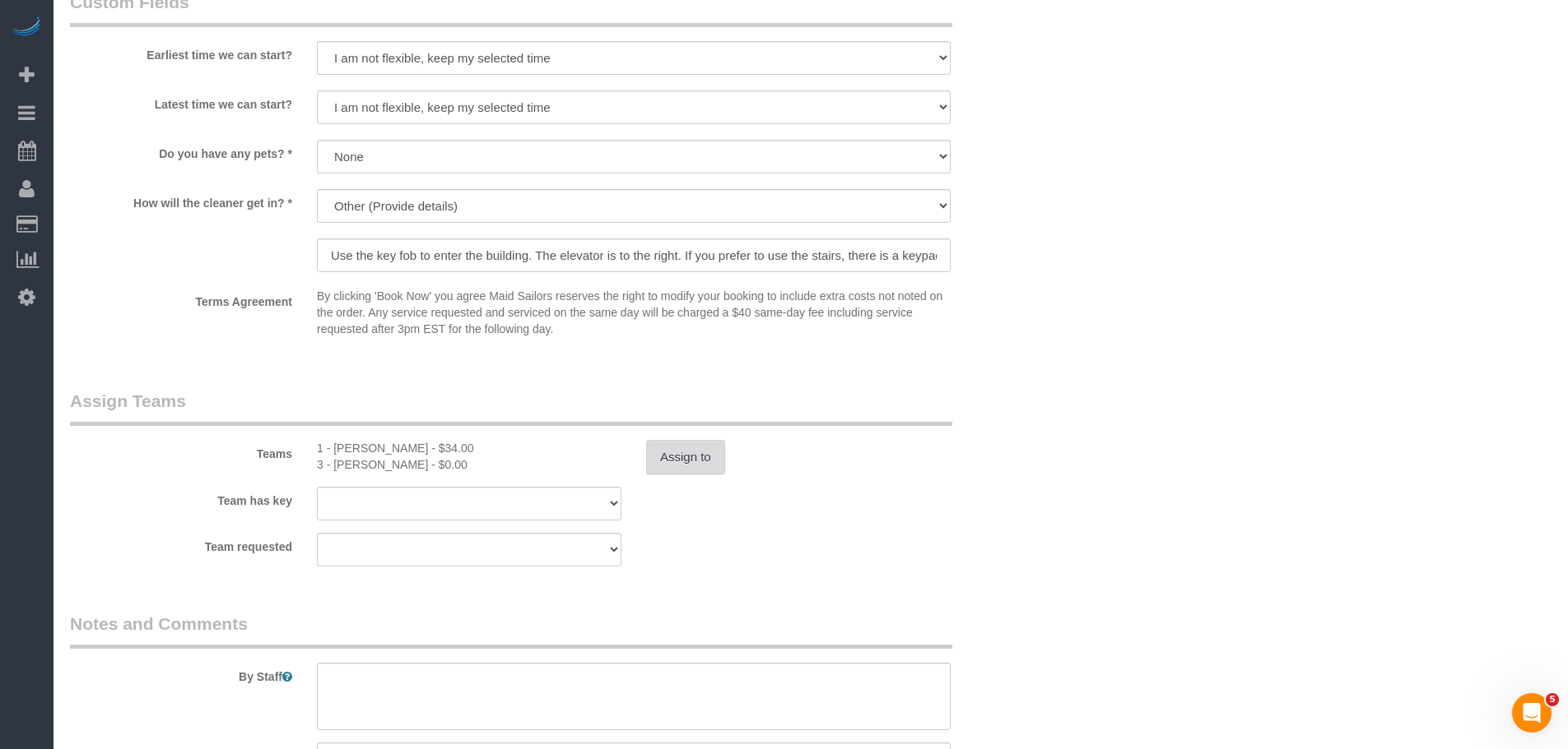
click at [686, 448] on button "Assign to" at bounding box center [686, 457] width 79 height 35
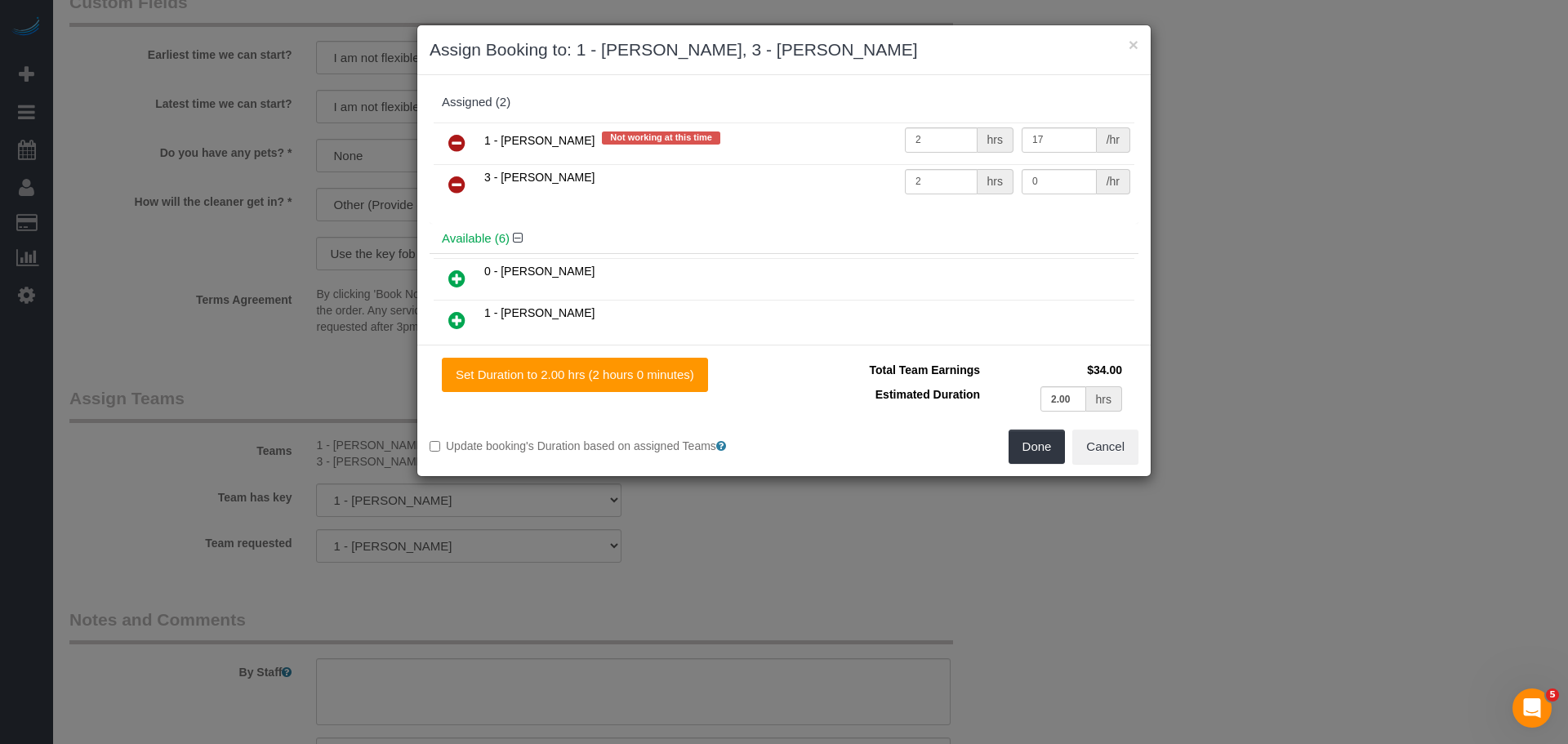
click at [459, 185] on icon at bounding box center [457, 185] width 17 height 19
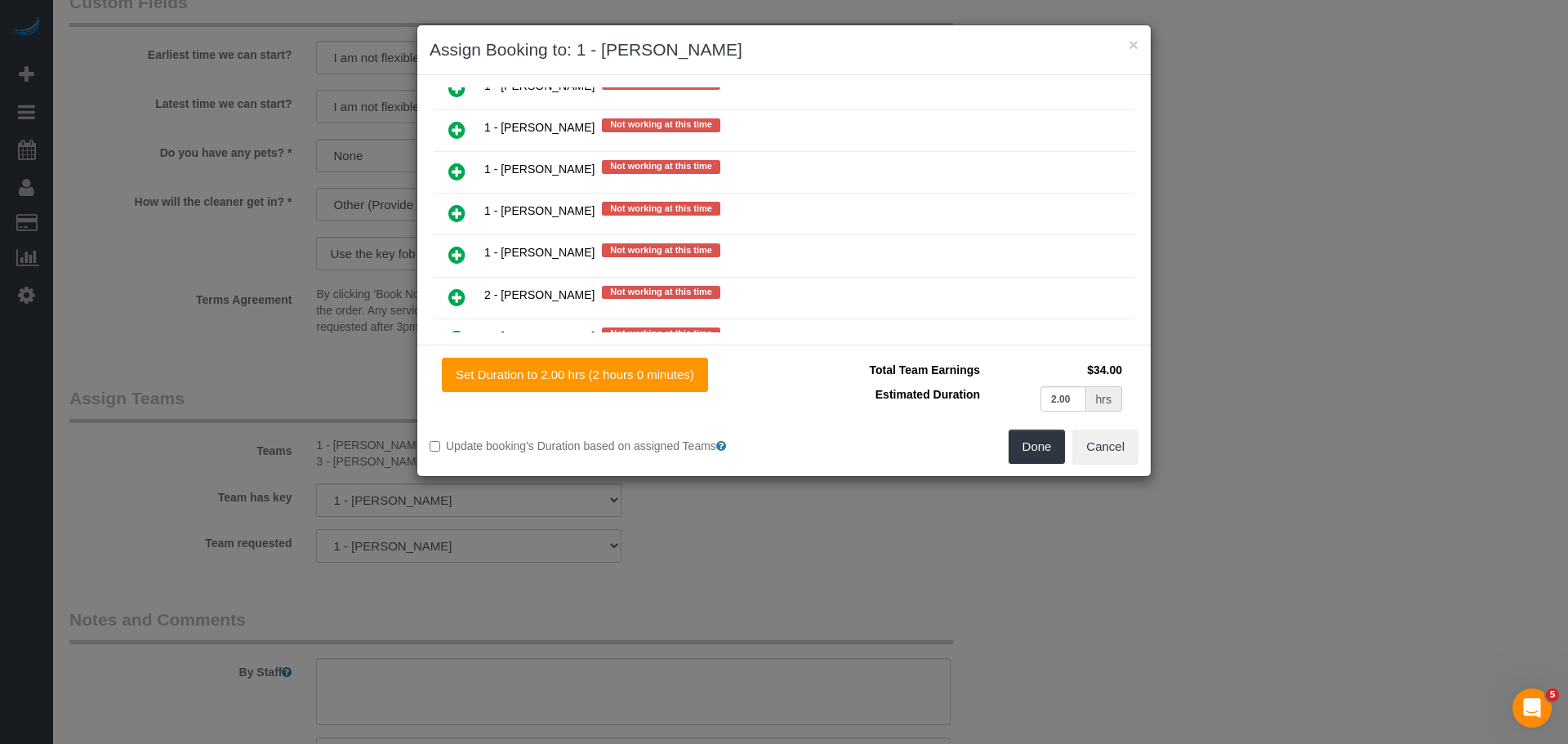
scroll to position [1961, 0]
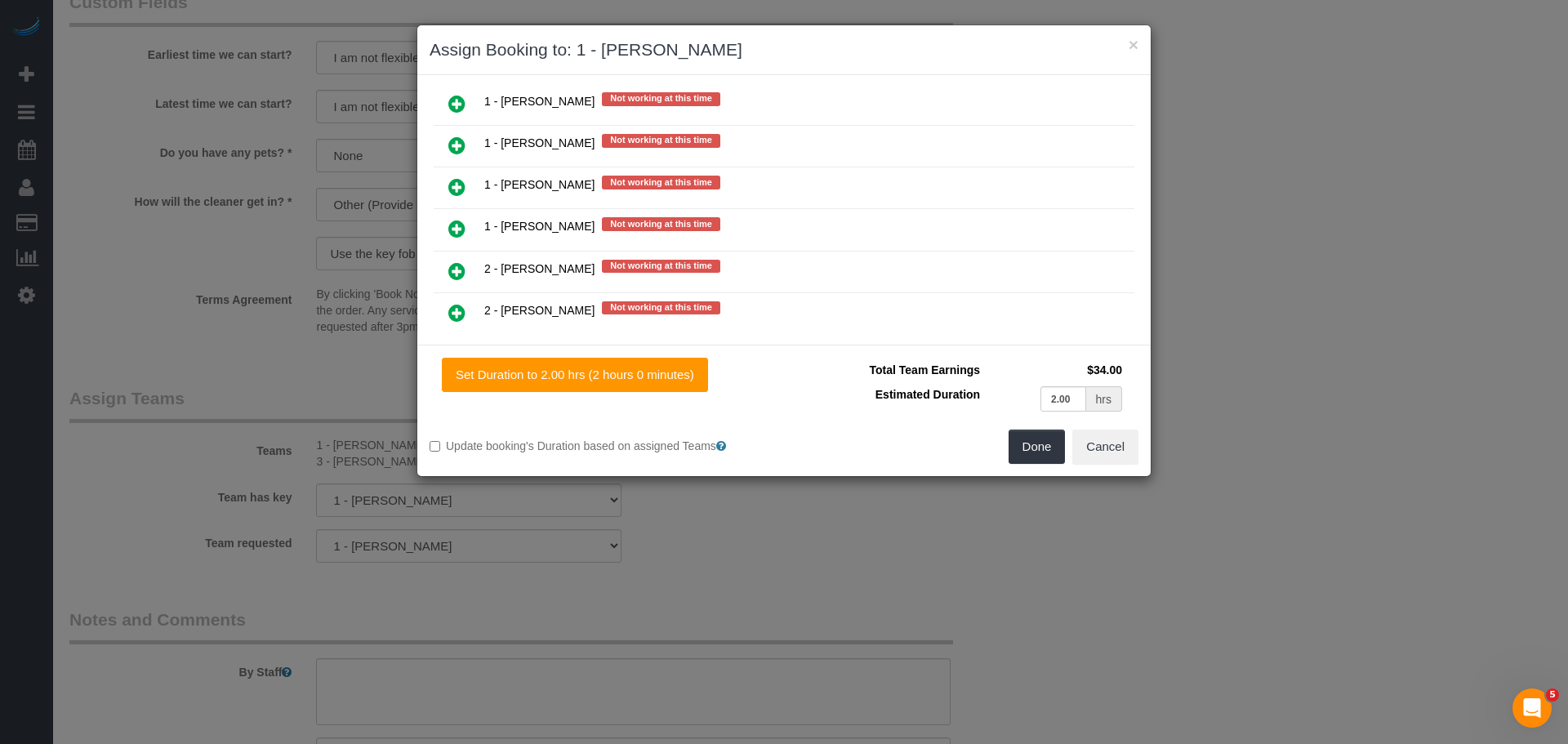
click at [464, 175] on link at bounding box center [456, 188] width 38 height 33
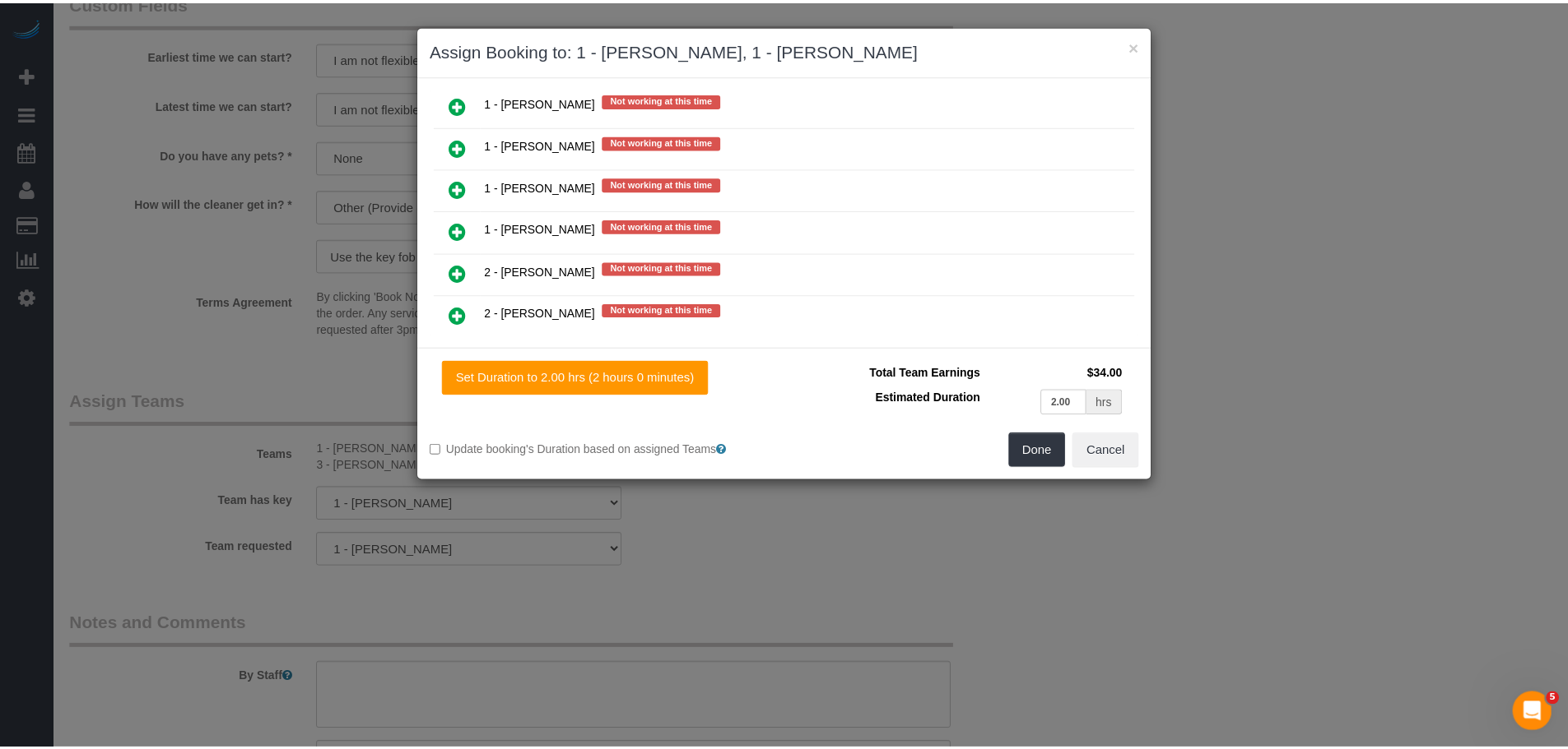
scroll to position [2016, 0]
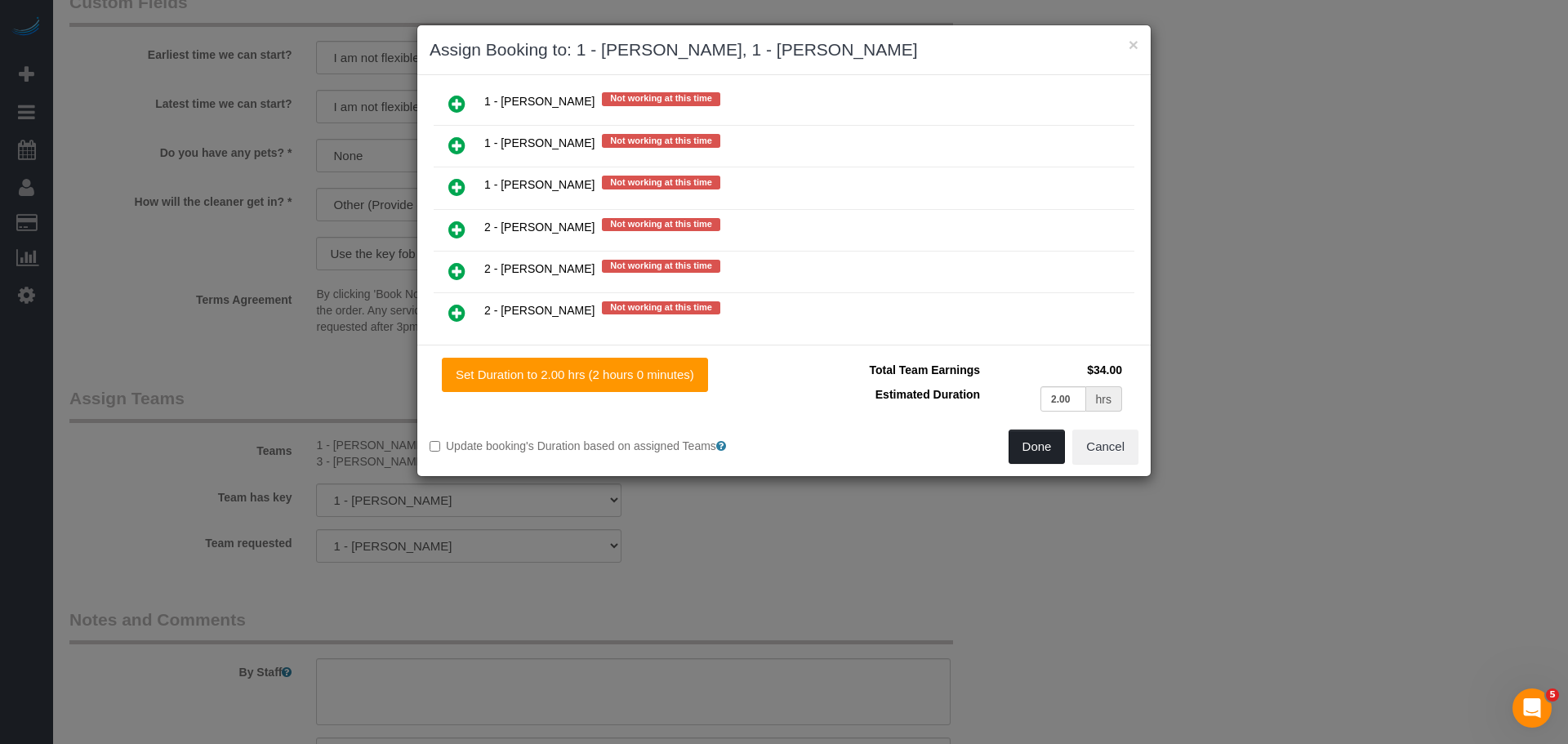
click at [1038, 452] on button "Done" at bounding box center [1037, 447] width 58 height 35
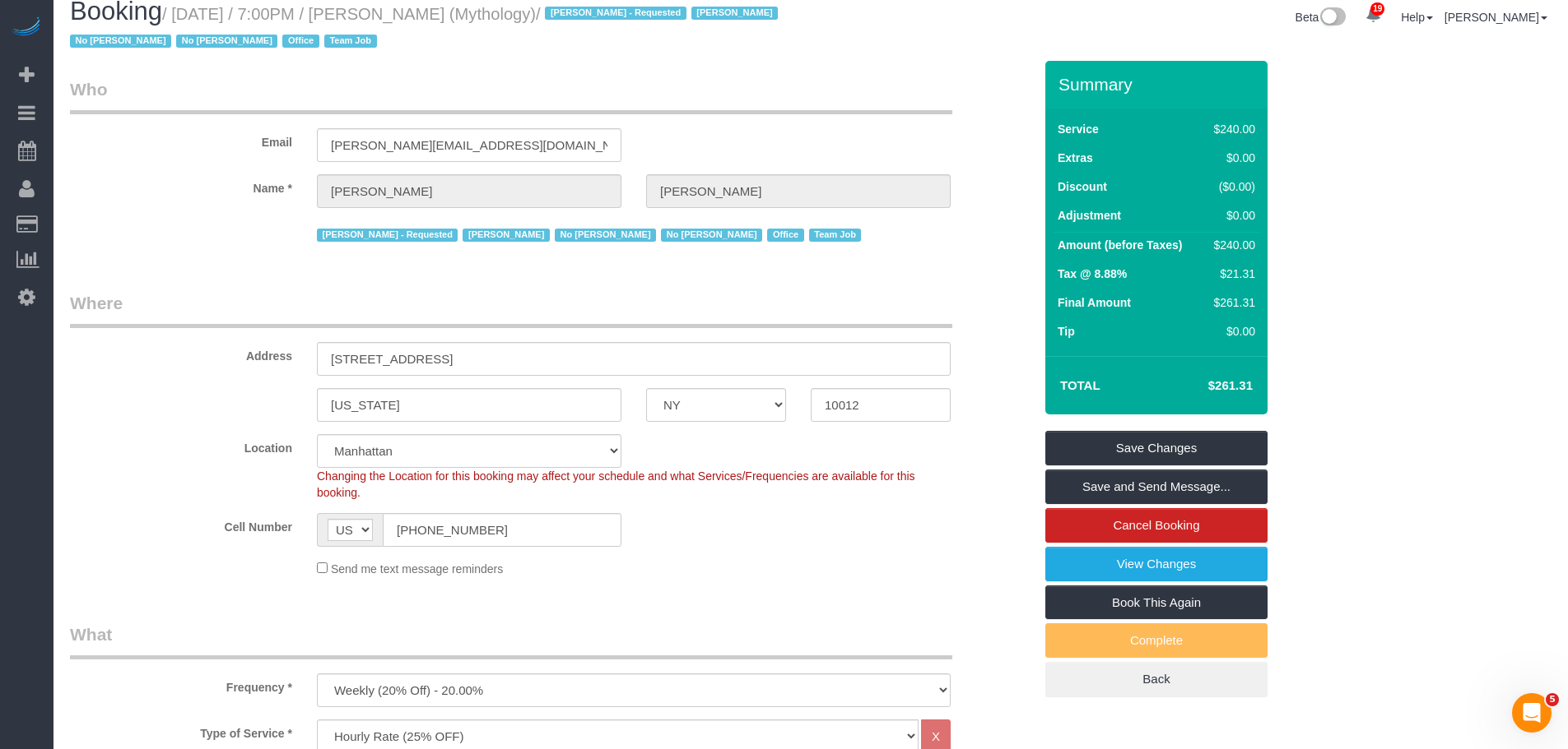
scroll to position [0, 0]
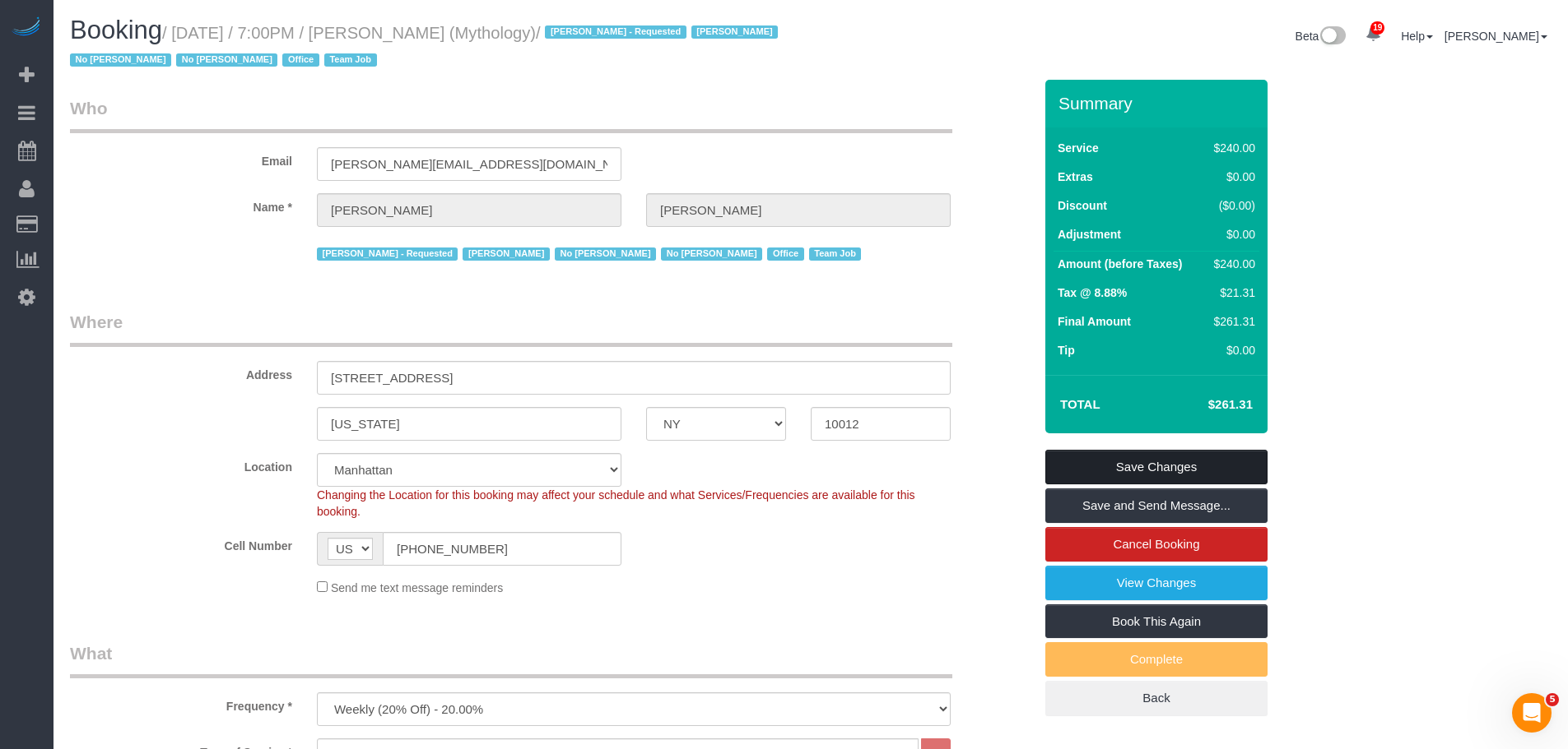
click at [1143, 465] on link "Save Changes" at bounding box center [1156, 467] width 223 height 35
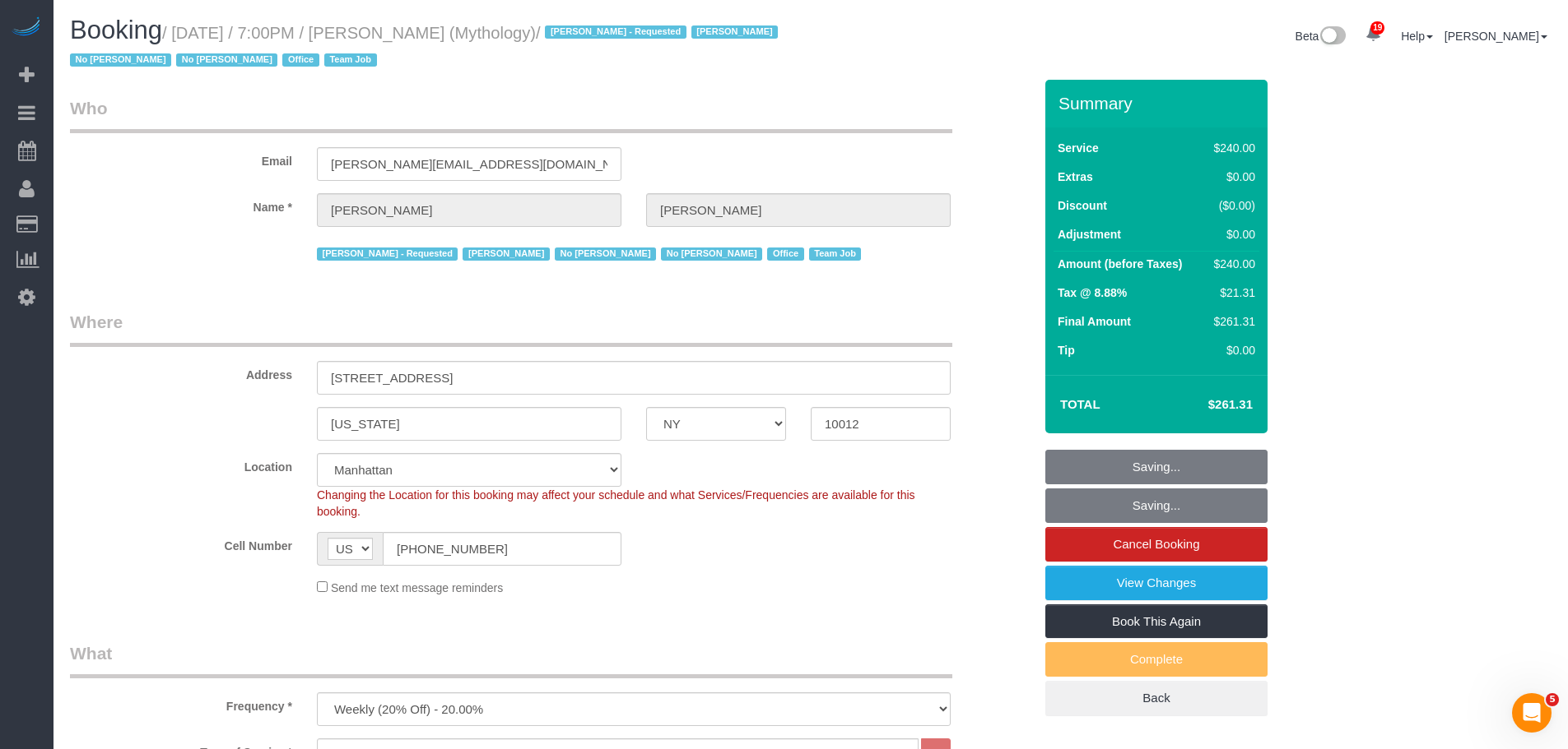
click at [812, 115] on legend "Who" at bounding box center [511, 114] width 882 height 37
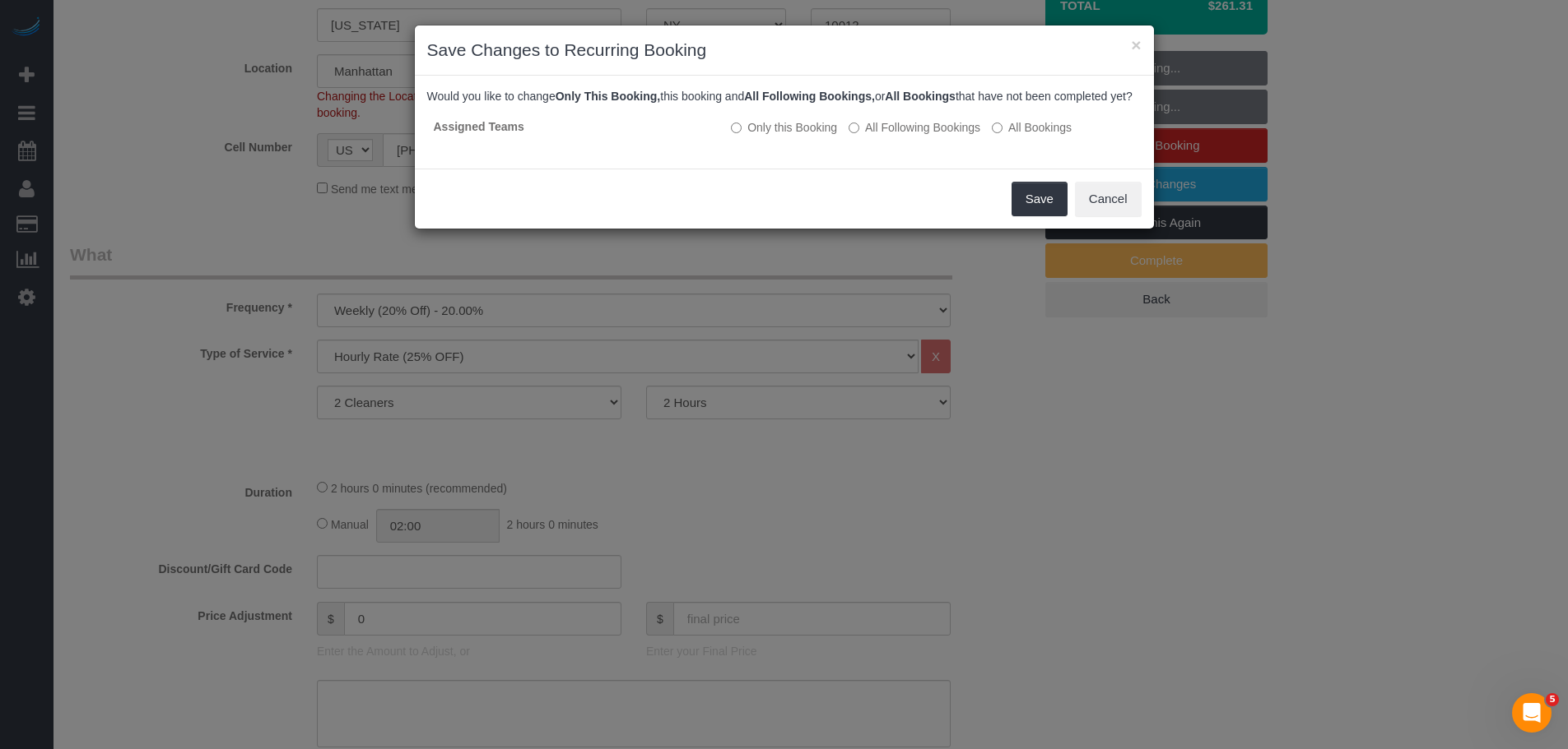
scroll to position [412, 0]
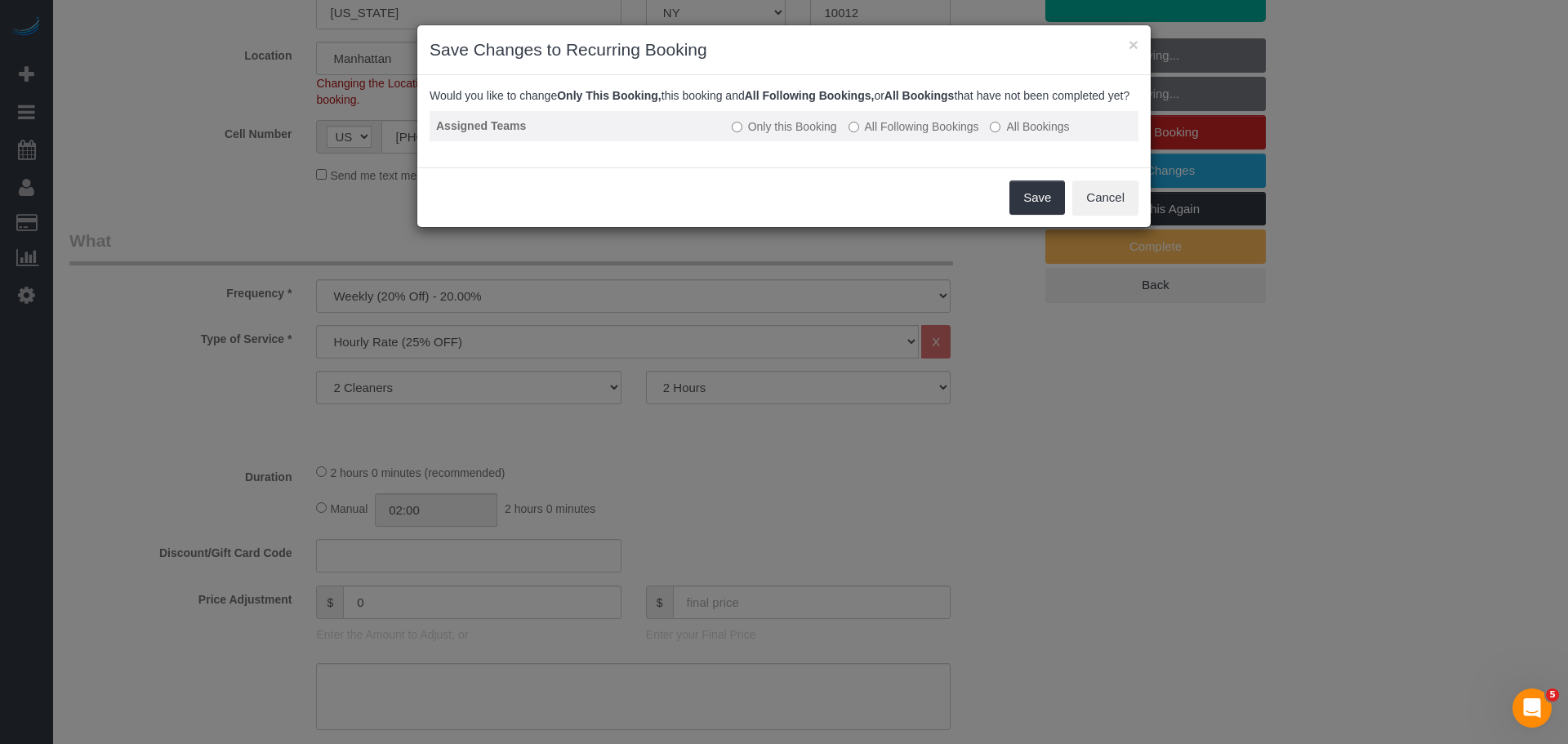
click at [913, 135] on label "All Following Bookings" at bounding box center [914, 126] width 130 height 16
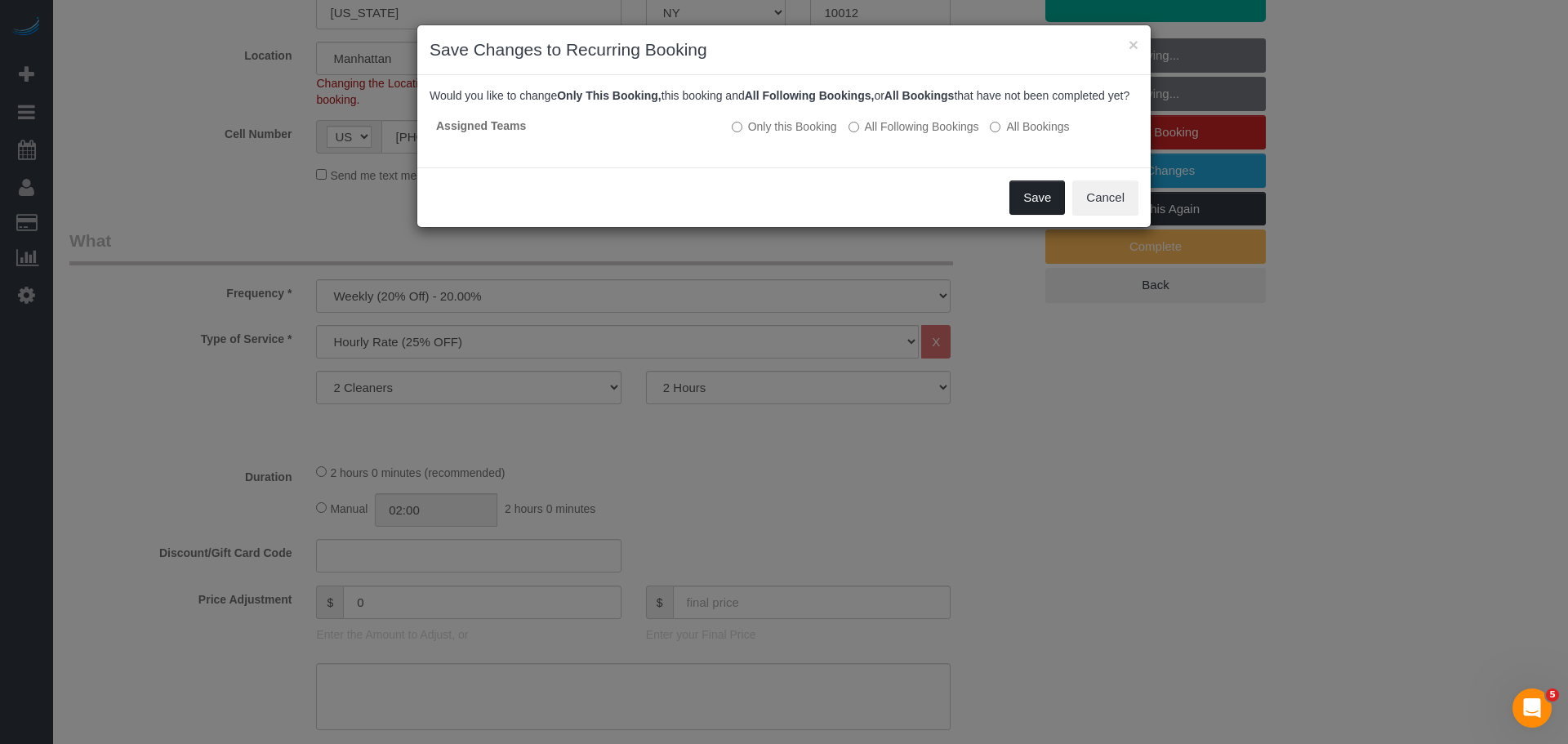
click at [1023, 205] on button "Save" at bounding box center [1037, 197] width 56 height 35
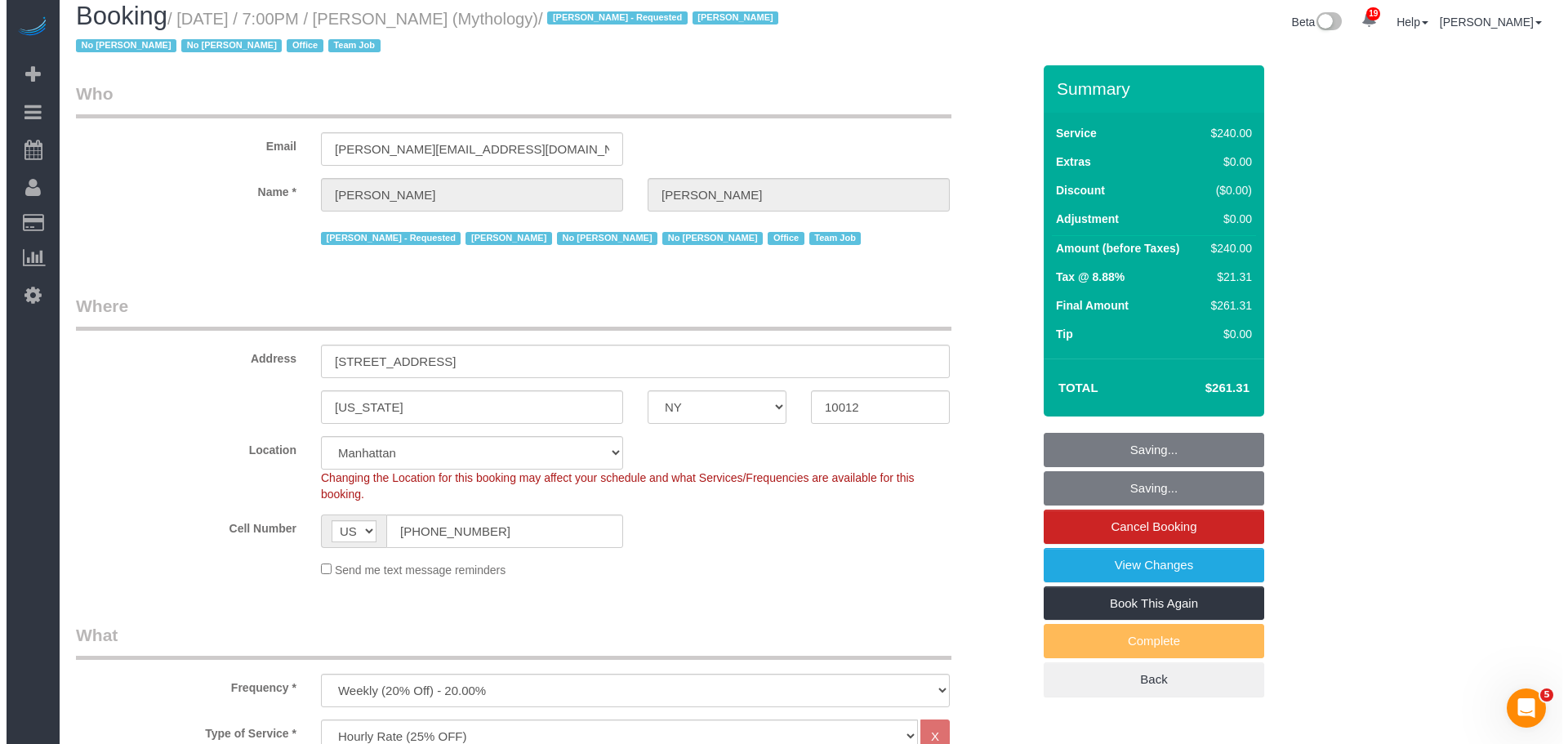
scroll to position [0, 0]
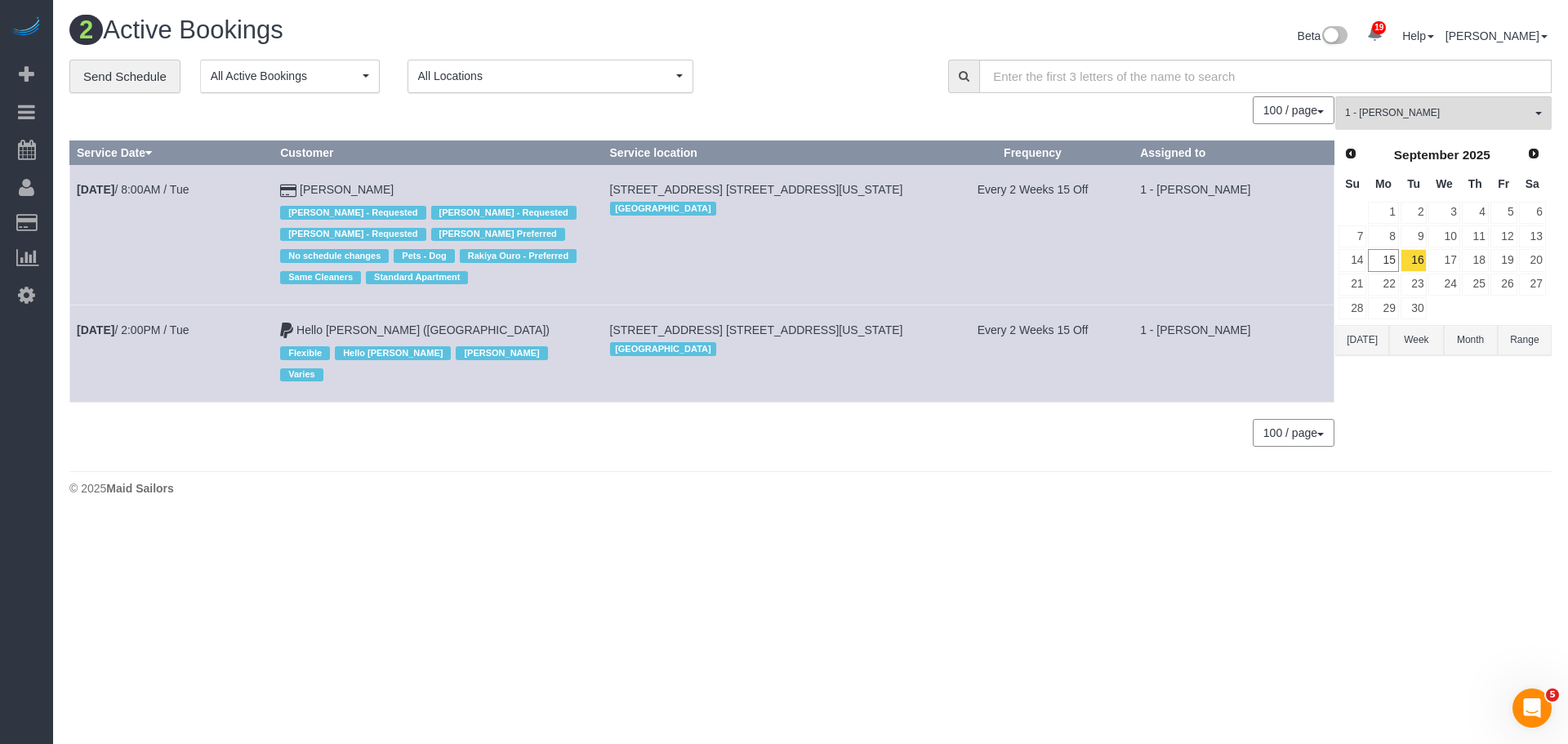
click at [973, 33] on button "×" at bounding box center [977, 32] width 10 height 17
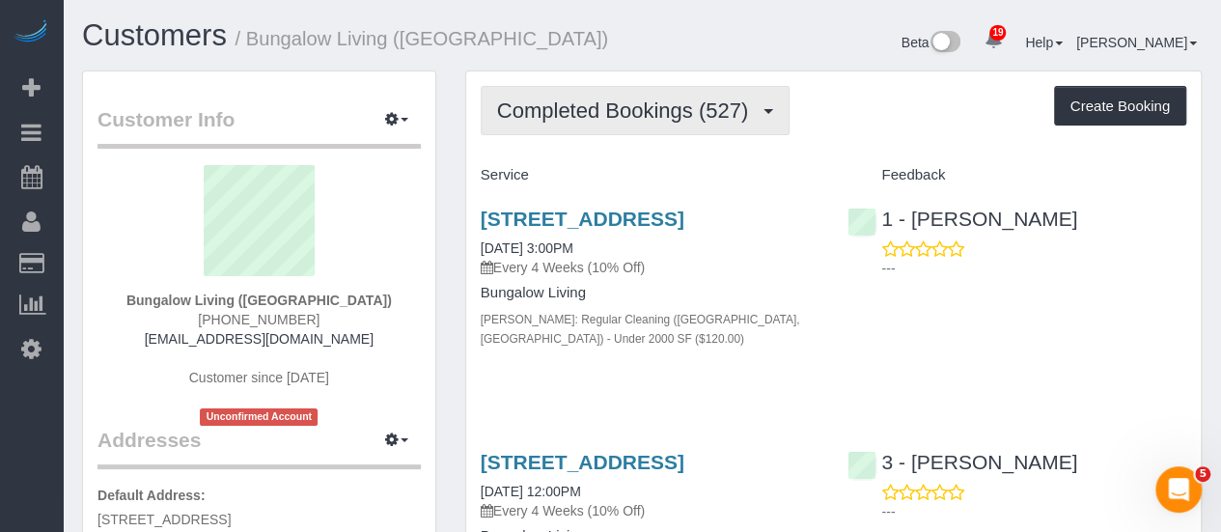
click at [606, 105] on span "Completed Bookings (527)" at bounding box center [627, 110] width 261 height 24
